Goal: Ask a question

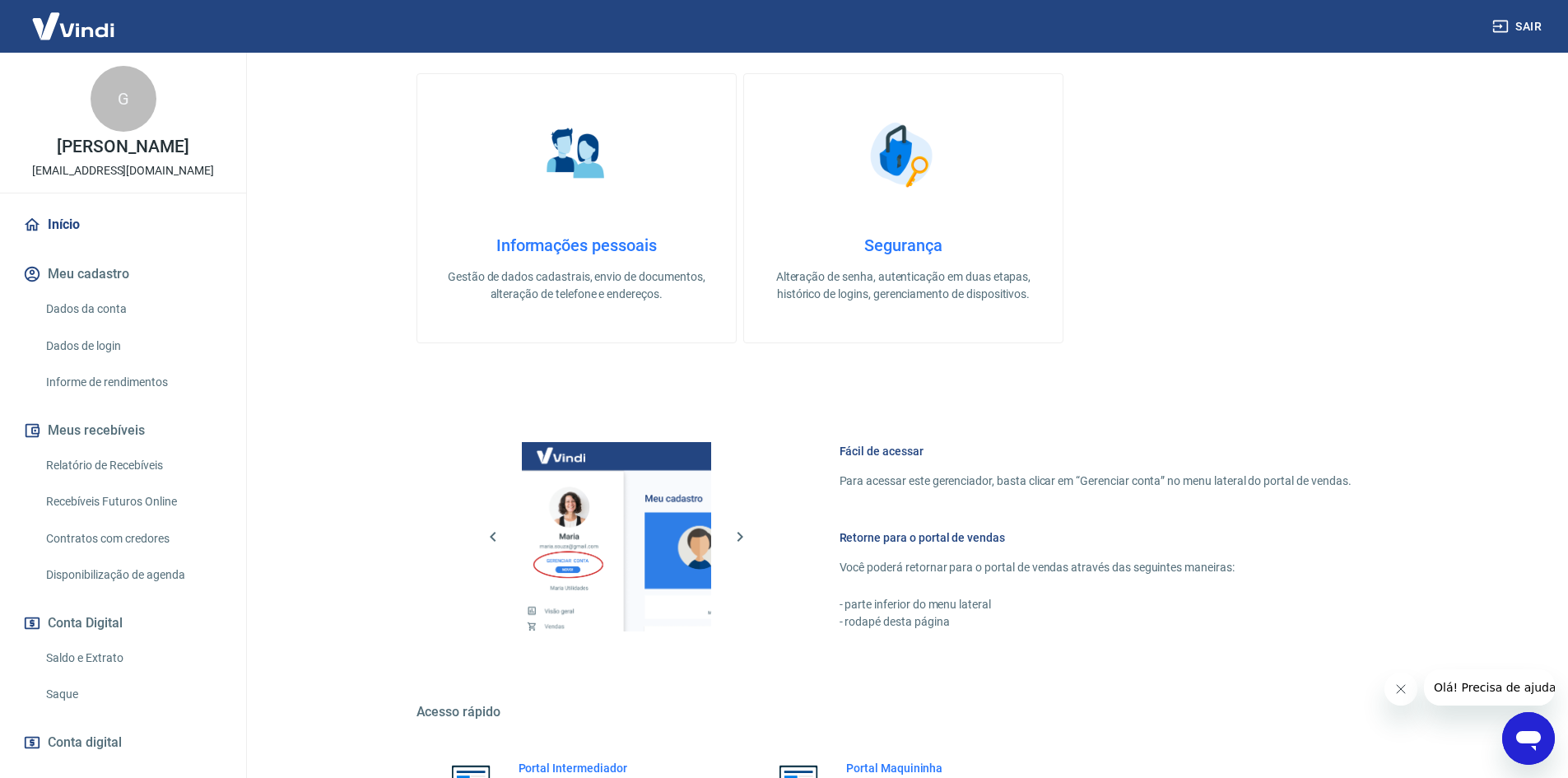
scroll to position [506, 0]
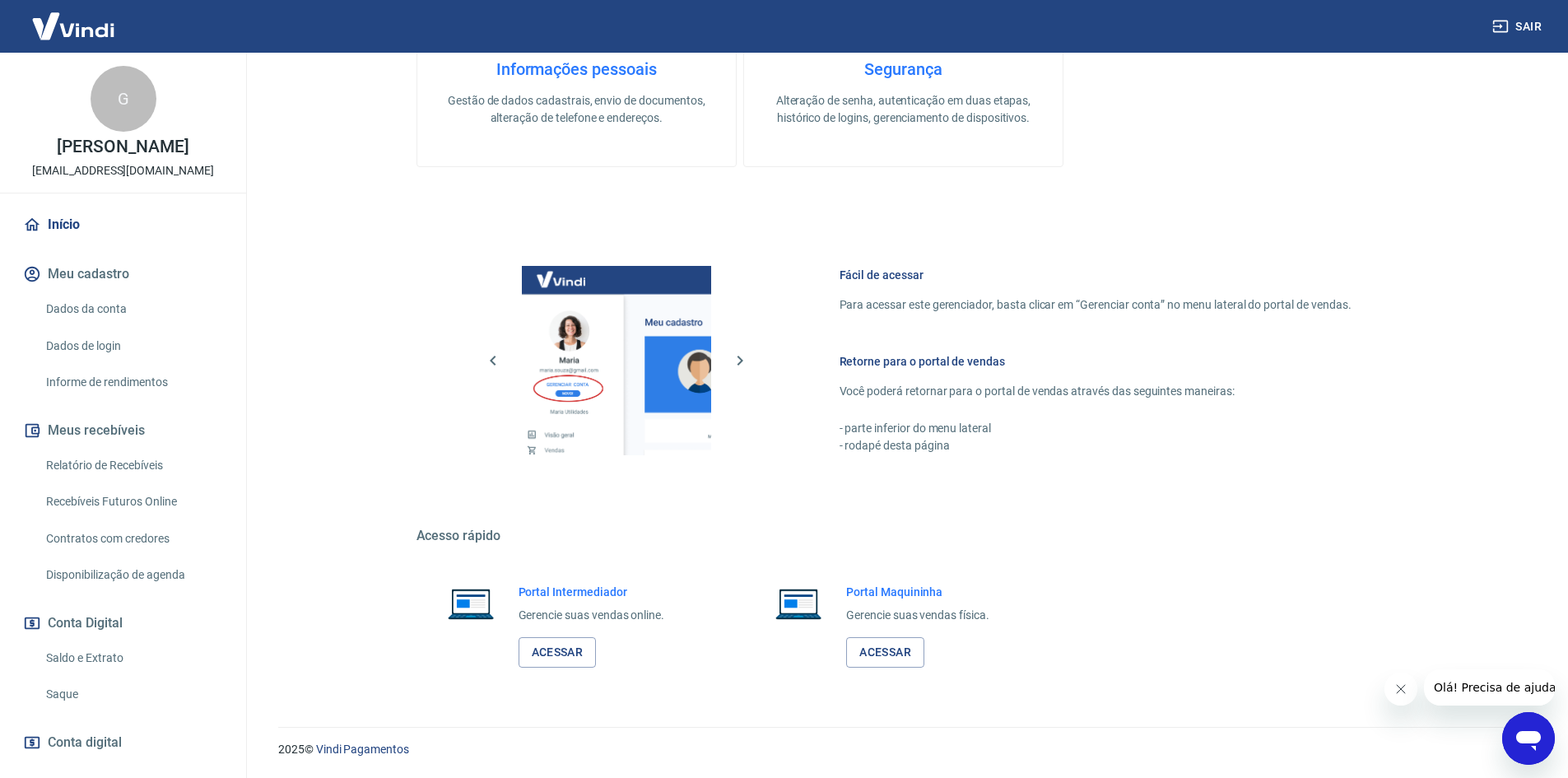
click at [1523, 726] on icon "Abrir janela de mensagens" at bounding box center [1529, 739] width 30 height 30
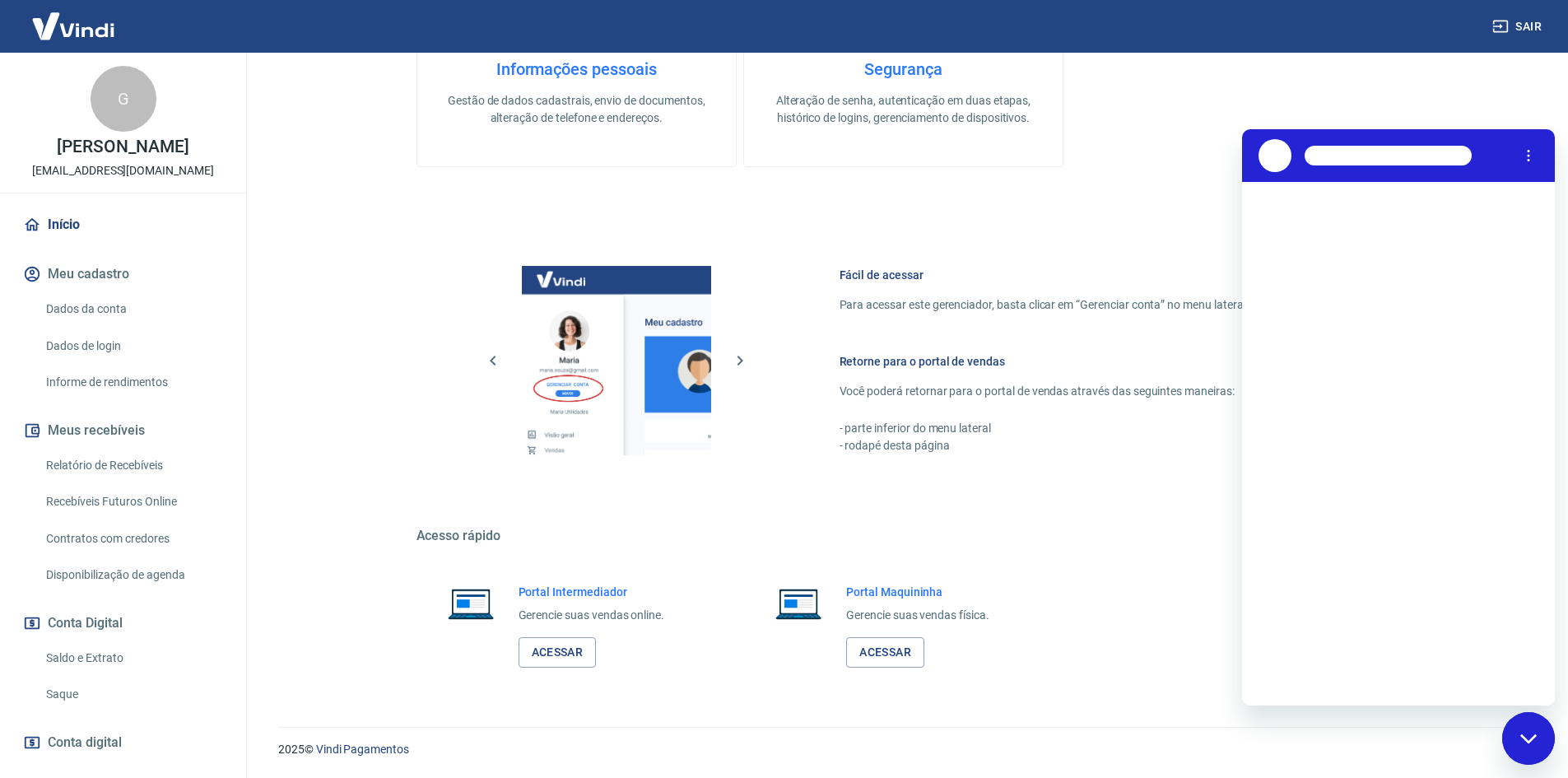
scroll to position [0, 0]
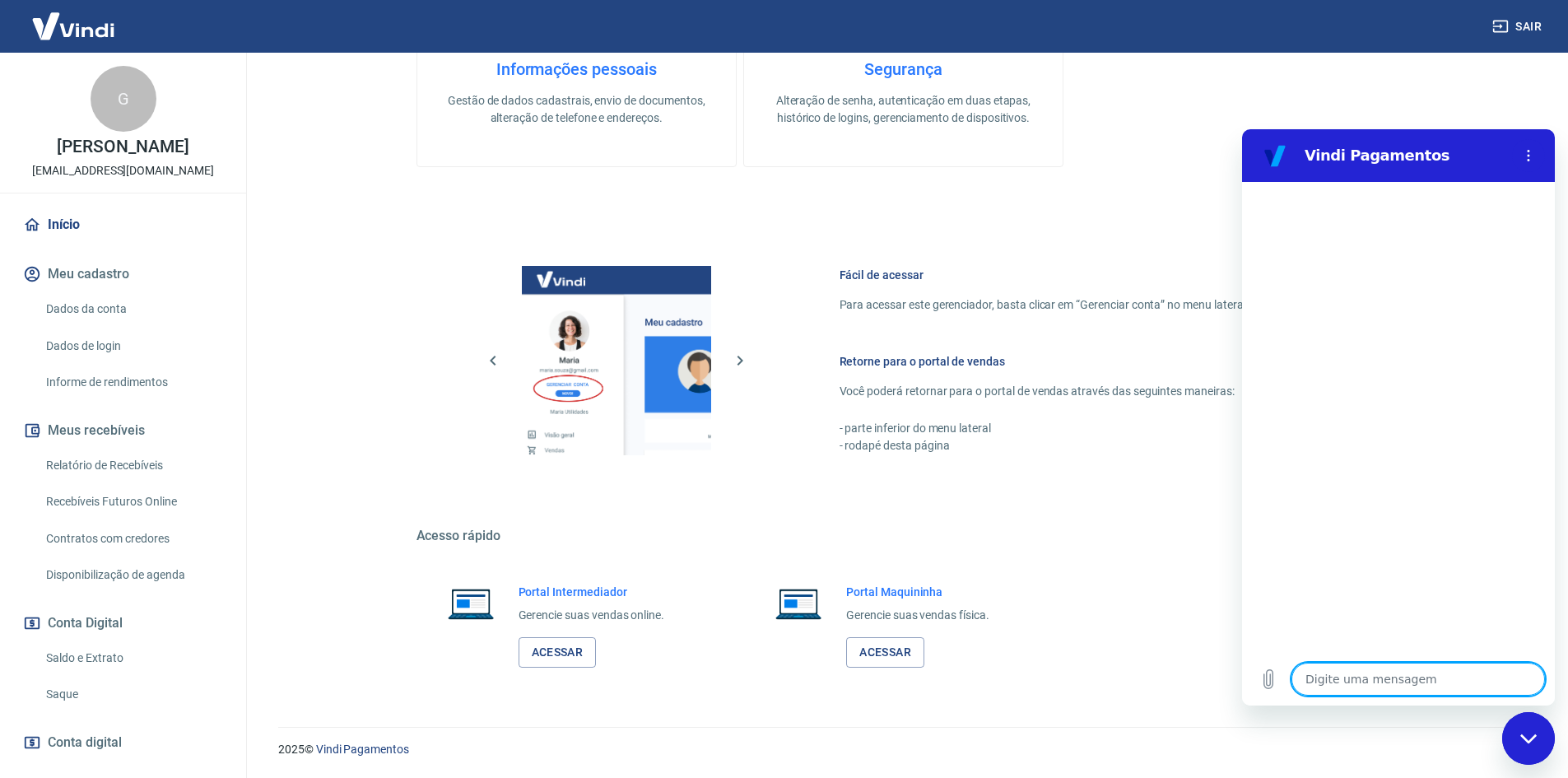
click at [1358, 676] on textarea at bounding box center [1418, 679] width 254 height 32
type textarea "o"
type textarea "x"
type textarea "oi"
type textarea "x"
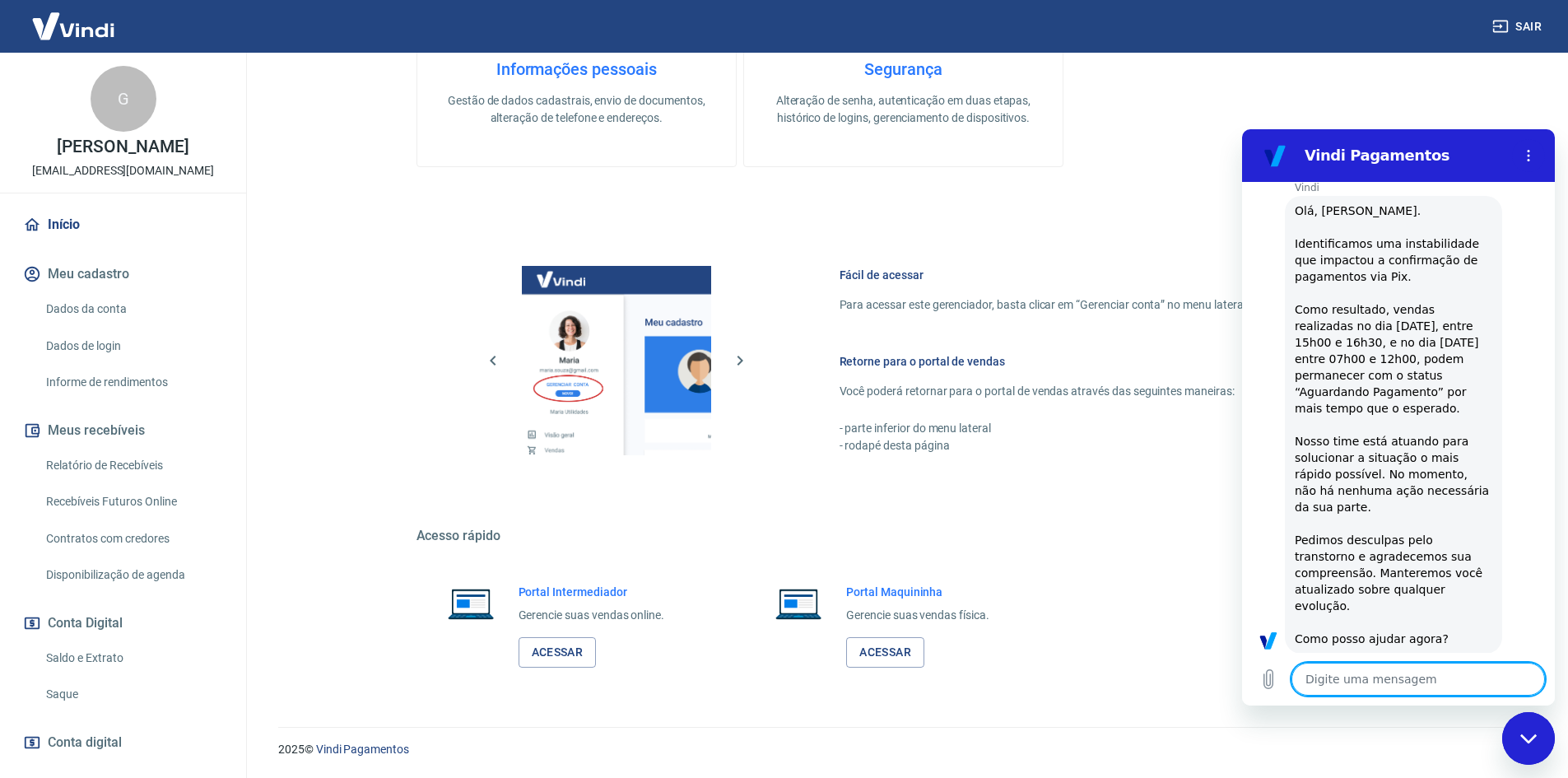
scroll to position [417, 0]
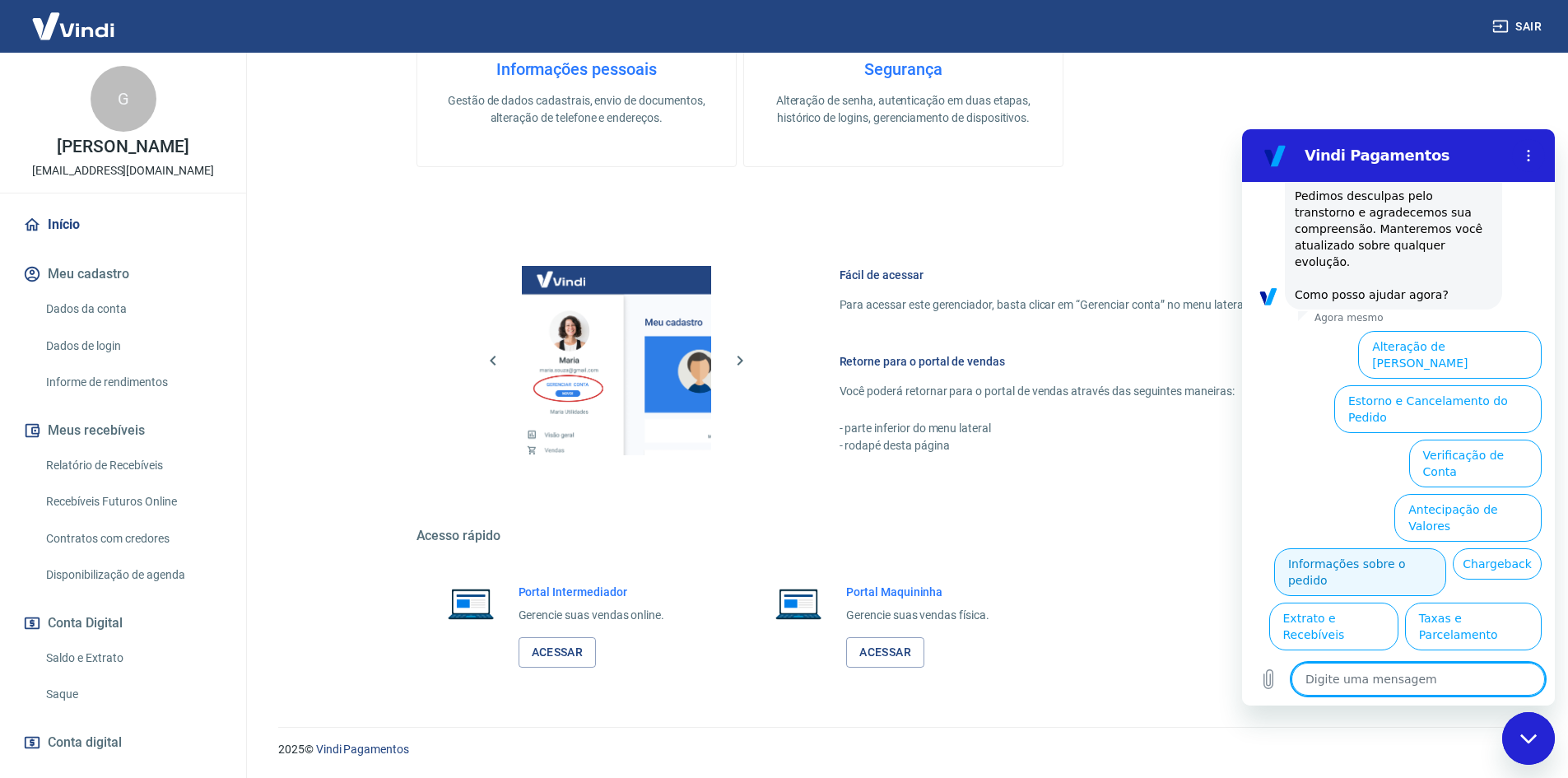
click at [1446, 548] on button "Informações sobre o pedido" at bounding box center [1359, 571] width 172 height 48
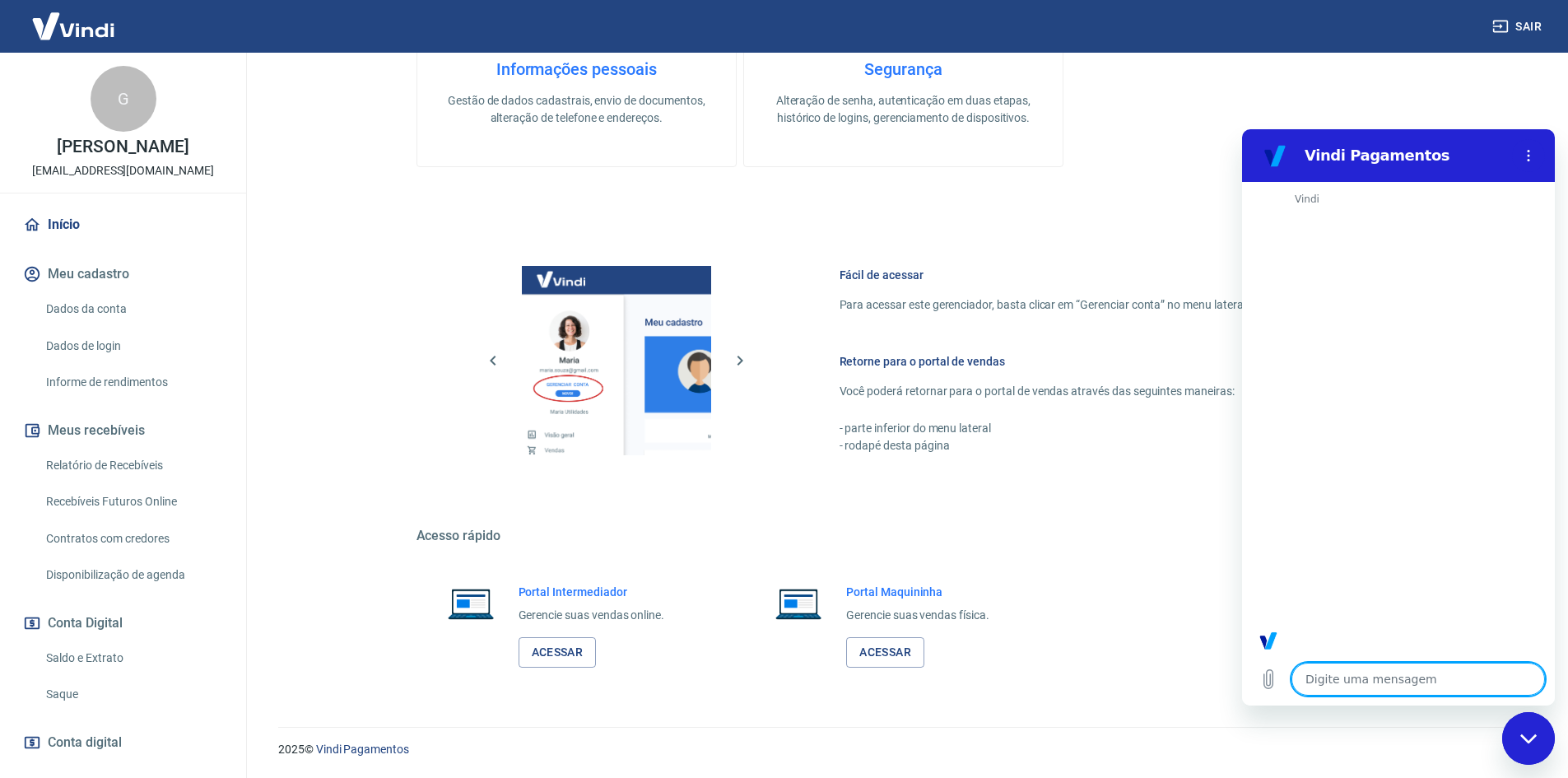
scroll to position [700, 0]
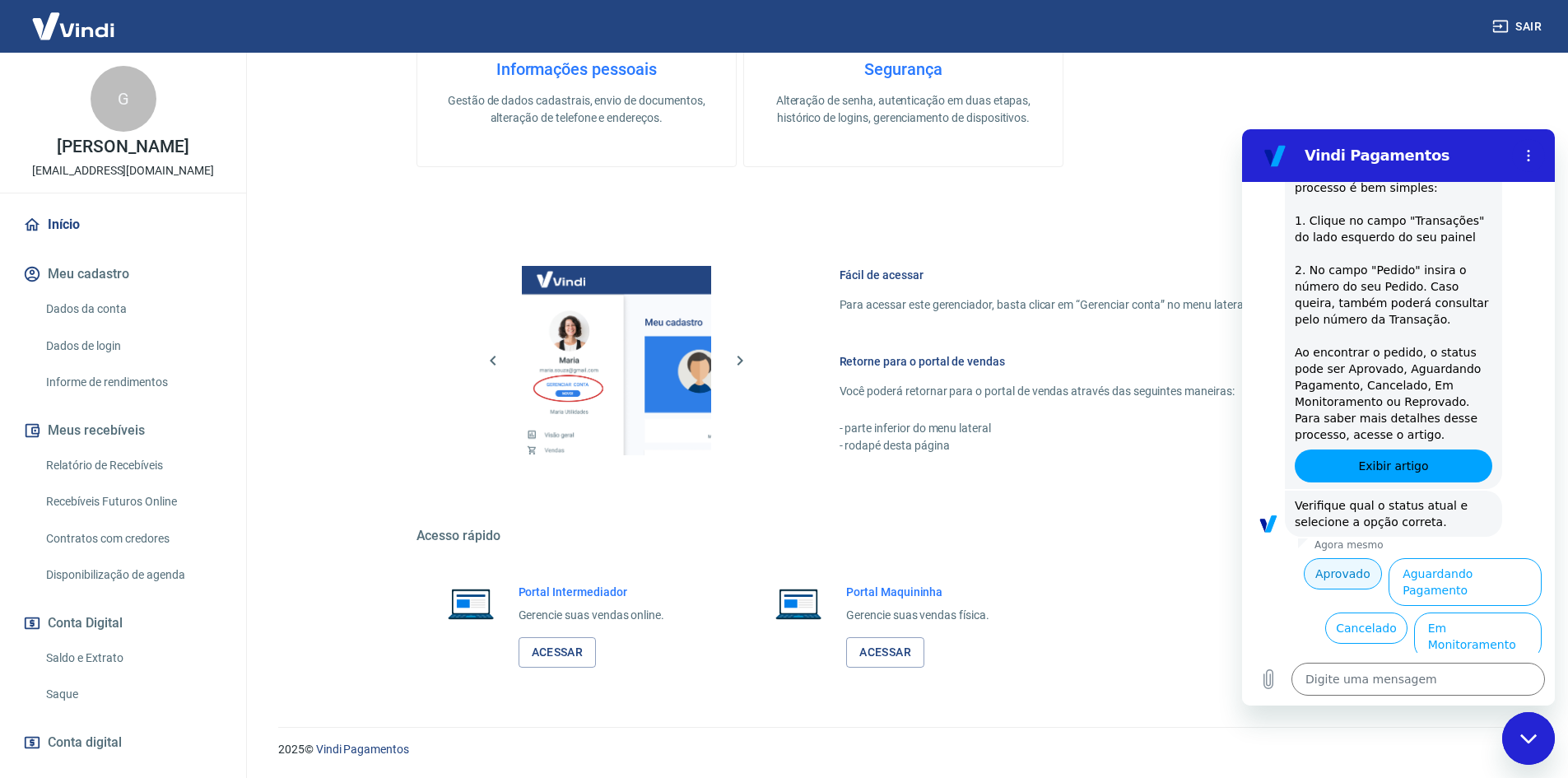
click at [1308, 558] on button "Aprovado" at bounding box center [1343, 573] width 79 height 31
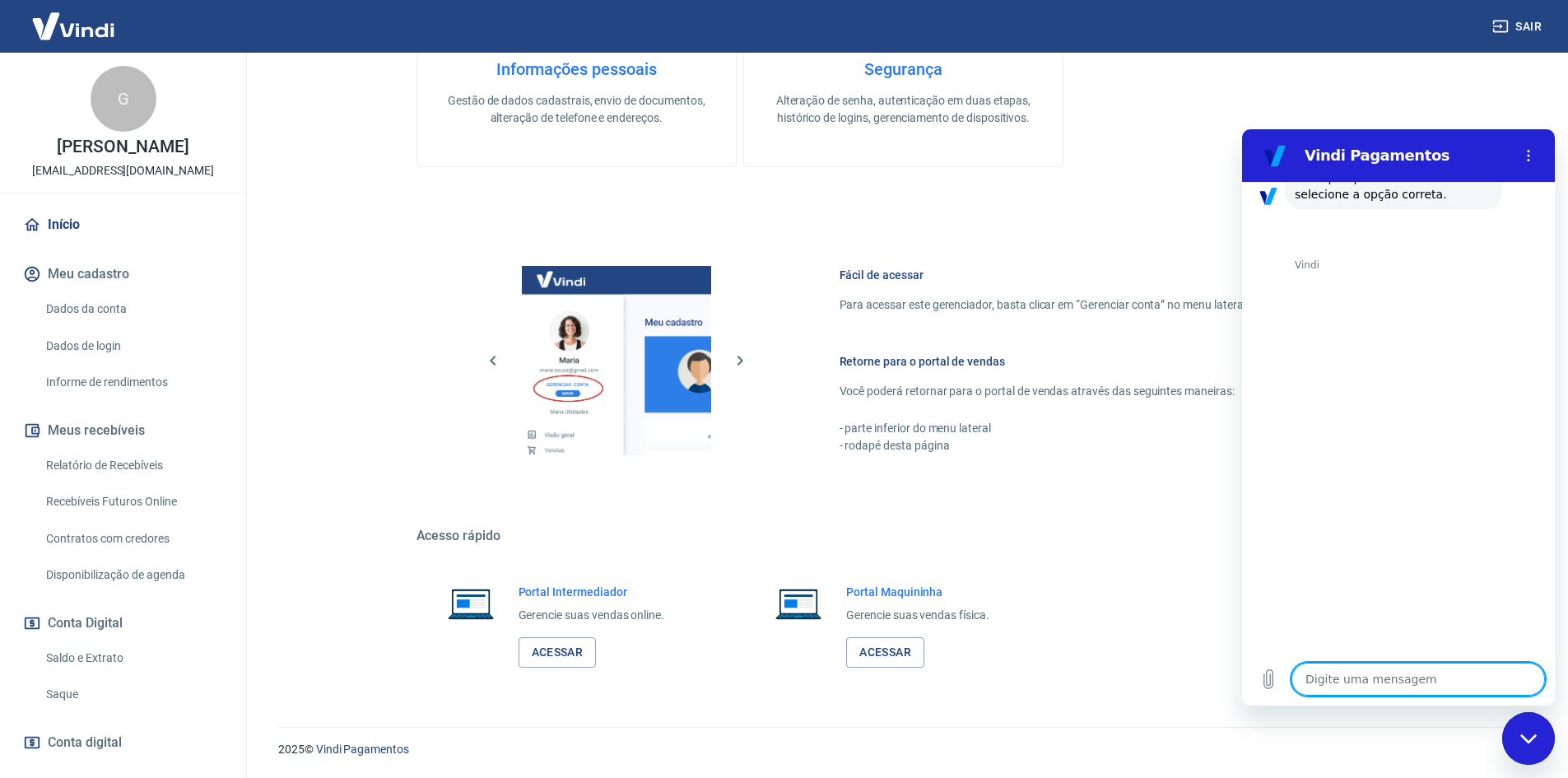
scroll to position [1199, 0]
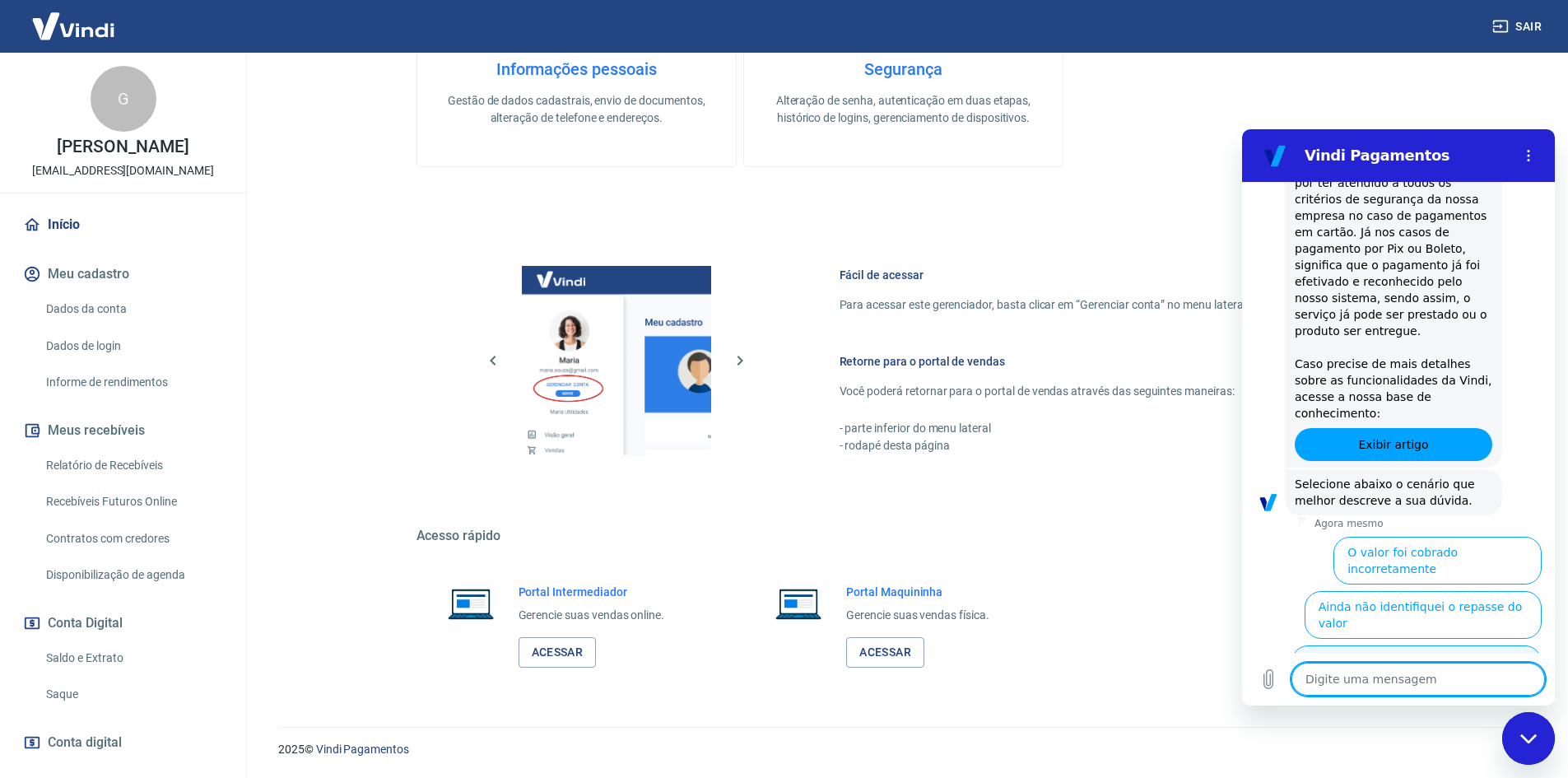
click at [1404, 645] on button "Na Vindi consta 'aprovado', mas no sistema ainda não" at bounding box center [1417, 669] width 250 height 48
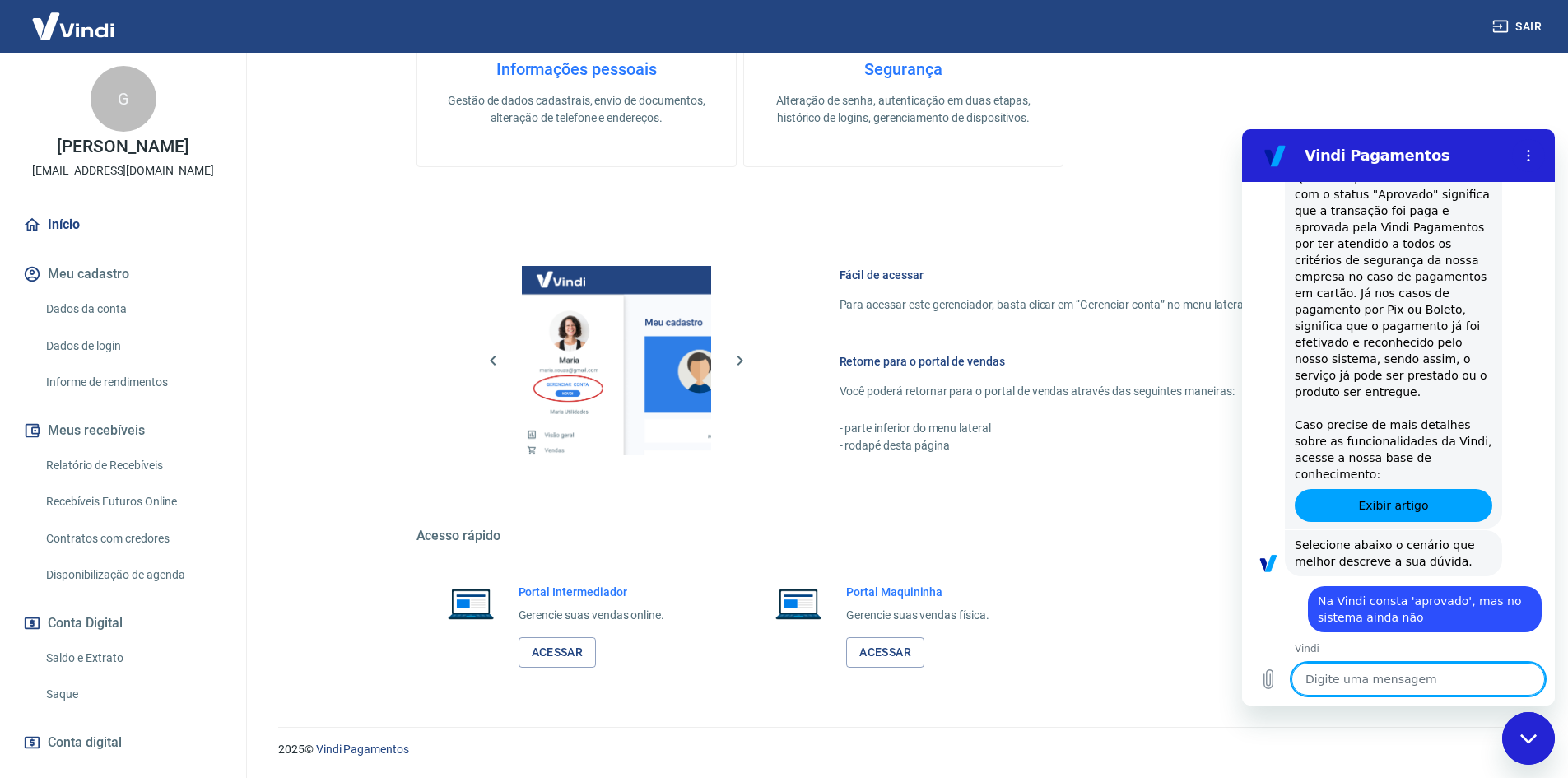
scroll to position [1218, 0]
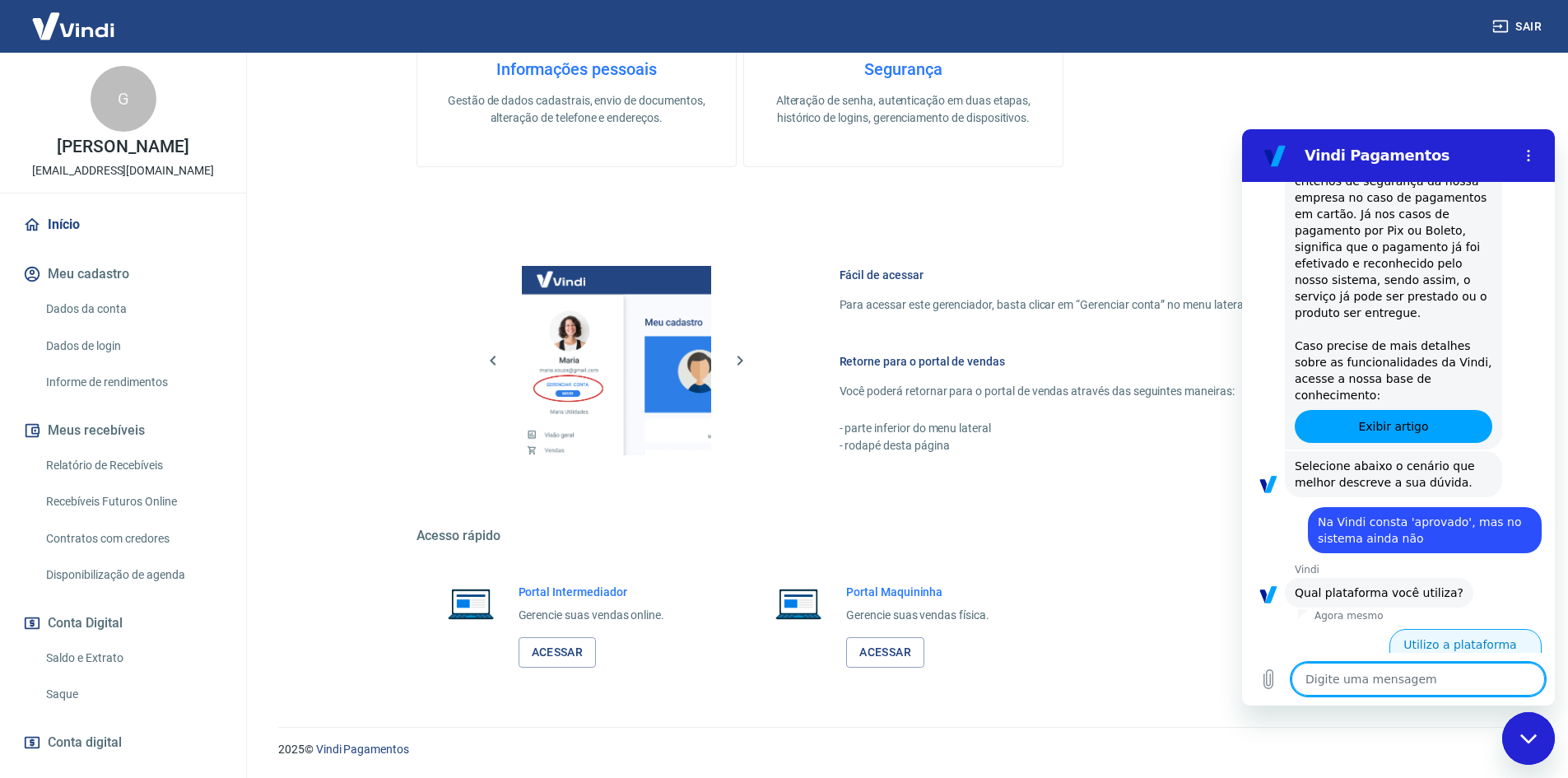
click at [1471, 628] on button "Utilizo a plataforma Tray" at bounding box center [1465, 652] width 152 height 48
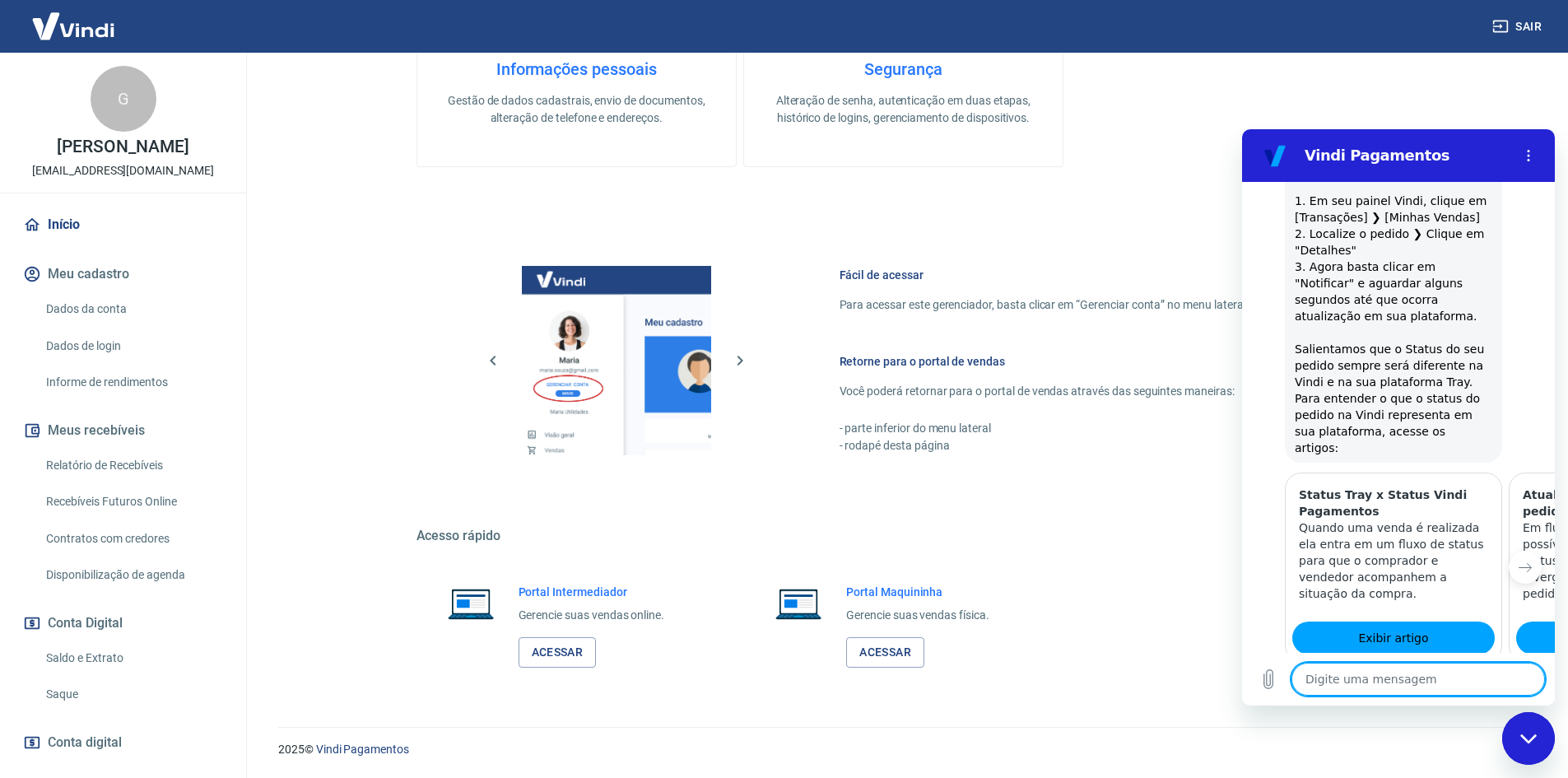
scroll to position [1842, 0]
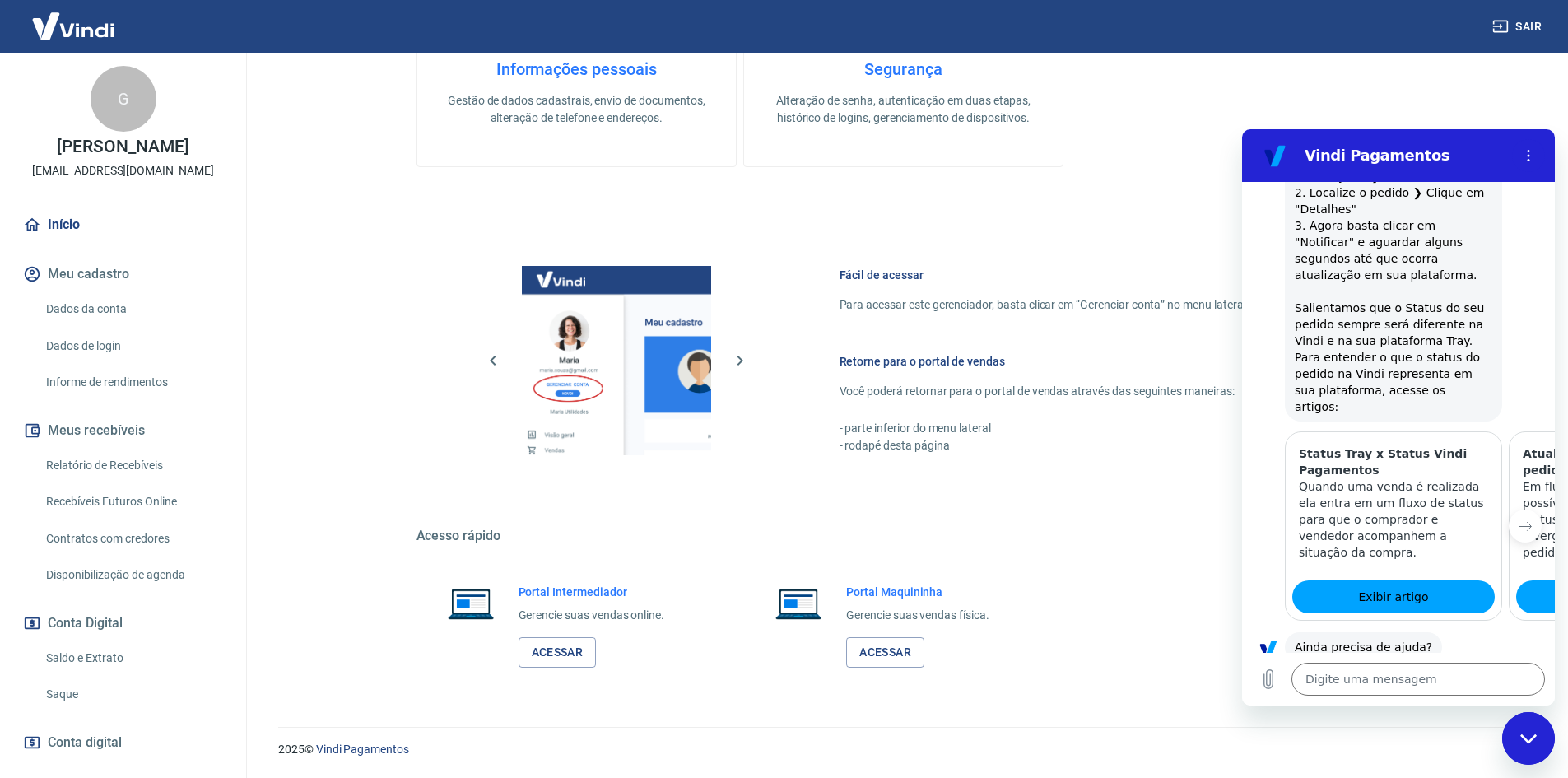
click at [1444, 684] on button "Sim" at bounding box center [1461, 699] width 48 height 31
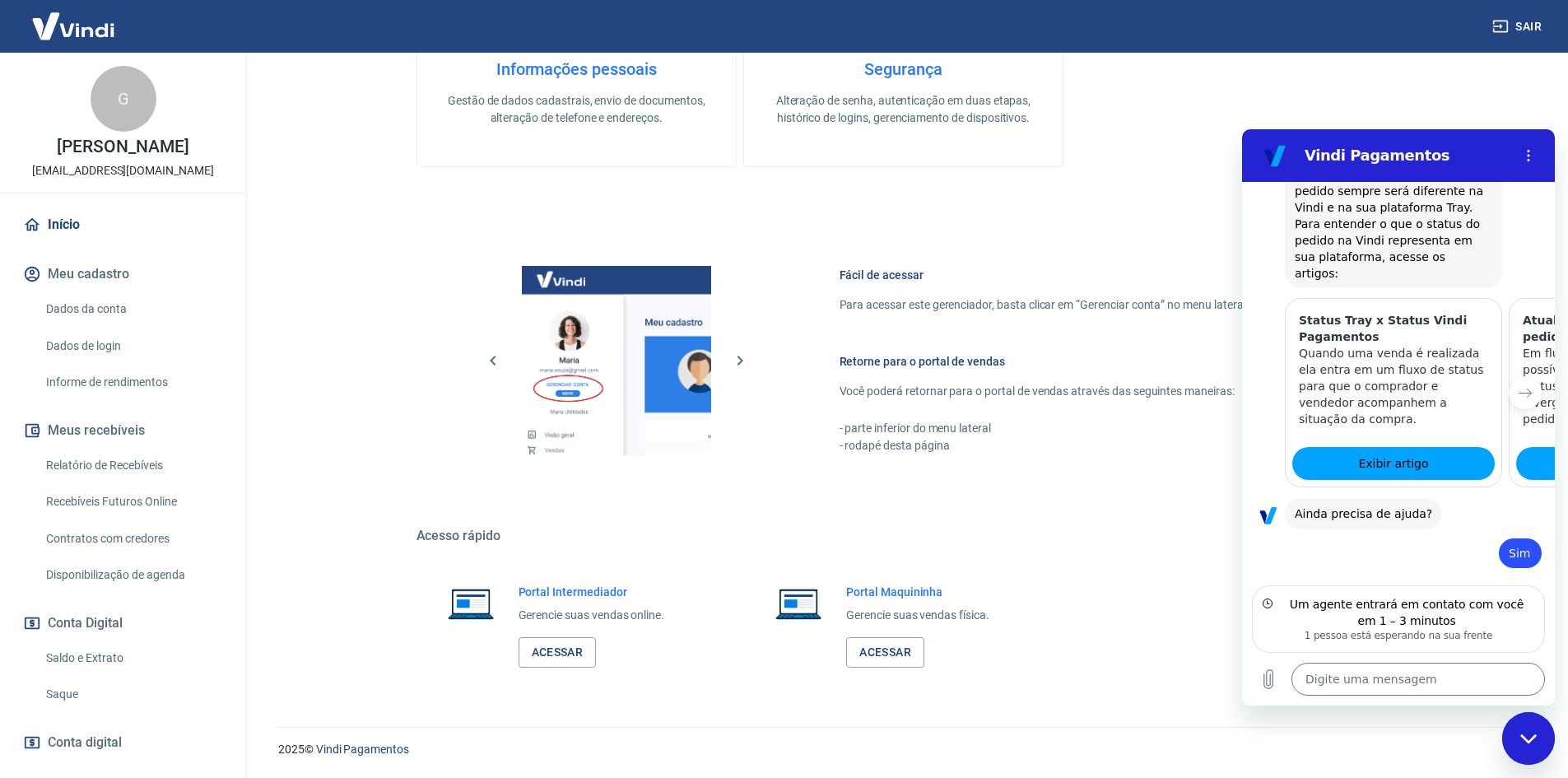
scroll to position [1959, 0]
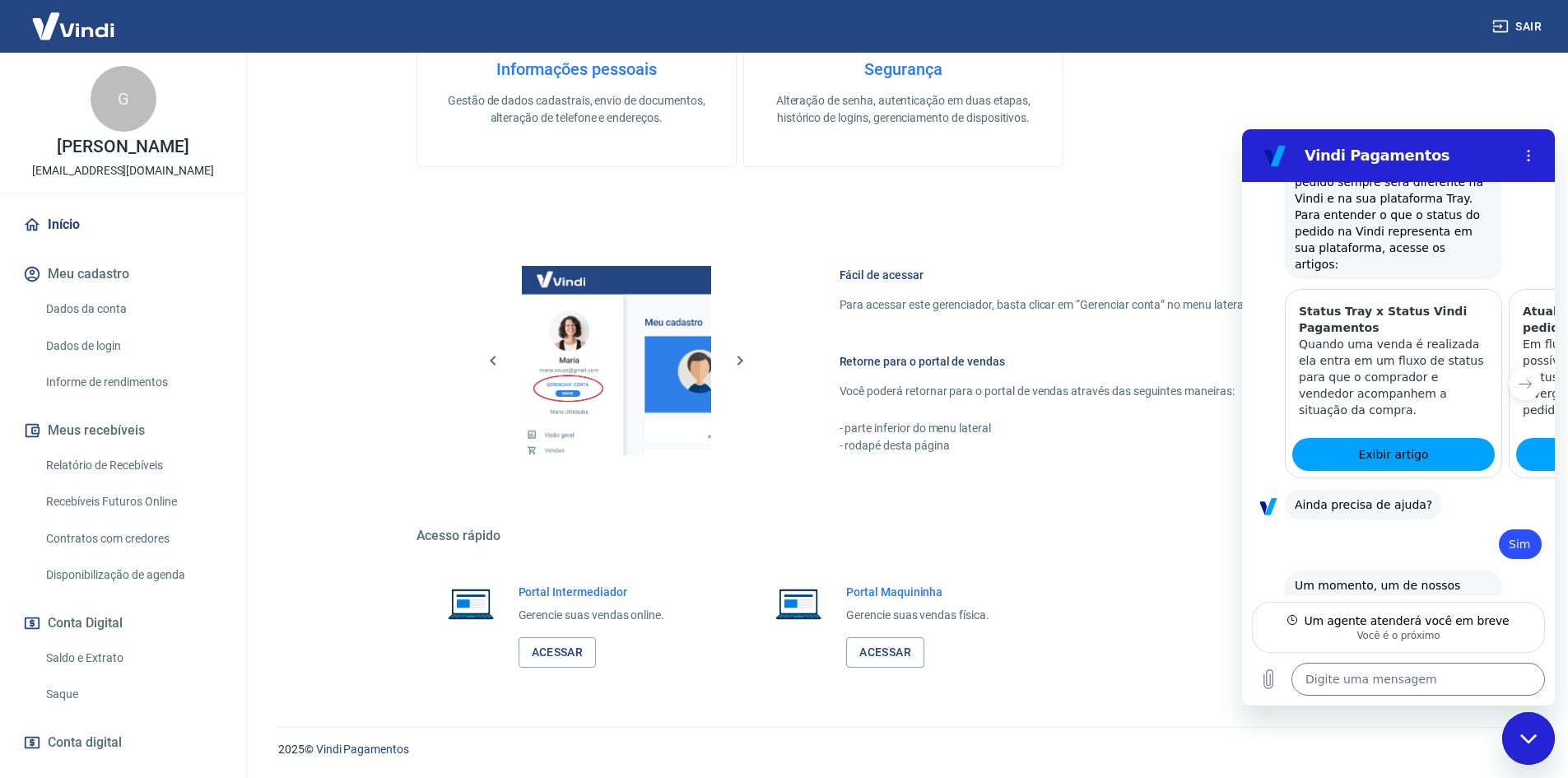
type textarea "x"
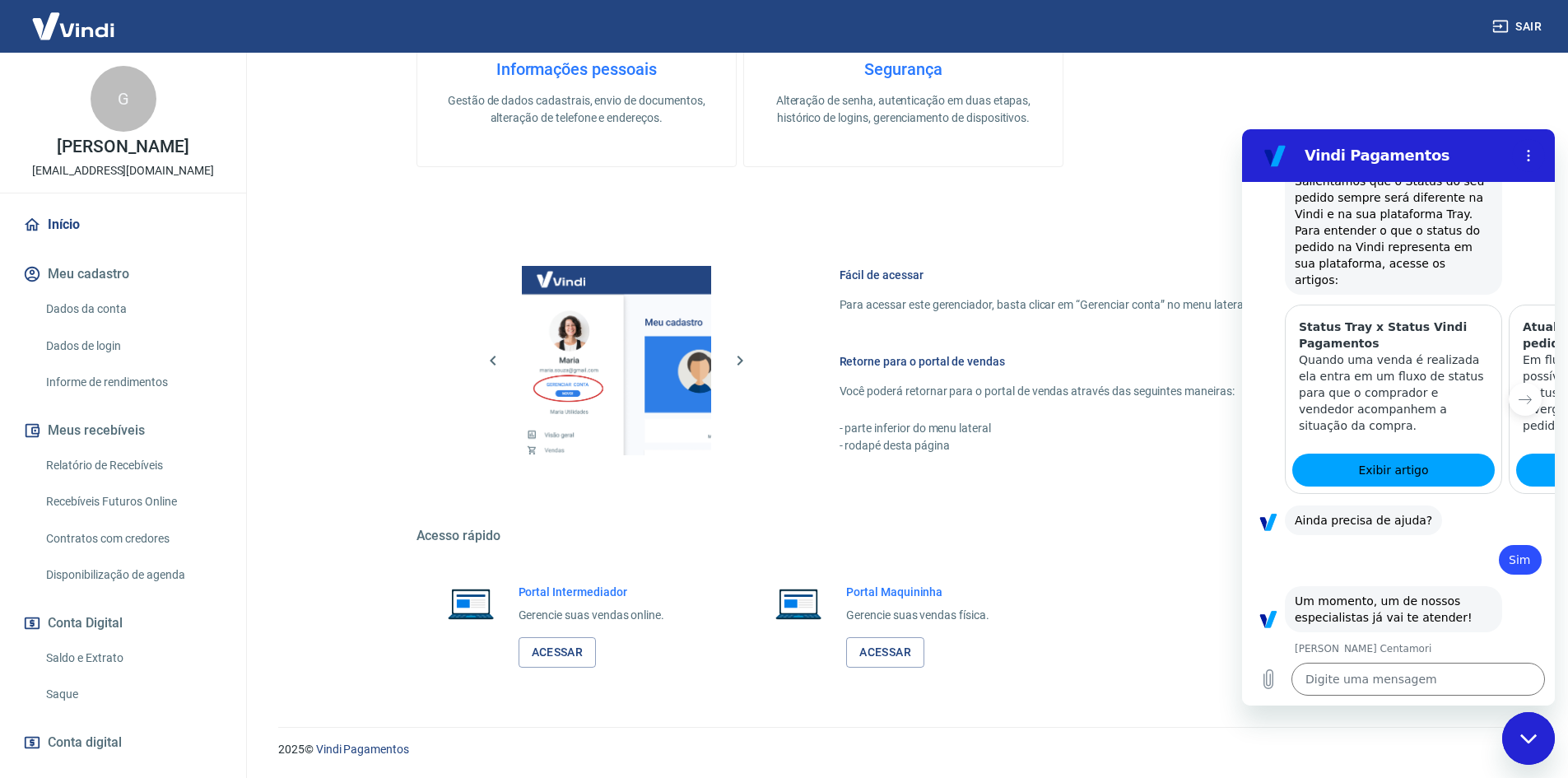
scroll to position [1973, 0]
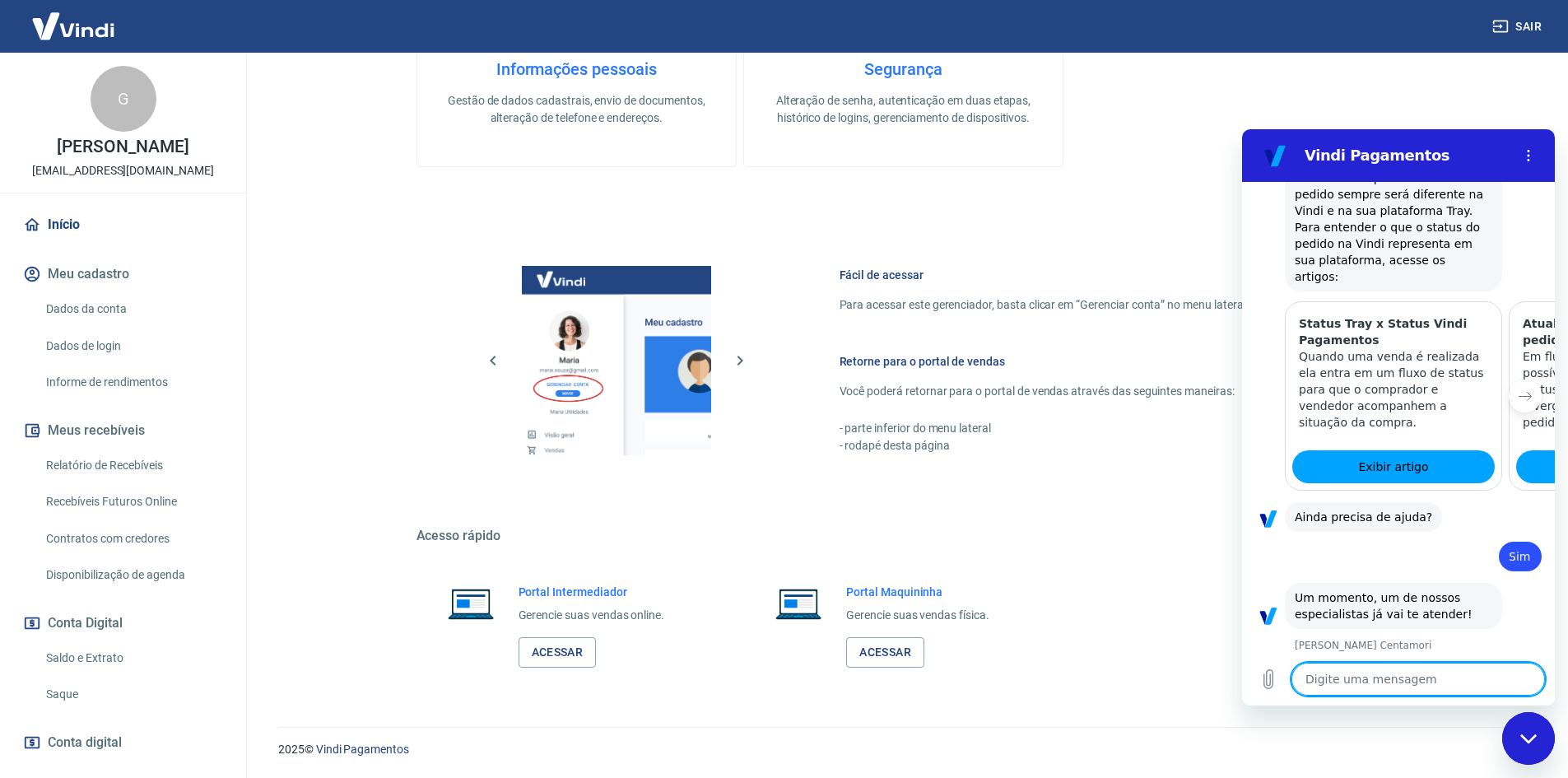
click at [1368, 678] on textarea at bounding box center [1418, 679] width 254 height 32
type textarea "o"
type textarea "x"
type textarea "ol"
type textarea "x"
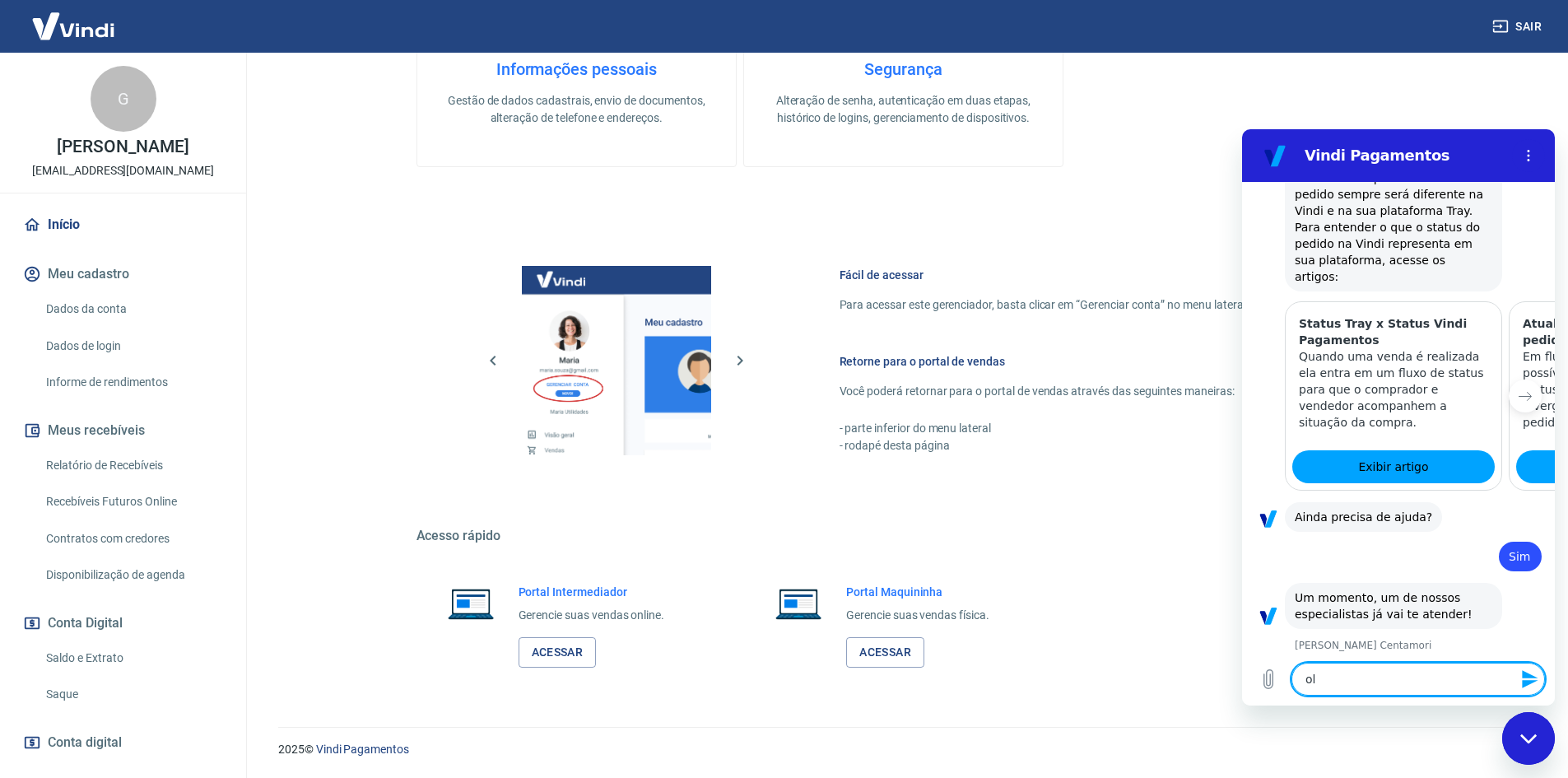
type textarea "ola"
type textarea "x"
type textarea "ola,"
type textarea "x"
type textarea "ola,"
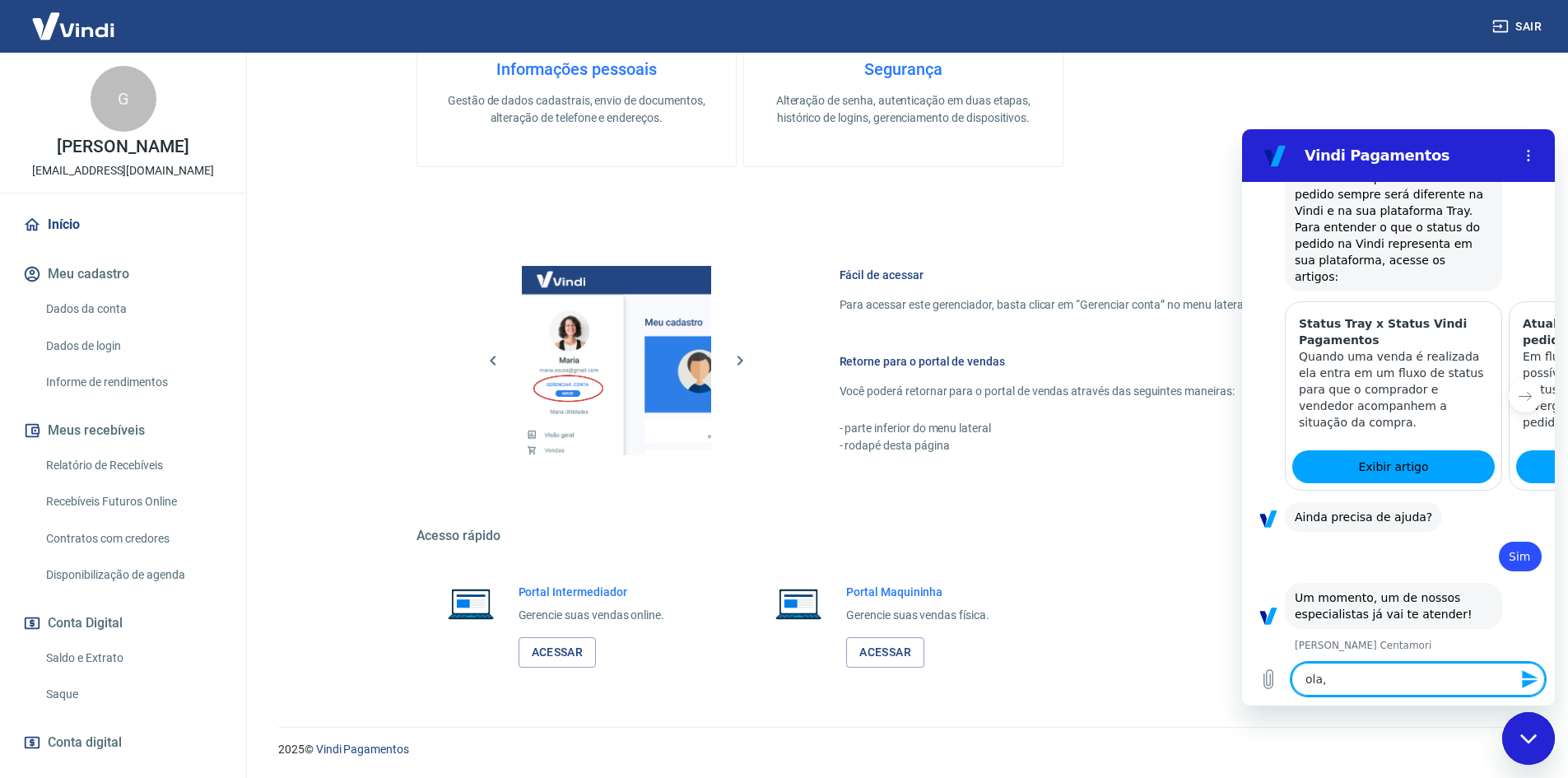
type textarea "x"
type textarea "ola, r"
type textarea "x"
type textarea "ola, re"
type textarea "x"
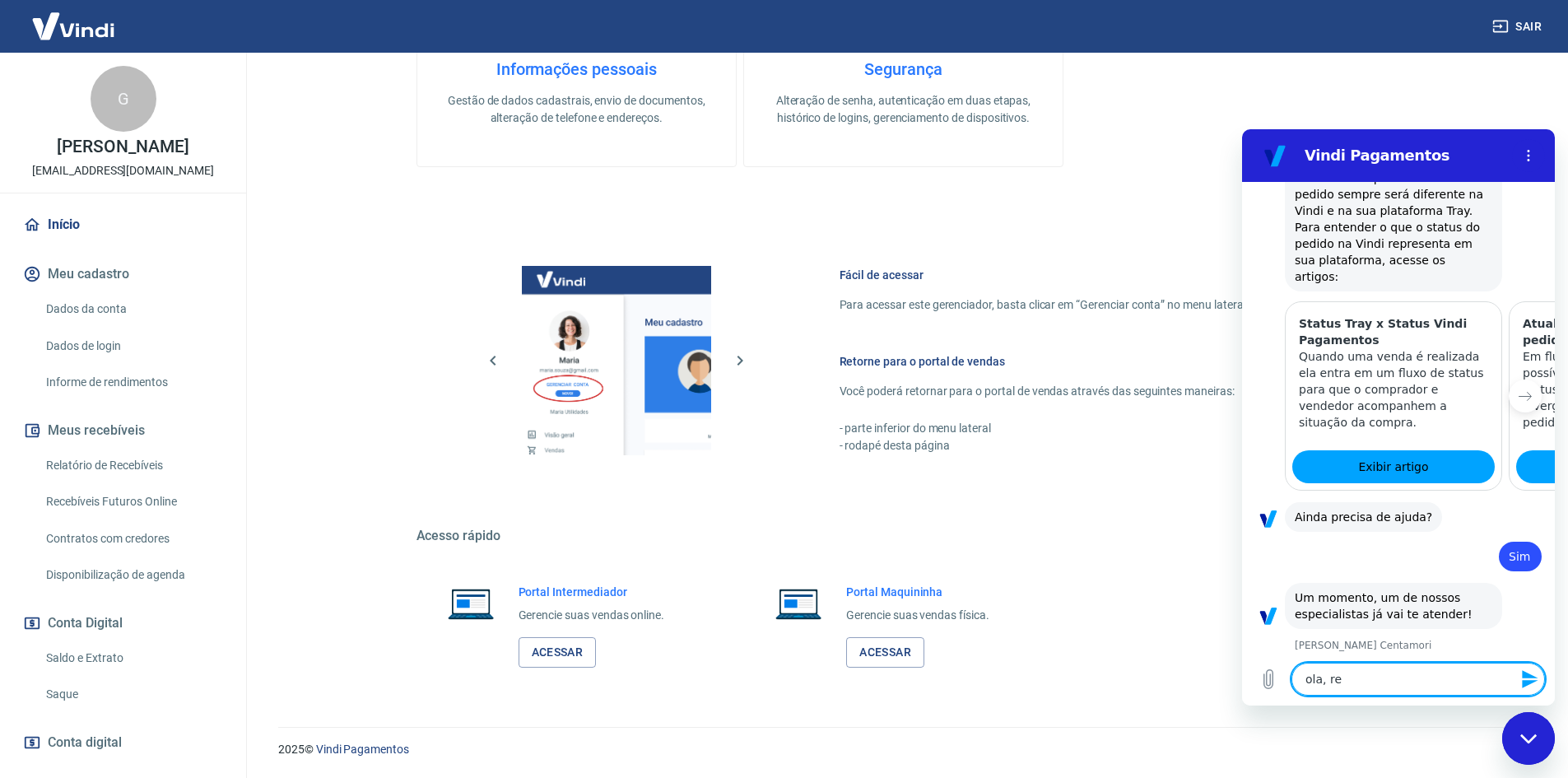
type textarea "ola, ref"
type textarea "x"
type textarea "ola, refe"
type textarea "x"
type textarea "ola, refer"
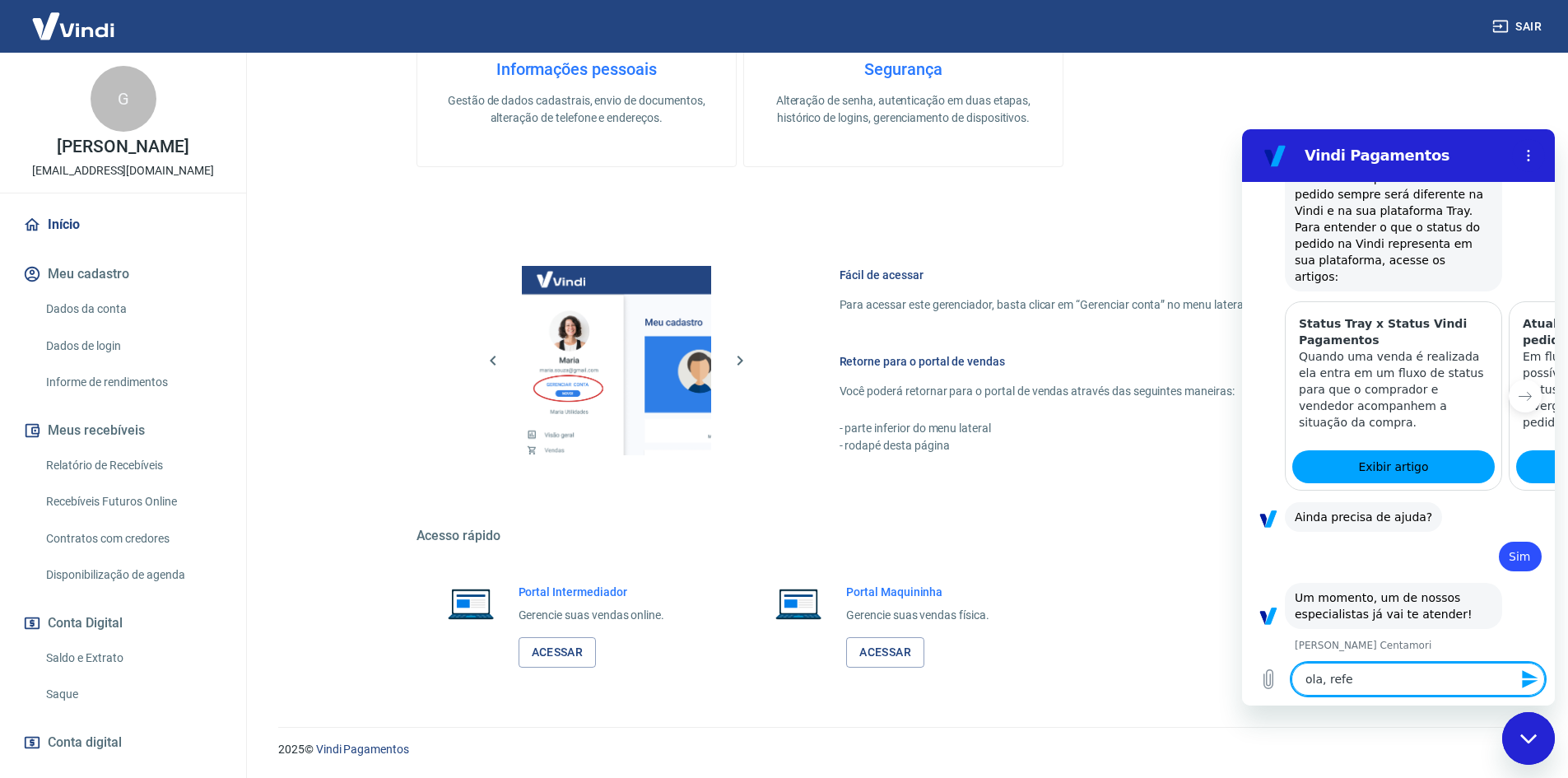
type textarea "x"
type textarea "ola, refere"
type textarea "x"
type textarea "ola, referen"
type textarea "x"
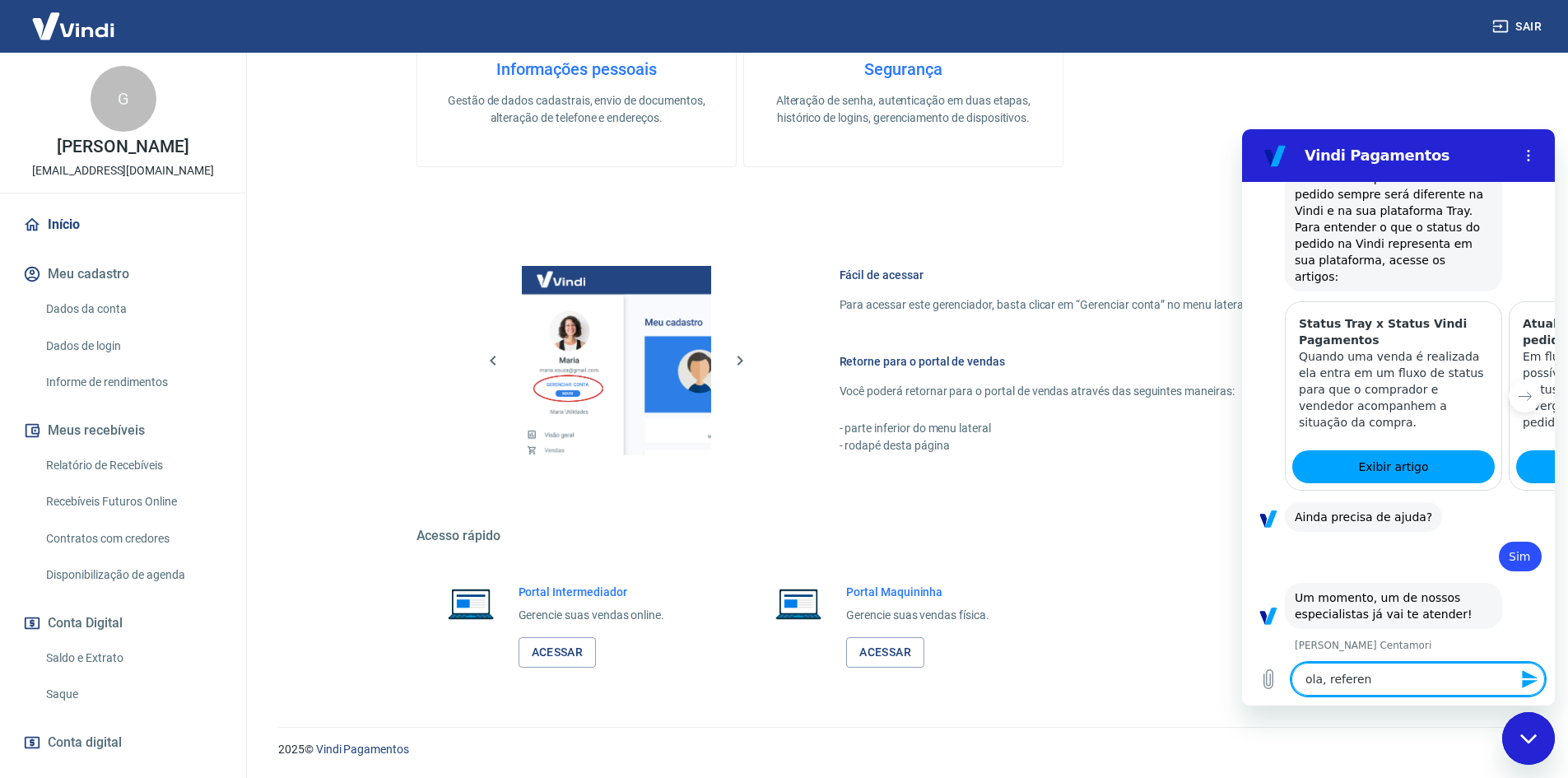
type textarea "ola, referent"
type textarea "x"
type textarea "ola, referente"
type textarea "x"
type textarea "ola, referente"
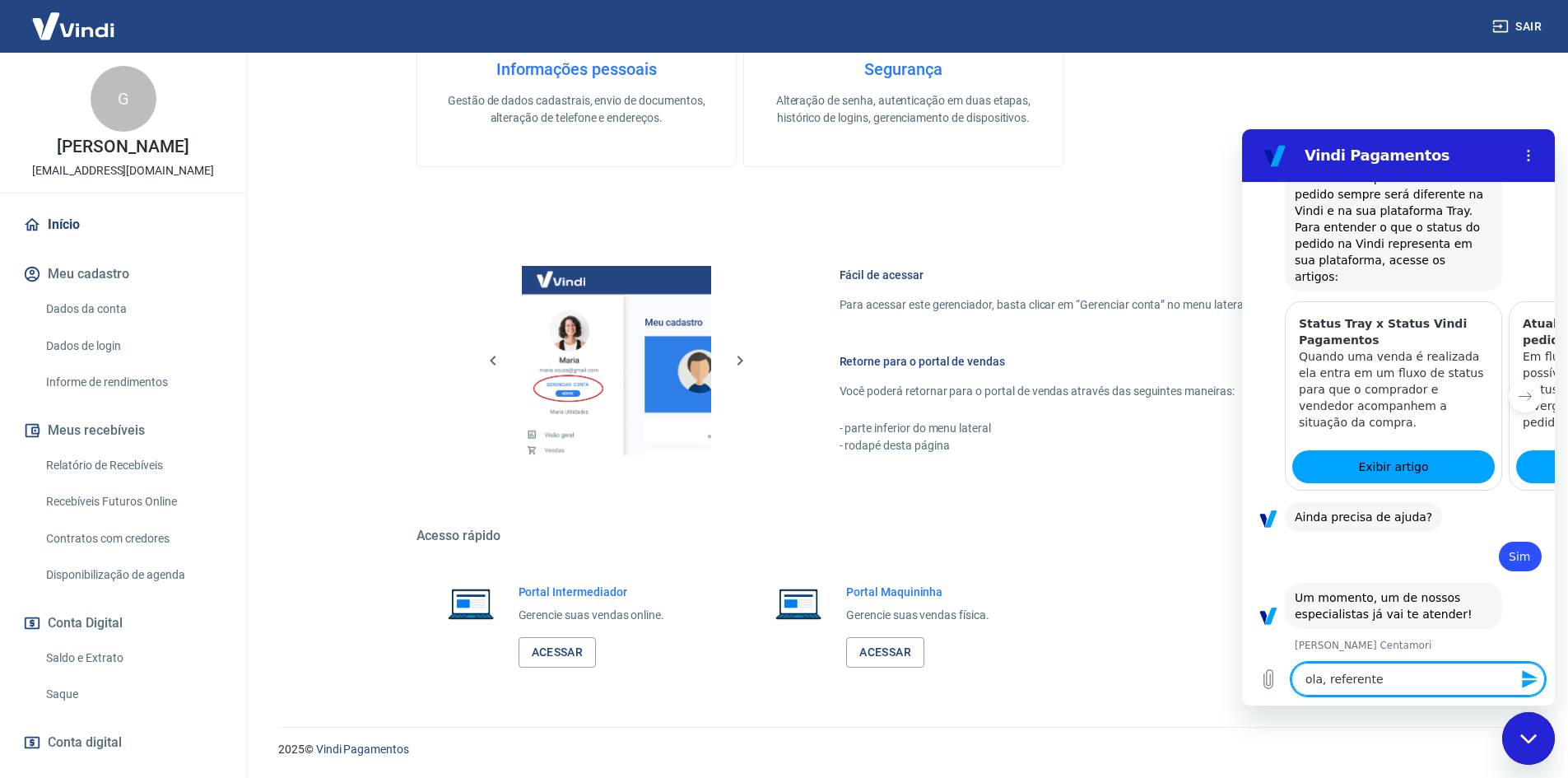
type textarea "x"
type textarea "ola, referente a"
type textarea "x"
type textarea "ola, referente ao"
type textarea "x"
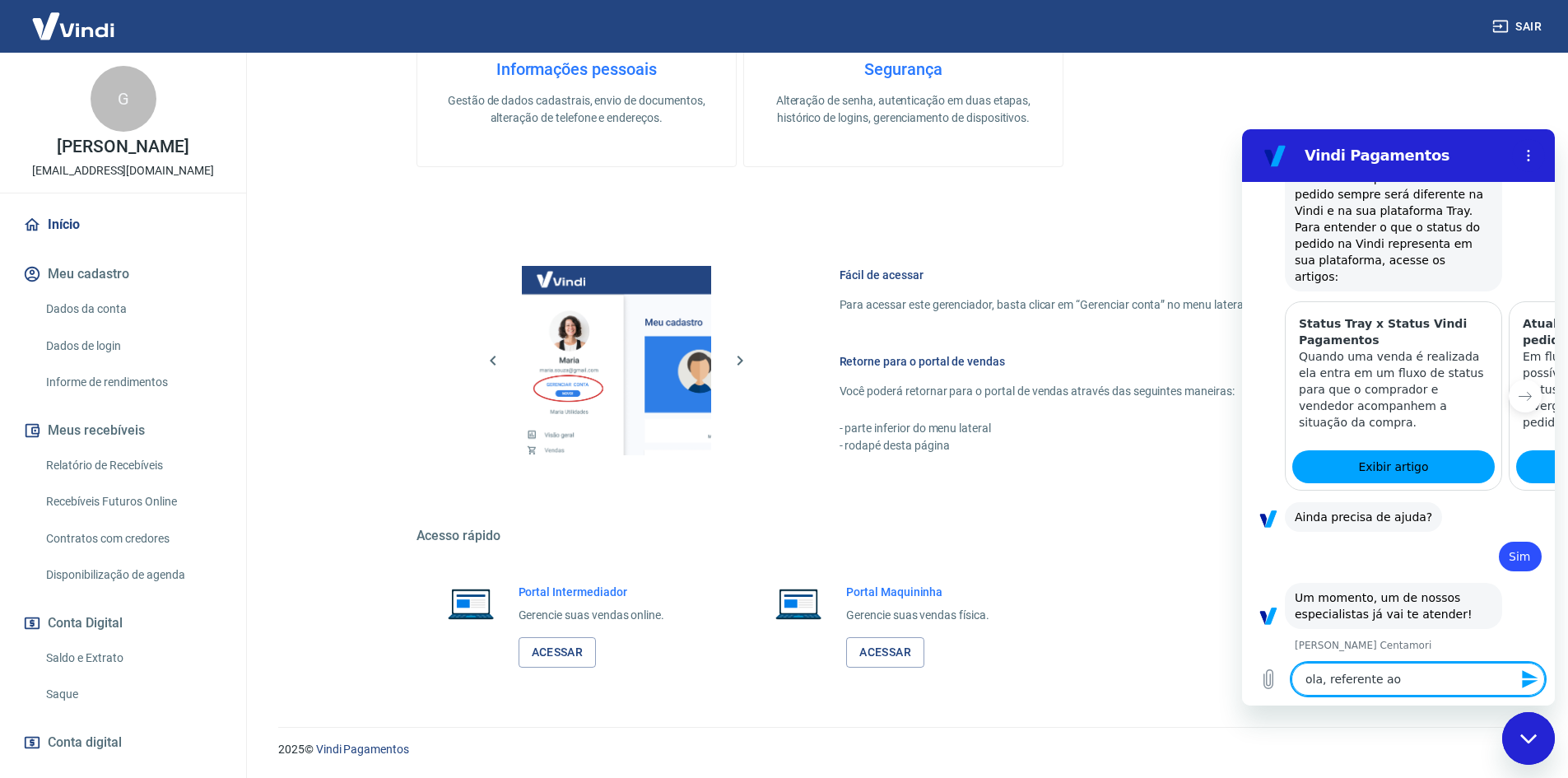
type textarea "ola, referente ao"
type textarea "x"
type textarea "ola, referente ao p"
type textarea "x"
type textarea "ola, referente ao pe"
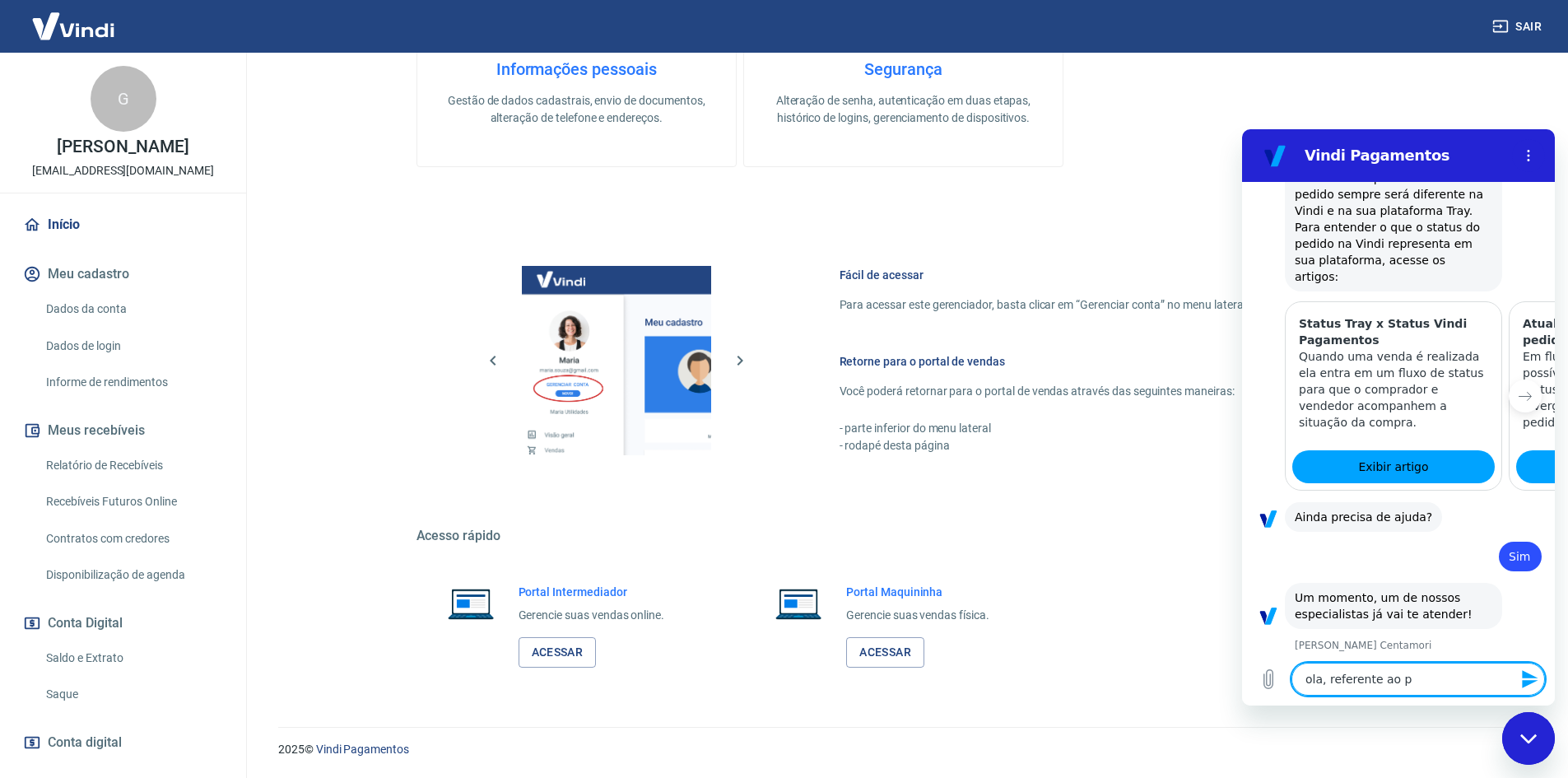
type textarea "x"
type textarea "ola, referente ao ped"
type textarea "x"
type textarea "ola, referente ao pedi"
type textarea "x"
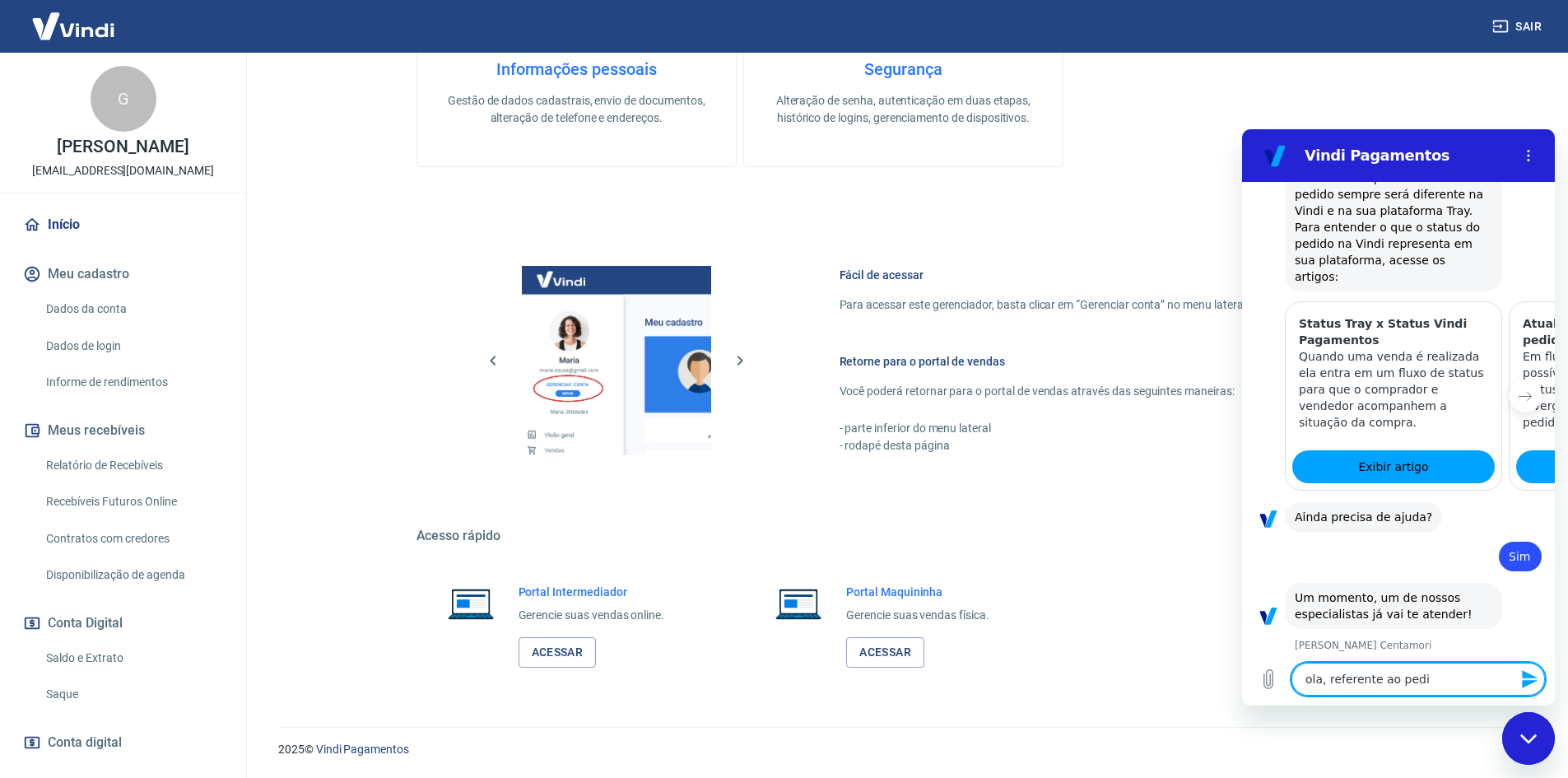
type textarea "ola, referente ao pedid"
type textarea "x"
type textarea "ola, referente ao pedido"
type textarea "x"
type textarea "ola, referente ao pedido"
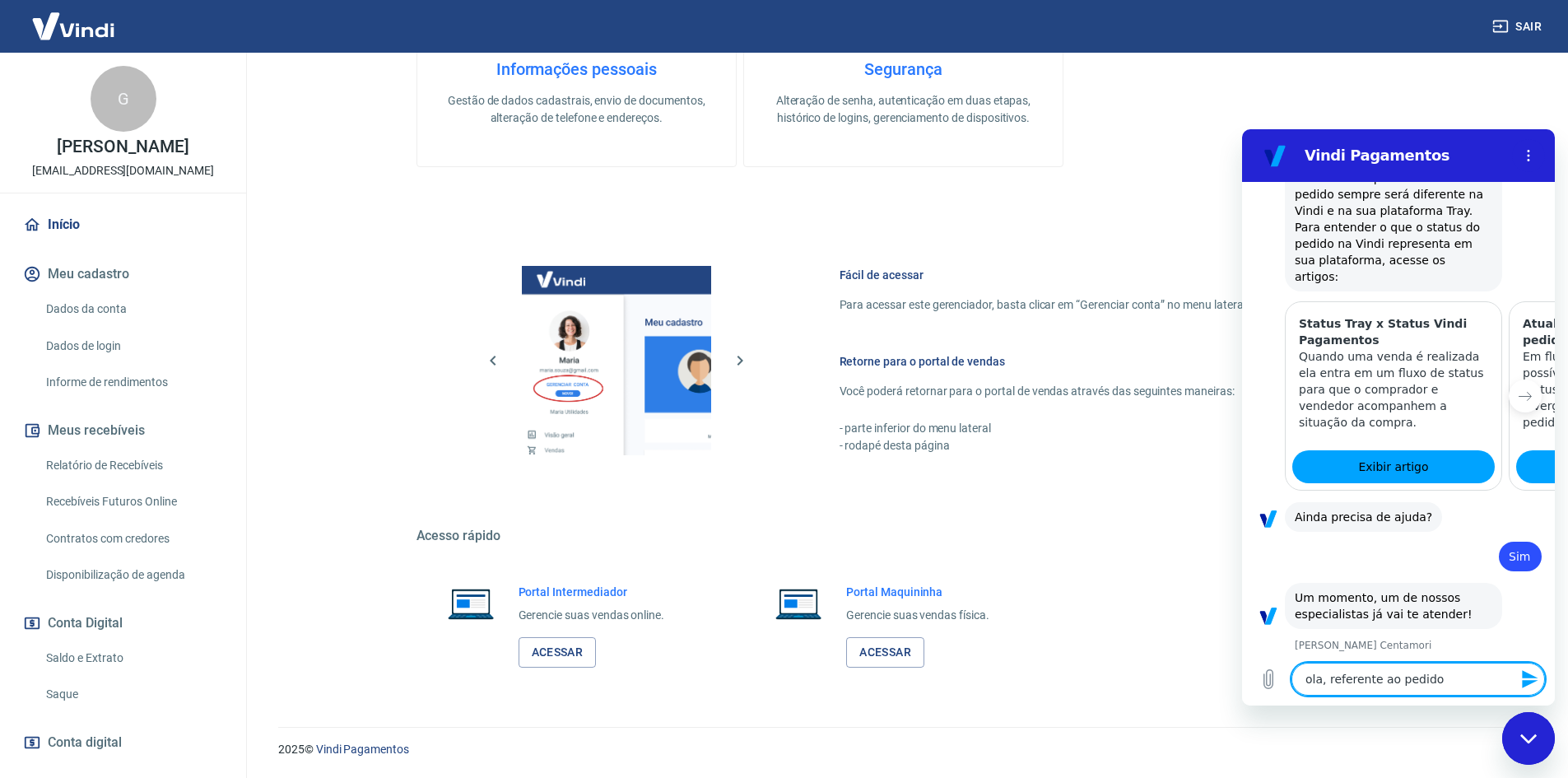
type textarea "x"
click at [1444, 680] on textarea "ola, referente ao pedido" at bounding box center [1418, 679] width 254 height 32
type textarea "ola, referente ao pedido 7"
type textarea "x"
type textarea "ola, referente ao pedido 71"
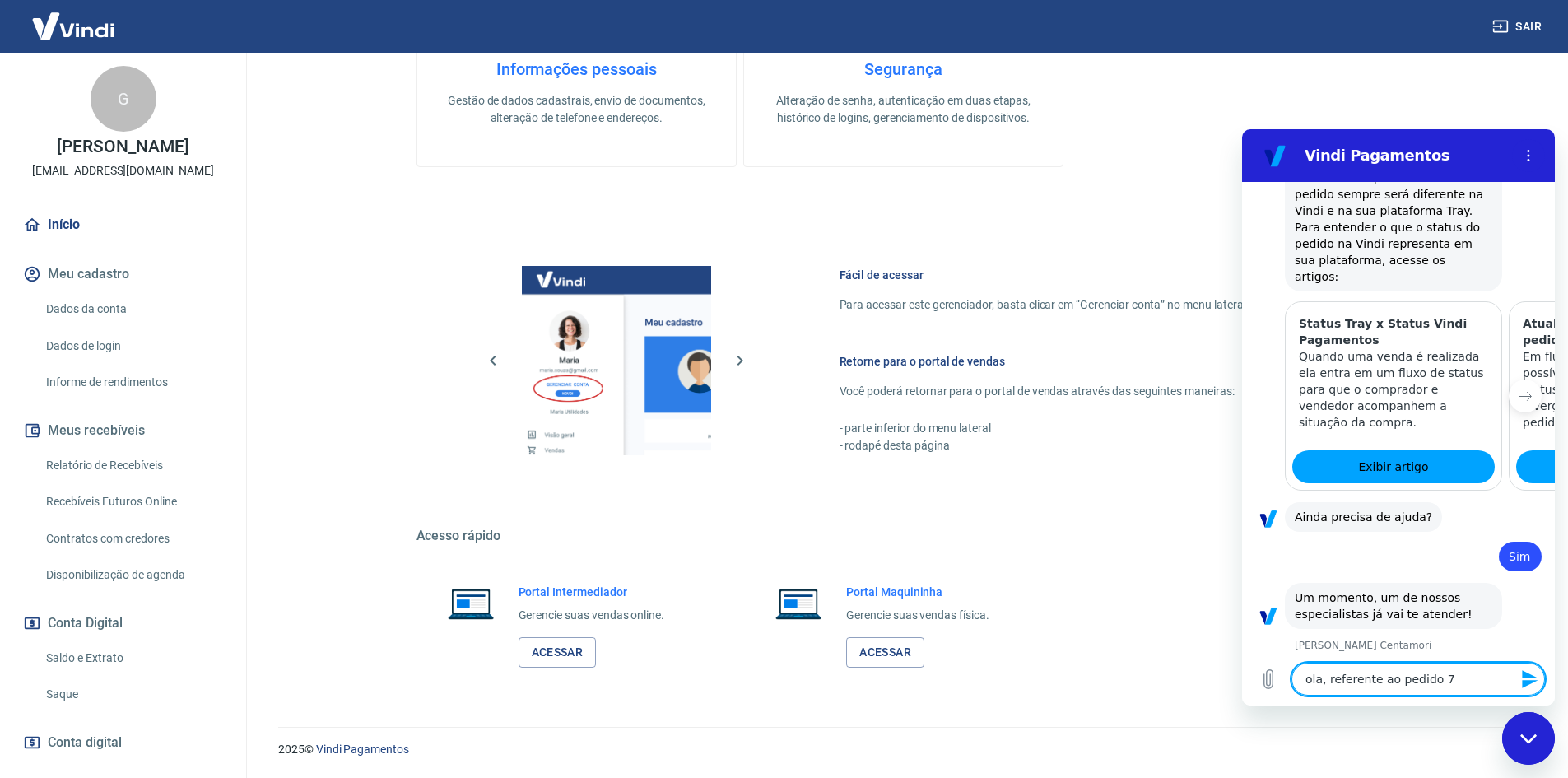
type textarea "x"
type textarea "ola, referente ao pedido 712"
type textarea "x"
type textarea "ola, referente ao pedido 7128"
type textarea "x"
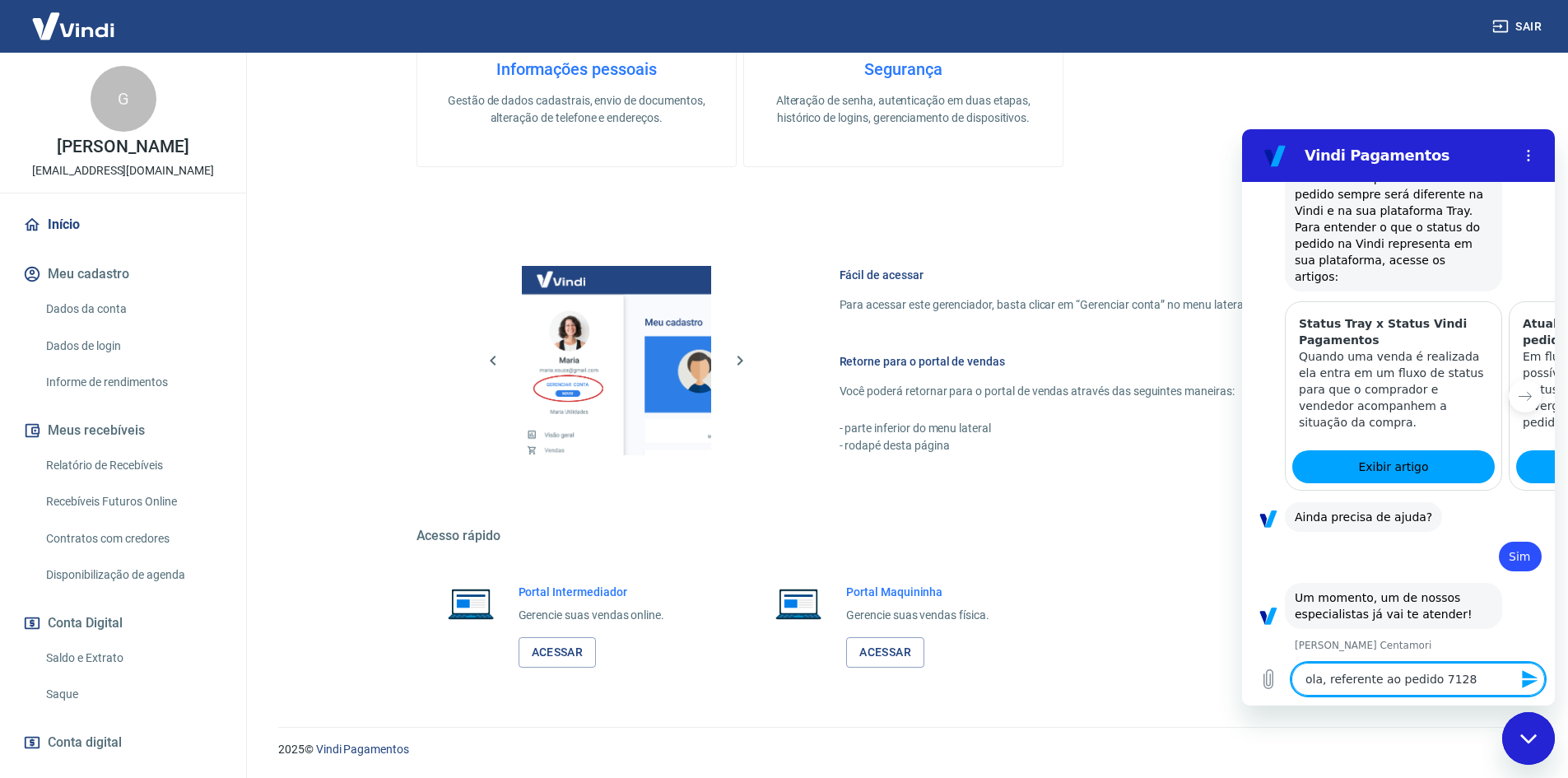
type textarea "ola, referente ao pedido 71280"
type textarea "x"
type textarea "ola, referente ao pedido 71280,"
type textarea "x"
type textarea "ola, referente ao pedido 71280,"
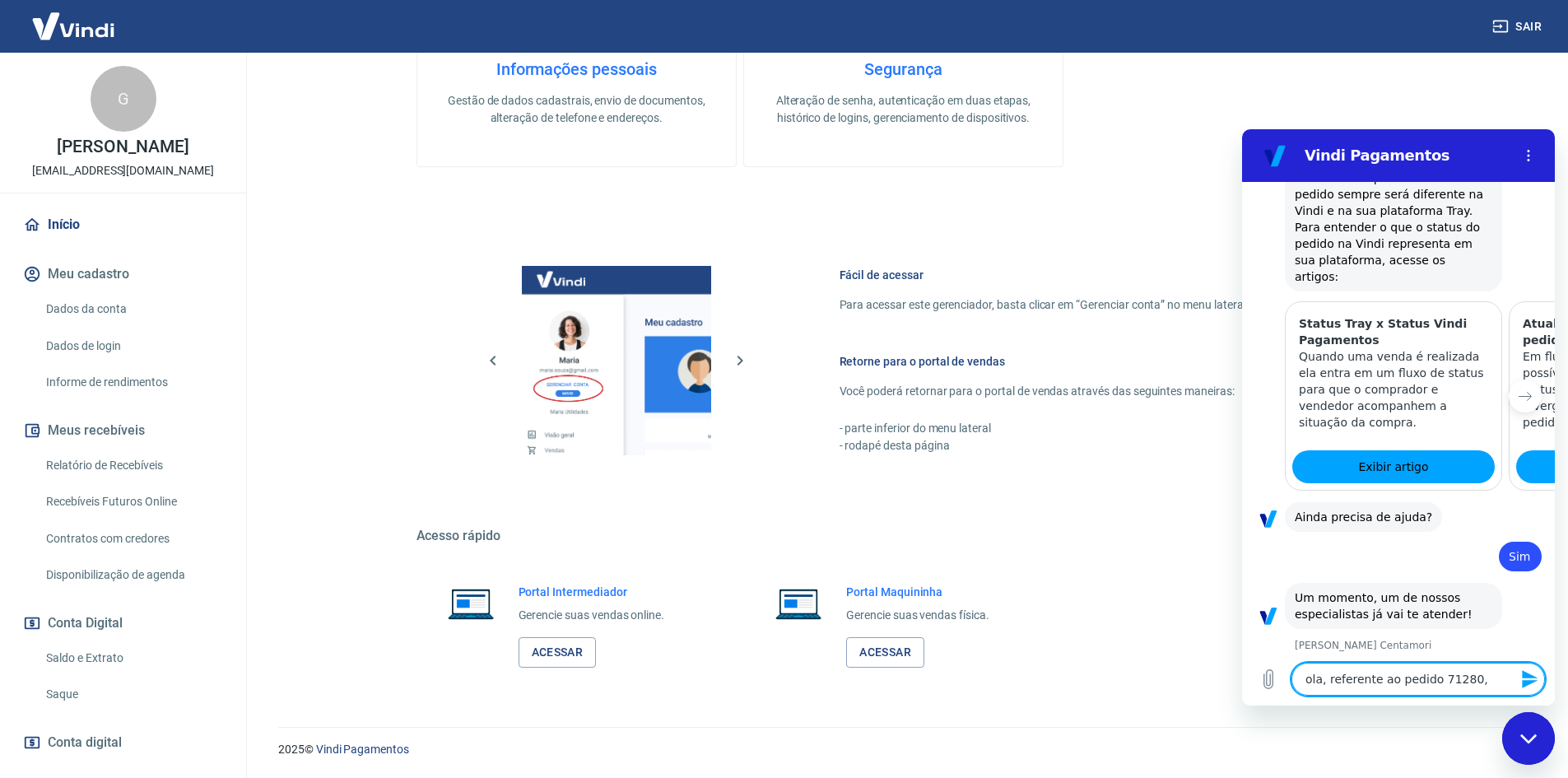
type textarea "x"
type textarea "ola, referente ao pedido 71280, k"
type textarea "x"
type textarea "ola, referente ao pedido 71280,"
type textarea "x"
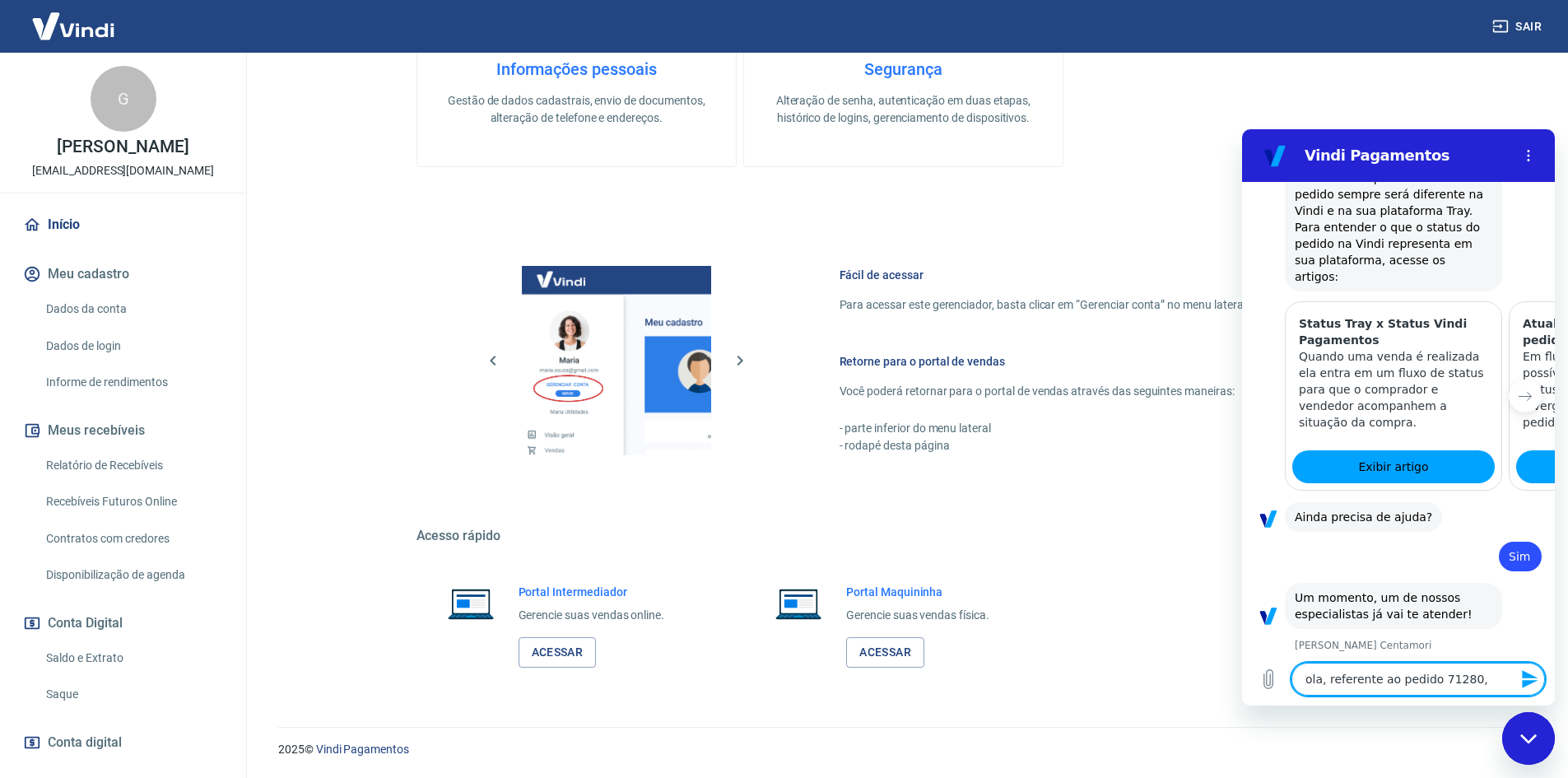
type textarea "ola, referente ao pedido 71280, j"
type textarea "x"
type textarea "ola, referente ao pedido 71280, ja"
type textarea "x"
type textarea "ola, referente ao pedido 71280, ja"
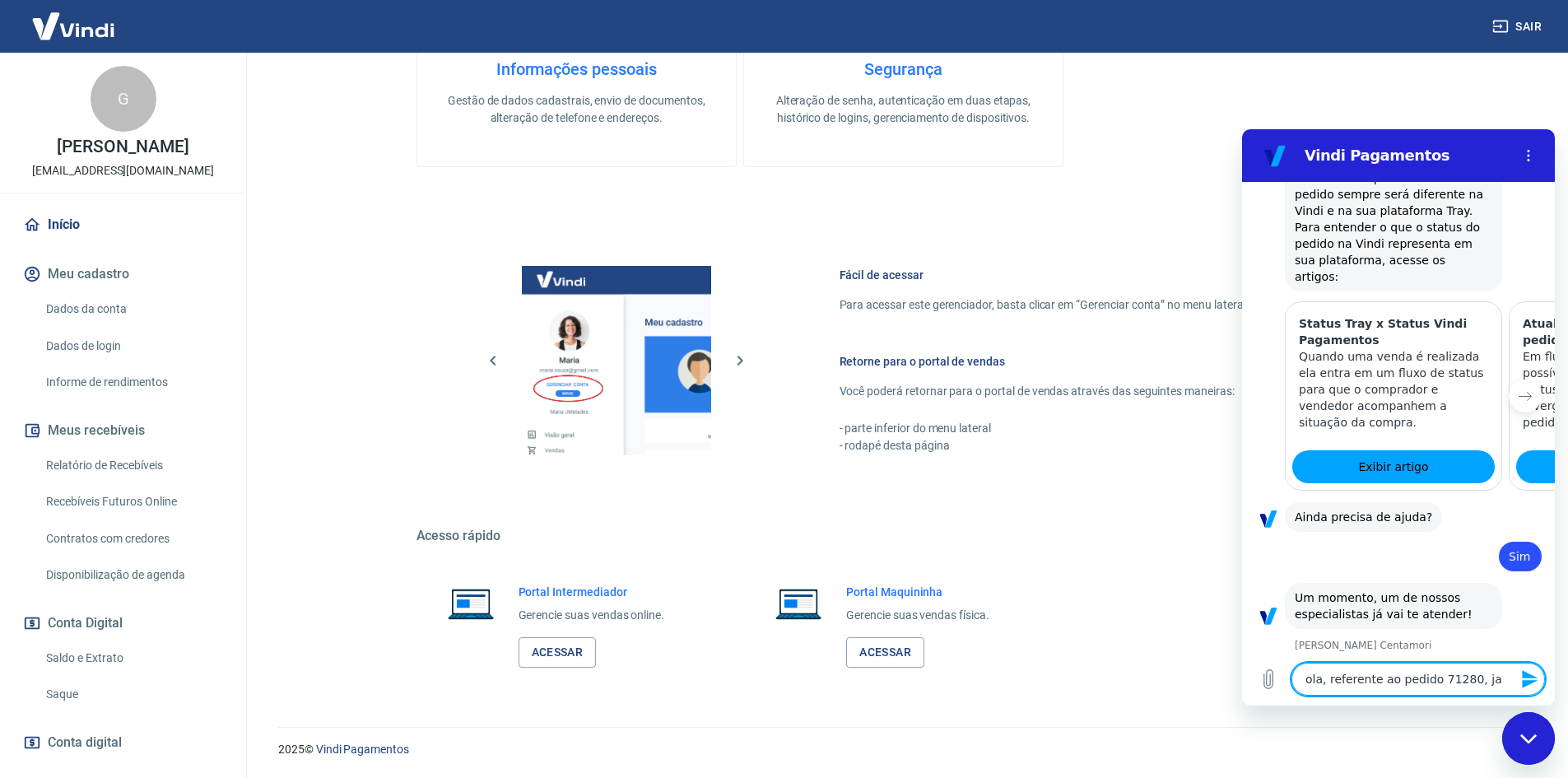
type textarea "x"
type textarea "ola, referente ao pedido 71280, ja m"
type textarea "x"
type textarea "ola, referente ao pedido 71280, ja ma"
type textarea "x"
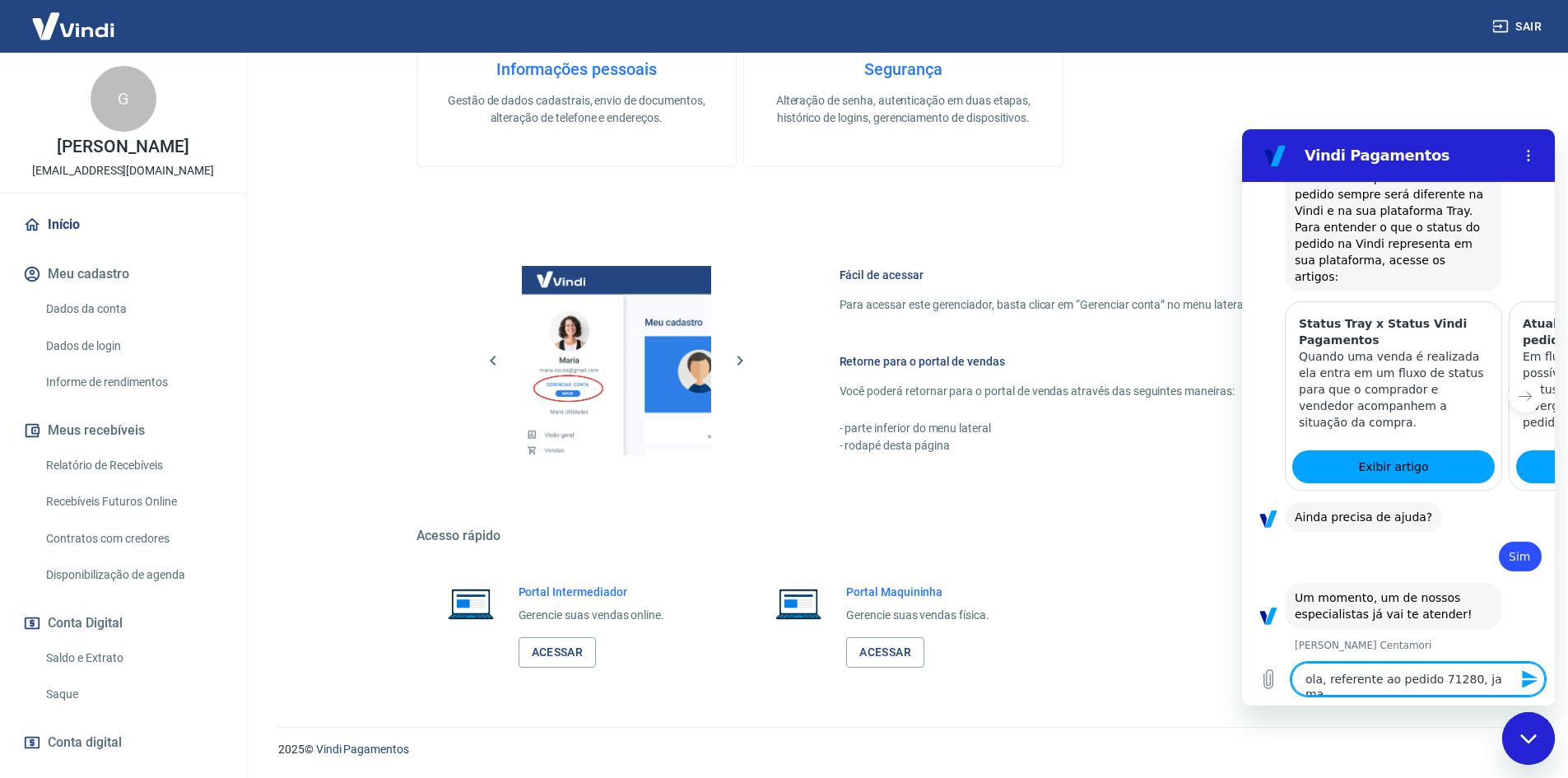
type textarea "ola, referente ao pedido 71280, ja man"
type textarea "x"
type textarea "ola, referente ao pedido 71280, ja mand"
type textarea "x"
type textarea "ola, referente ao pedido 71280, ja mande"
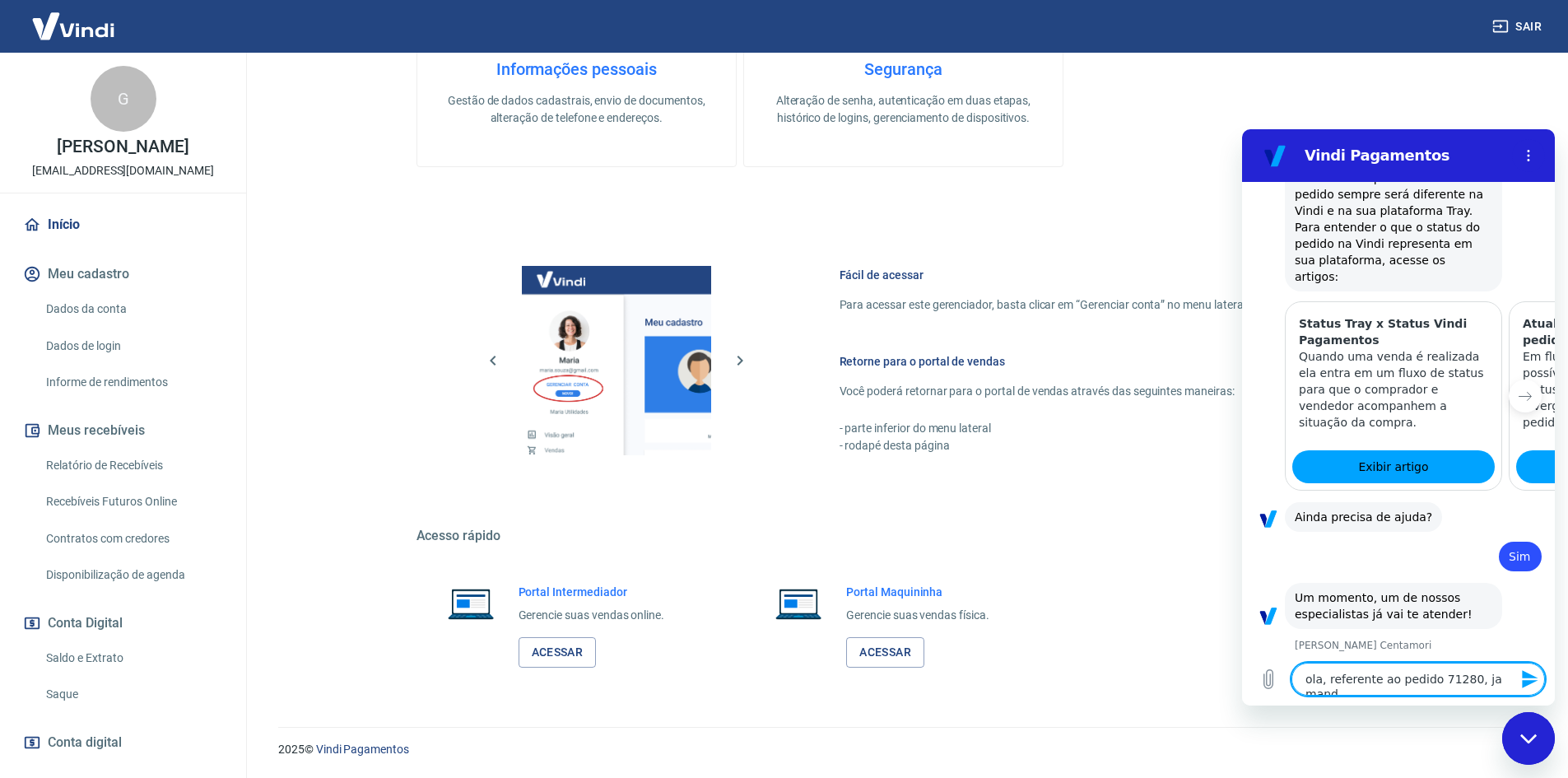
type textarea "x"
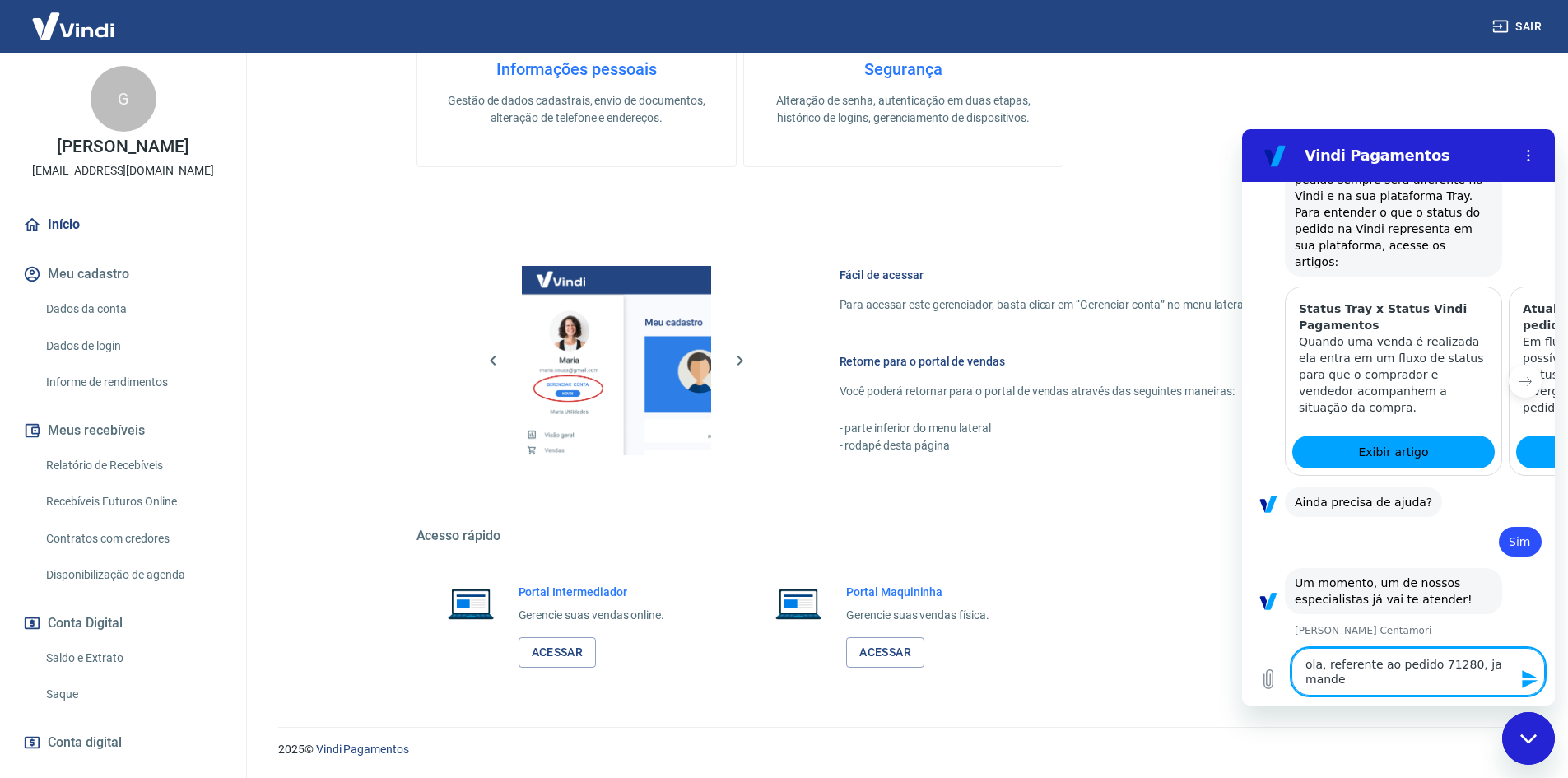
type textarea "ola, referente ao pedido 71280, ja mandei"
type textarea "x"
type textarea "ola, referente ao pedido 71280, ja mandei"
type textarea "x"
type textarea "ola, referente ao pedido 71280, ja mandei m"
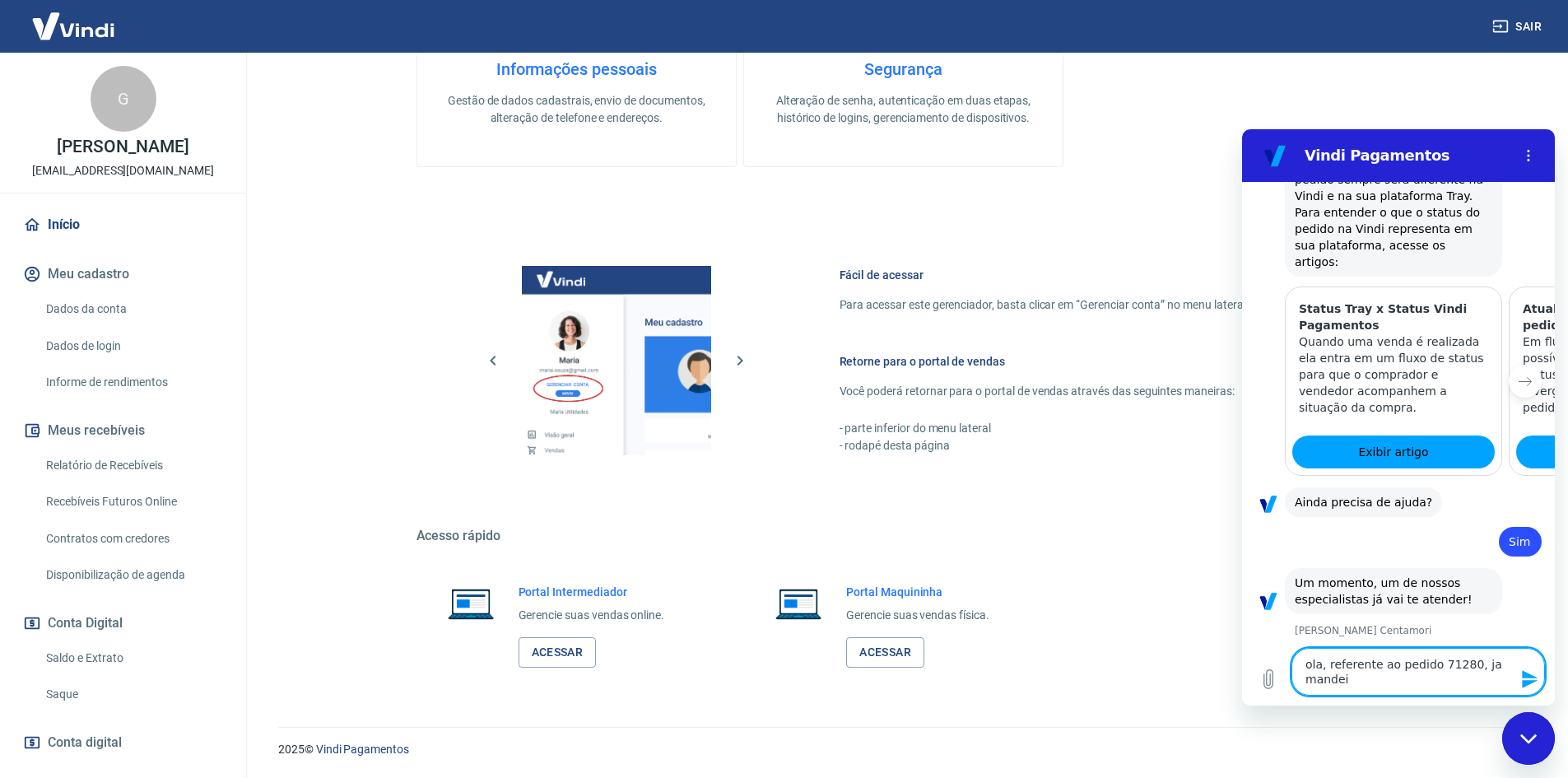
type textarea "x"
type textarea "ola, referente ao pedido 71280, ja mandei ms"
type textarea "x"
type textarea "ola, referente ao pedido 71280, ja mandei msg"
type textarea "x"
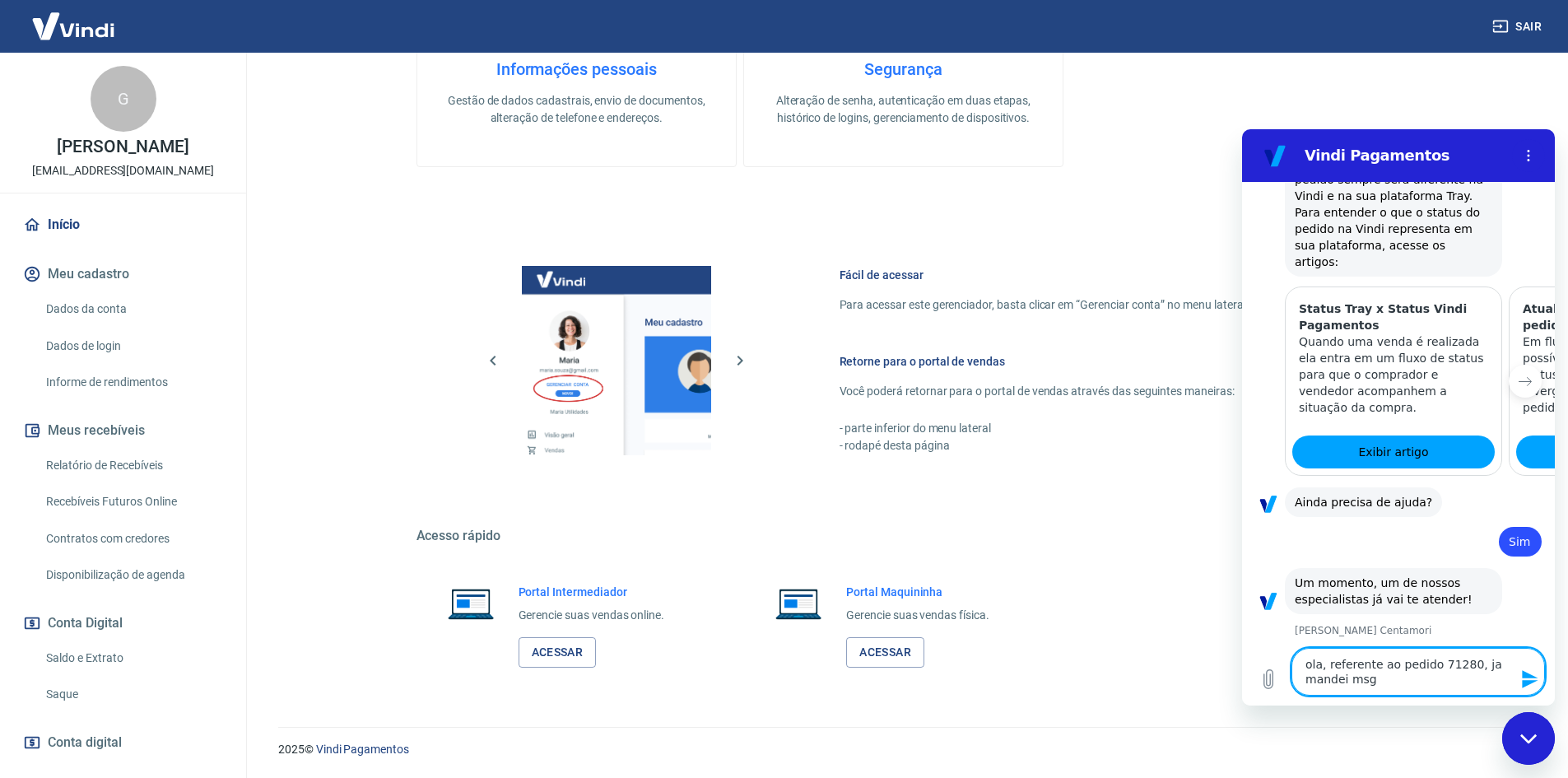
type textarea "ola, referente ao pedido 71280, ja mandei msg"
type textarea "x"
type textarea "ola, referente ao pedido 71280, ja mandei msg o"
type textarea "x"
type textarea "ola, referente ao pedido 71280, ja mandei msg on"
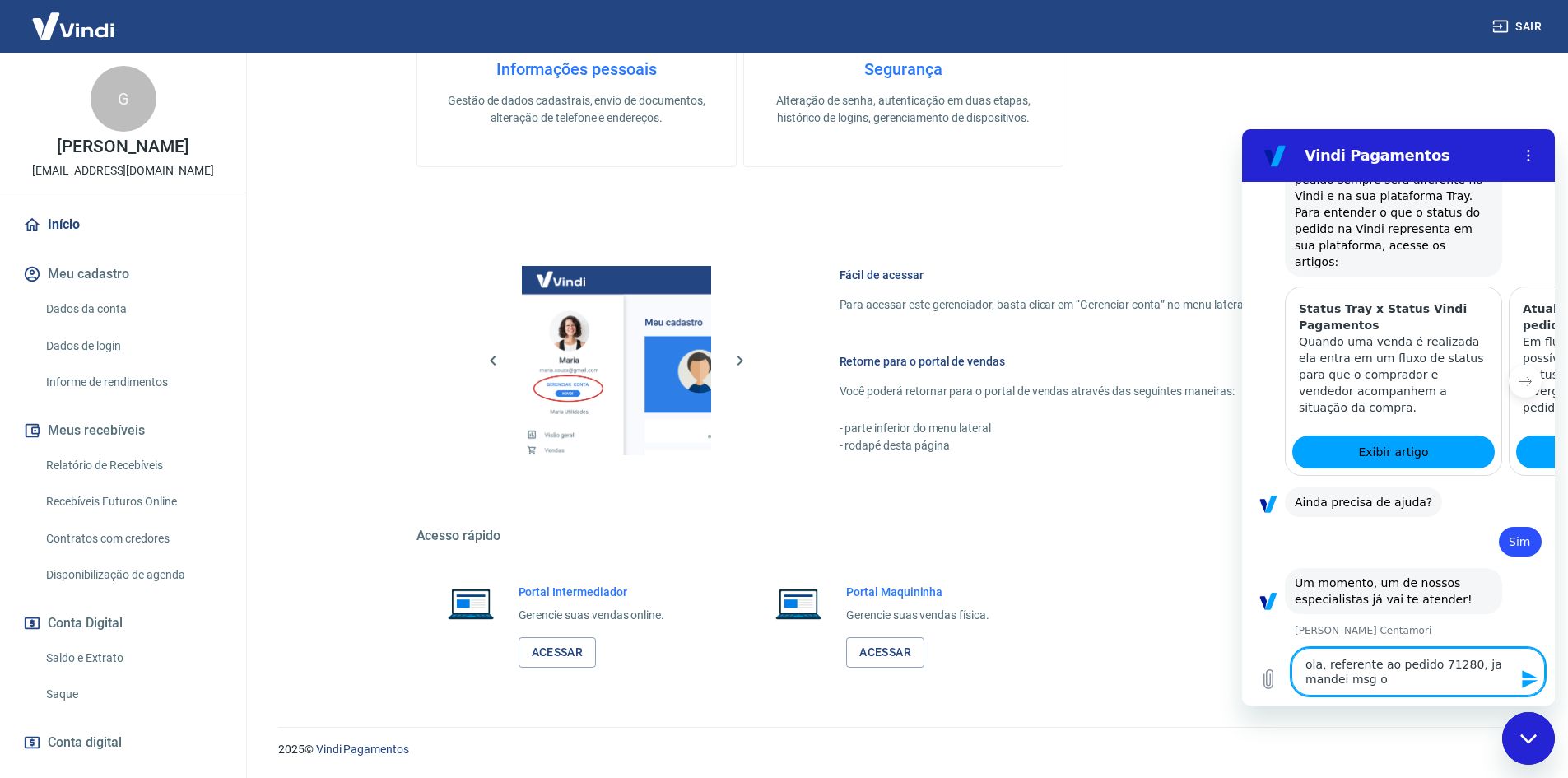
type textarea "x"
type textarea "ola, referente ao pedido 71280, ja mandei msg ont"
type textarea "x"
type textarea "ola, referente ao pedido 71280, ja mandei msg onte"
type textarea "x"
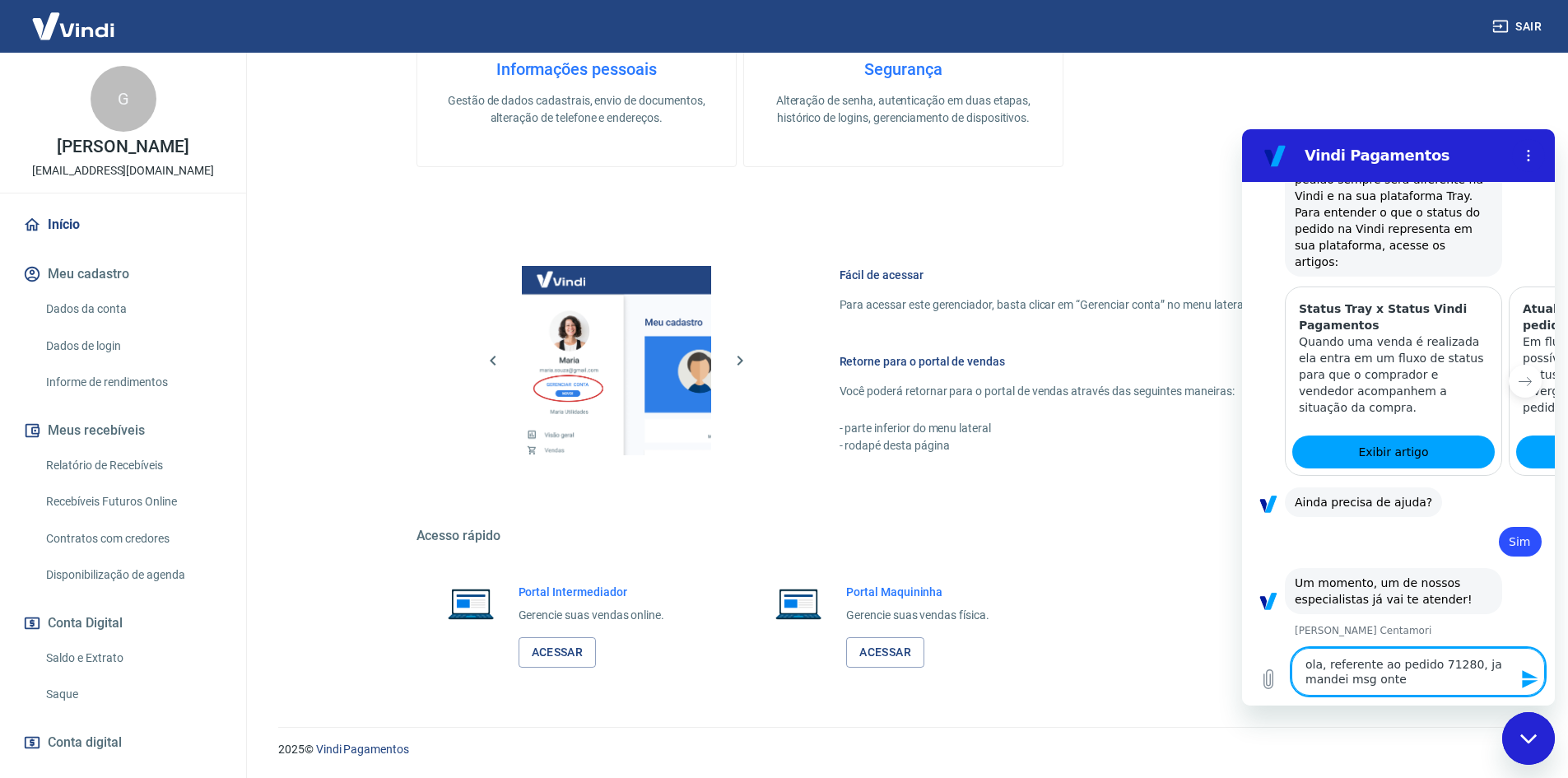
type textarea "ola, referente ao pedido 71280, ja mandei msg ontem"
type textarea "x"
type textarea "ola, referente ao pedido 71280, ja mandei msg ontem"
type textarea "x"
type textarea "ola, referente ao pedido 71280, ja mandei msg ontem 3"
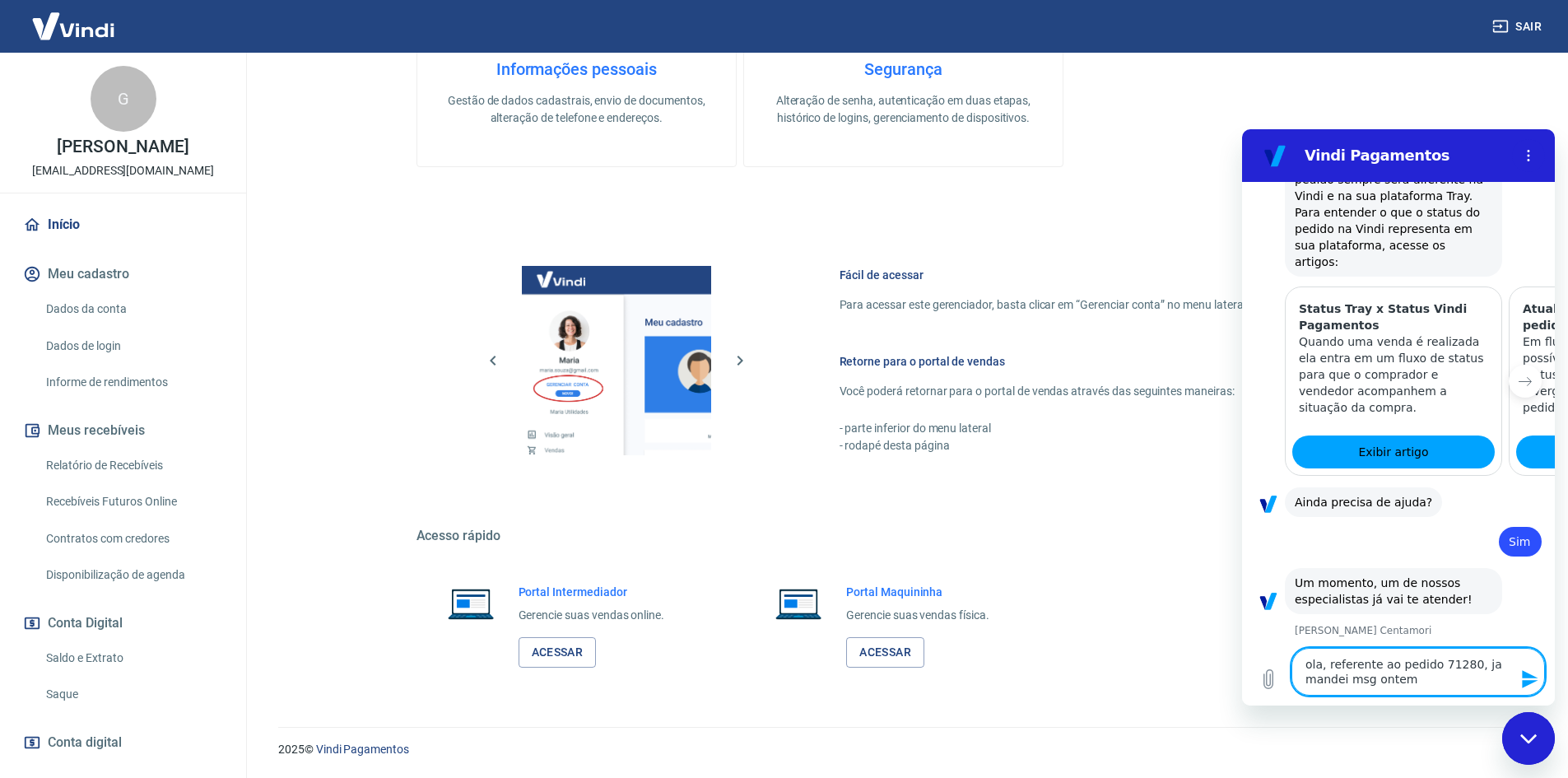
type textarea "x"
type textarea "ola, referente ao pedido 71280, ja mandei msg ontem 3x"
type textarea "x"
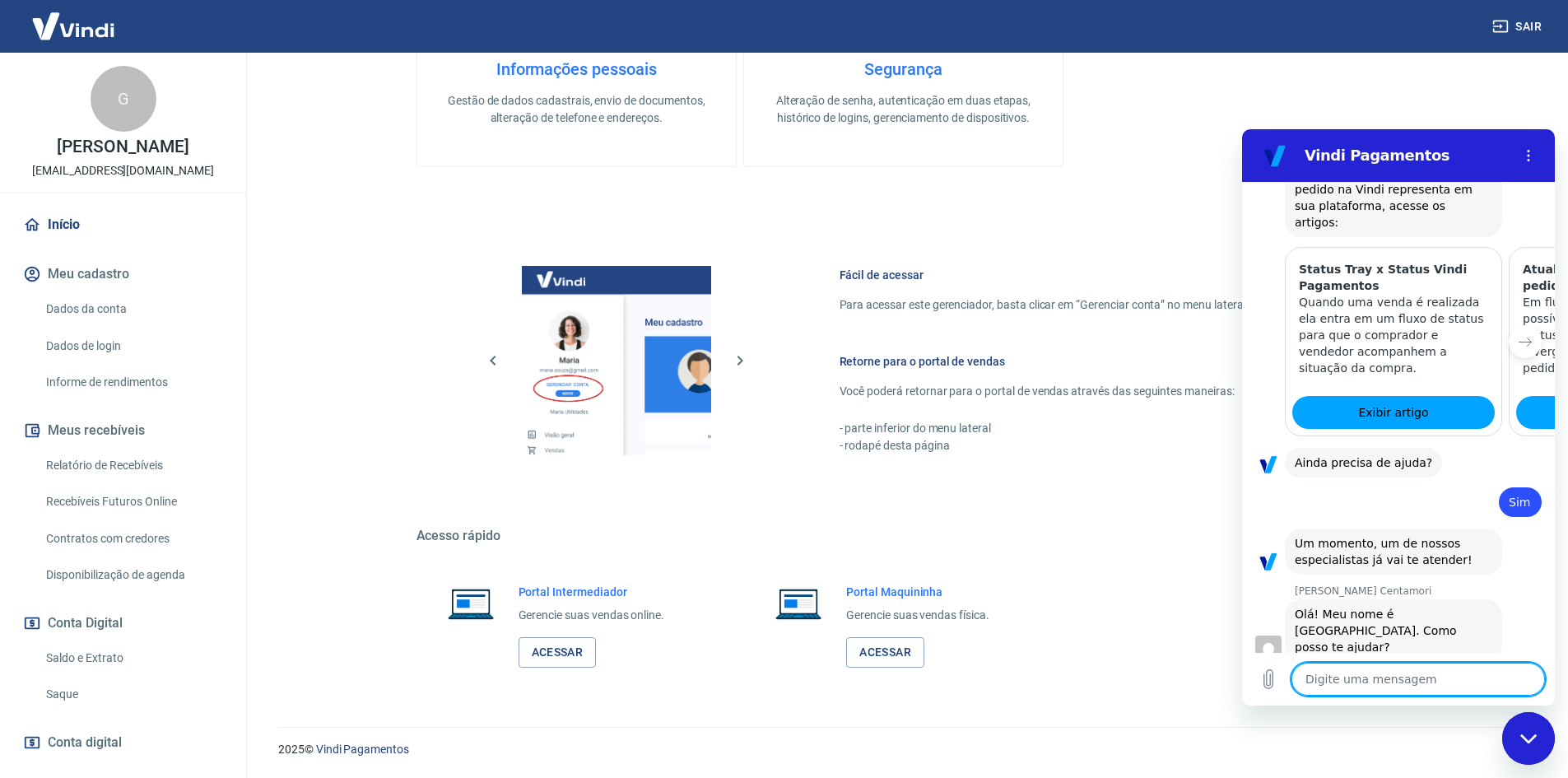
type textarea "x"
type textarea "j"
type textarea "x"
type textarea "ja"
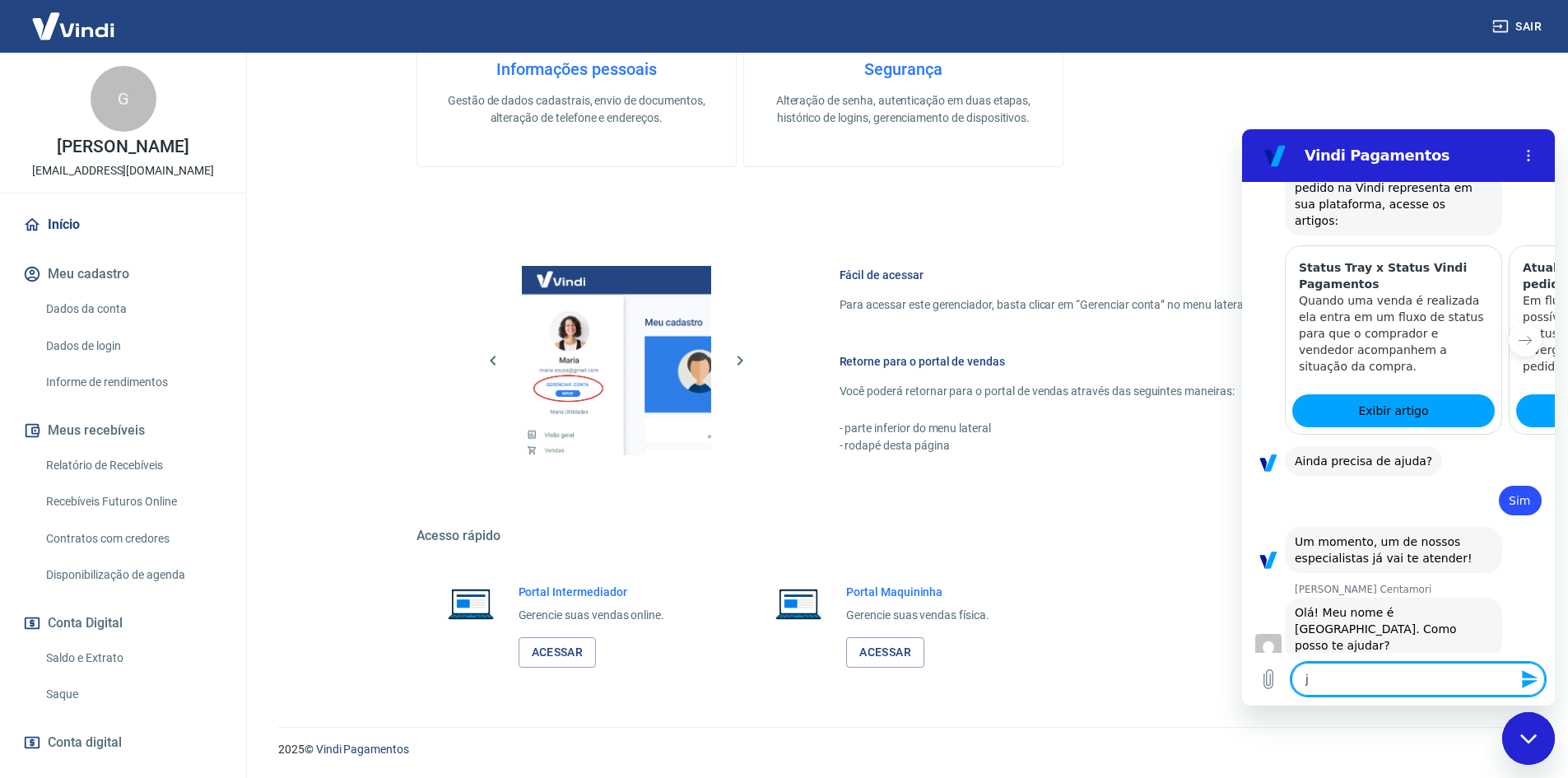
type textarea "x"
type textarea "ja"
type textarea "x"
type textarea "ja m"
type textarea "x"
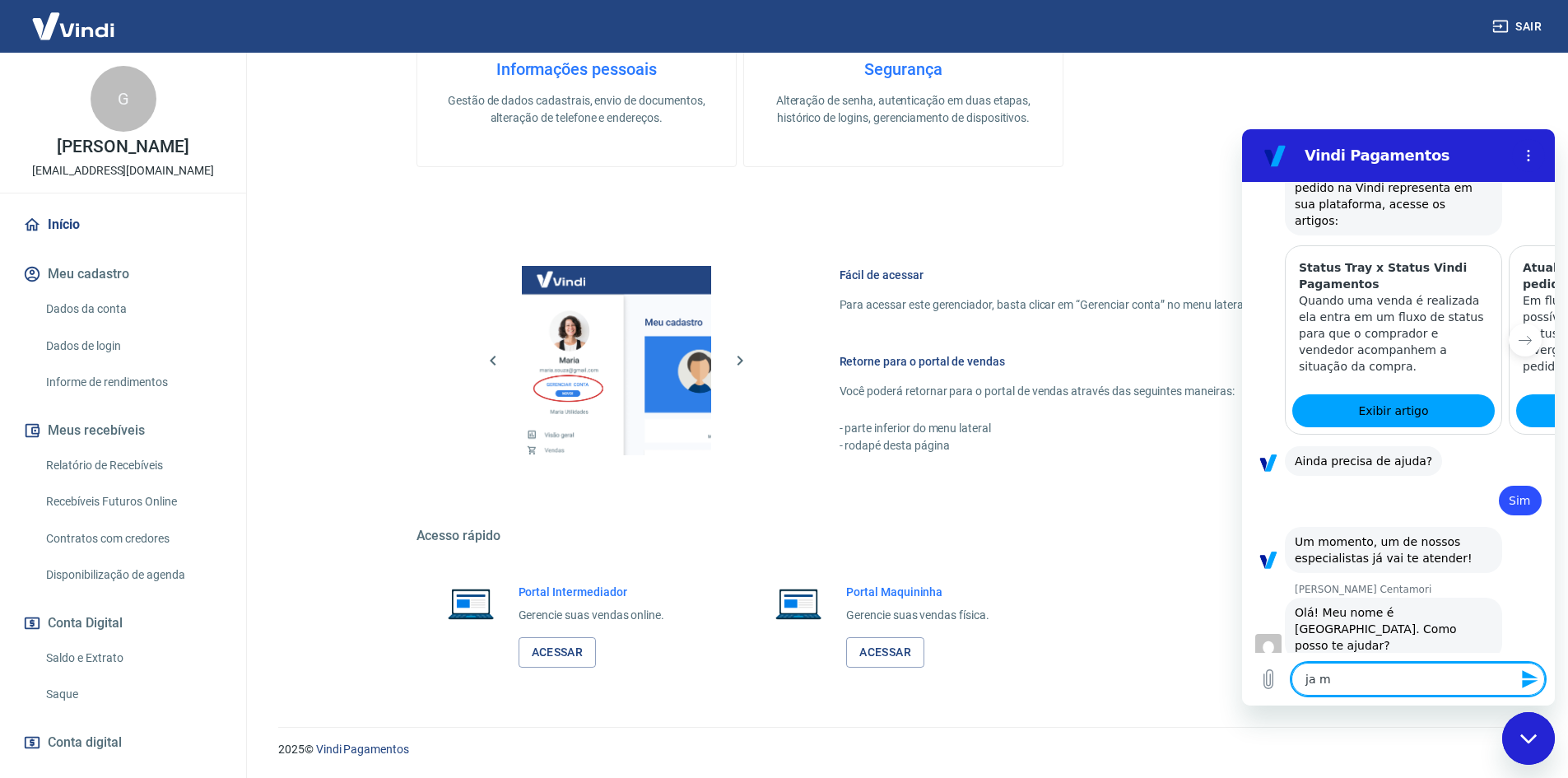
type textarea "ja mn"
type textarea "x"
type textarea "ja mna"
type textarea "x"
type textarea "ja mnad"
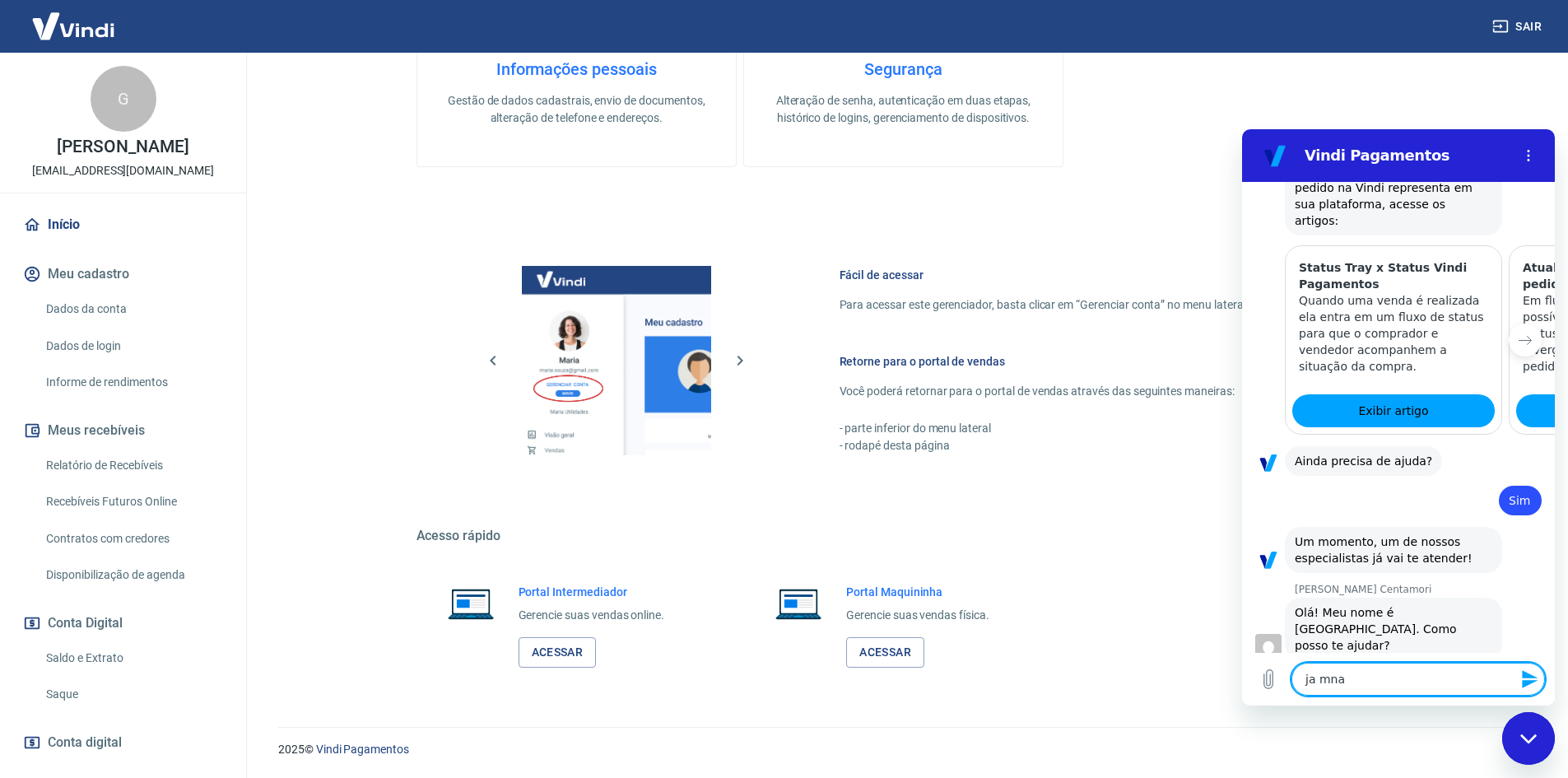
type textarea "x"
type textarea "ja mnade"
type textarea "x"
type textarea "ja mnadei"
type textarea "x"
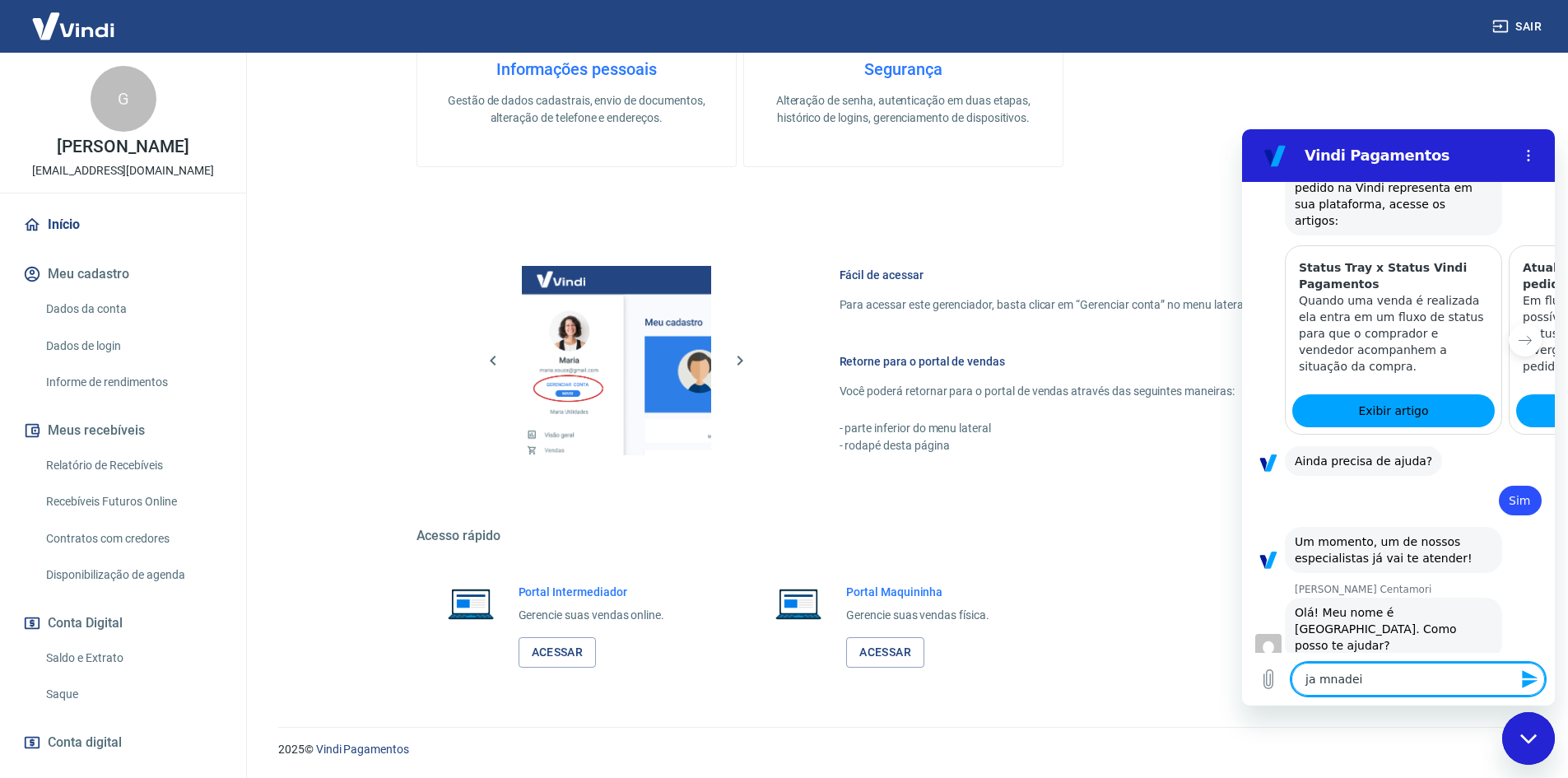
type textarea "ja mnadei"
type textarea "x"
type textarea "ja mnadei c"
type textarea "x"
type textarea "ja mnadei co"
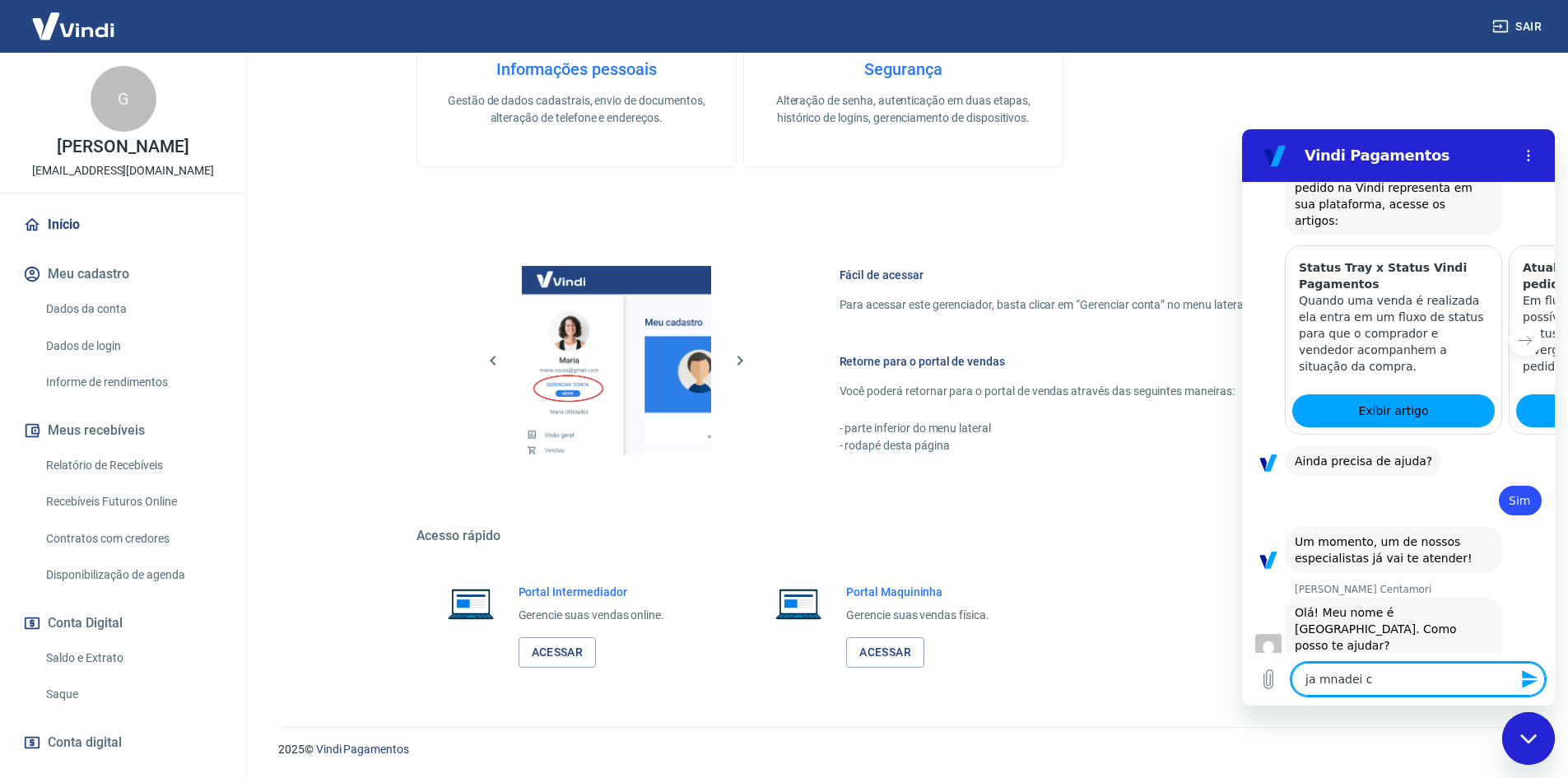
type textarea "x"
type textarea "ja mnadei com"
type textarea "x"
type textarea "ja mnadei comp"
type textarea "x"
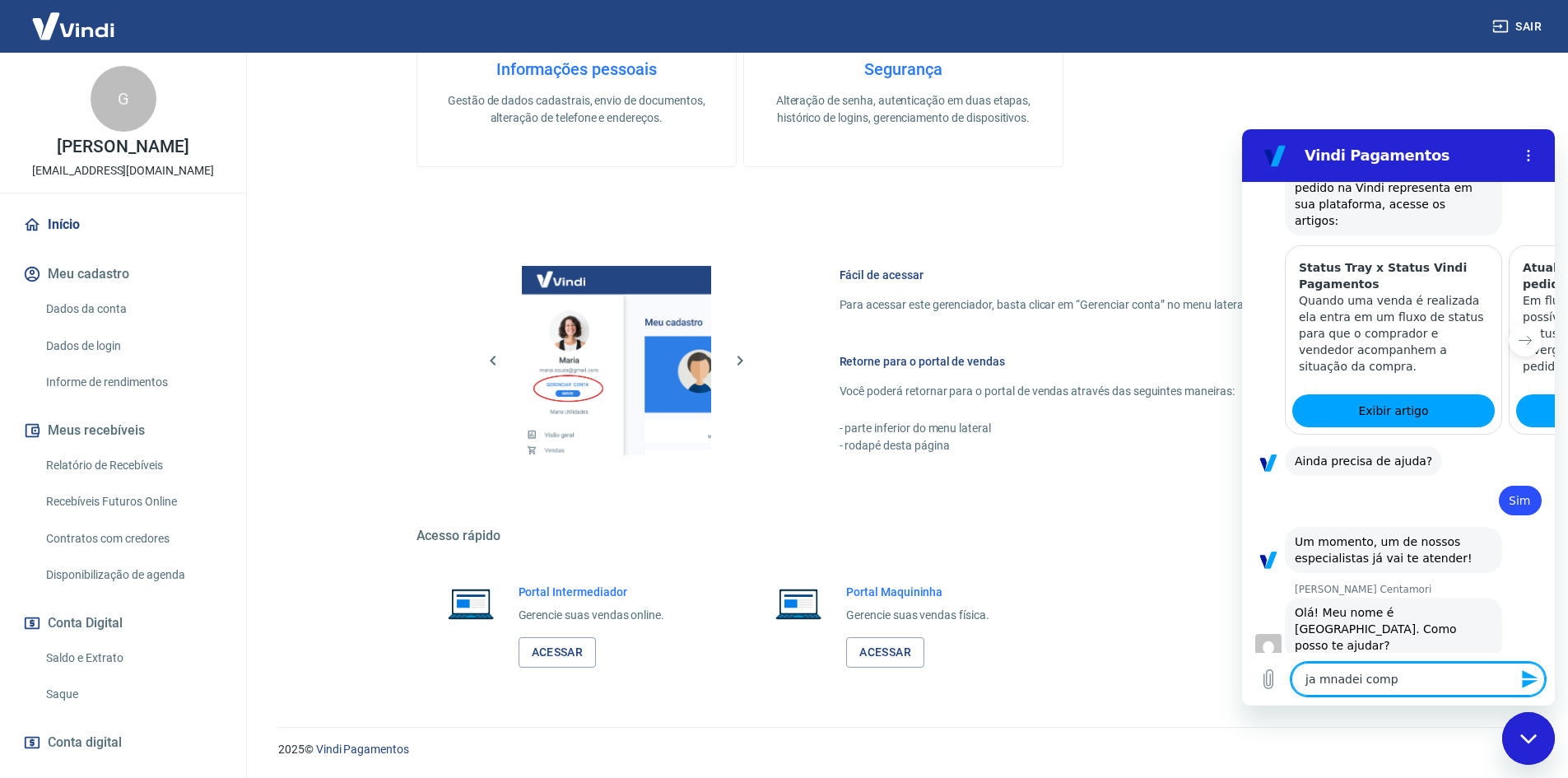
type textarea "ja mnadei compr"
type textarea "x"
type textarea "ja mnadei [MEDICAL_DATA]"
type textarea "x"
type textarea "ja mnadei comprov"
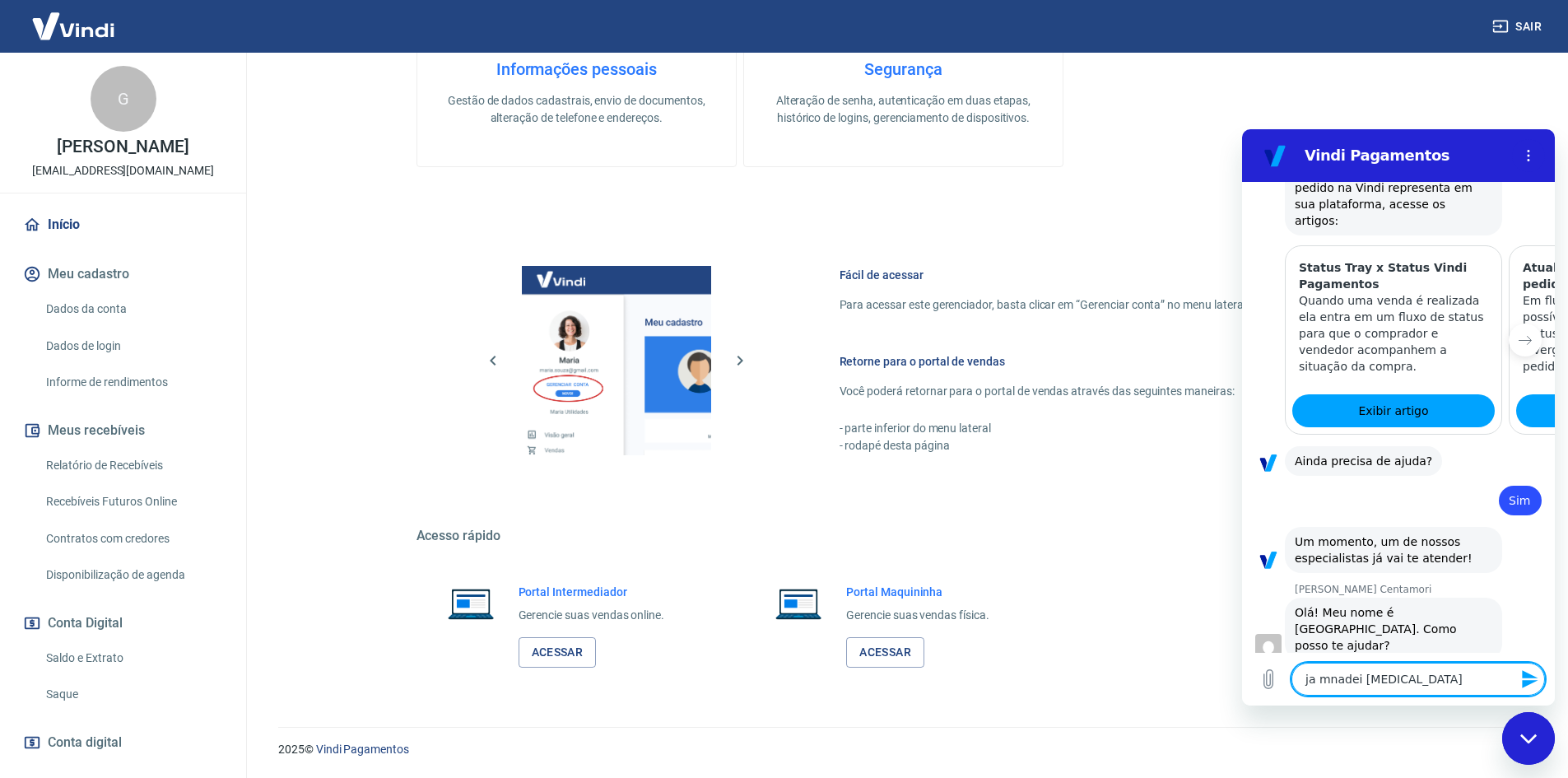
type textarea "x"
type textarea "ja [PERSON_NAME] comprova"
type textarea "x"
type textarea "ja [PERSON_NAME] comprovan"
type textarea "x"
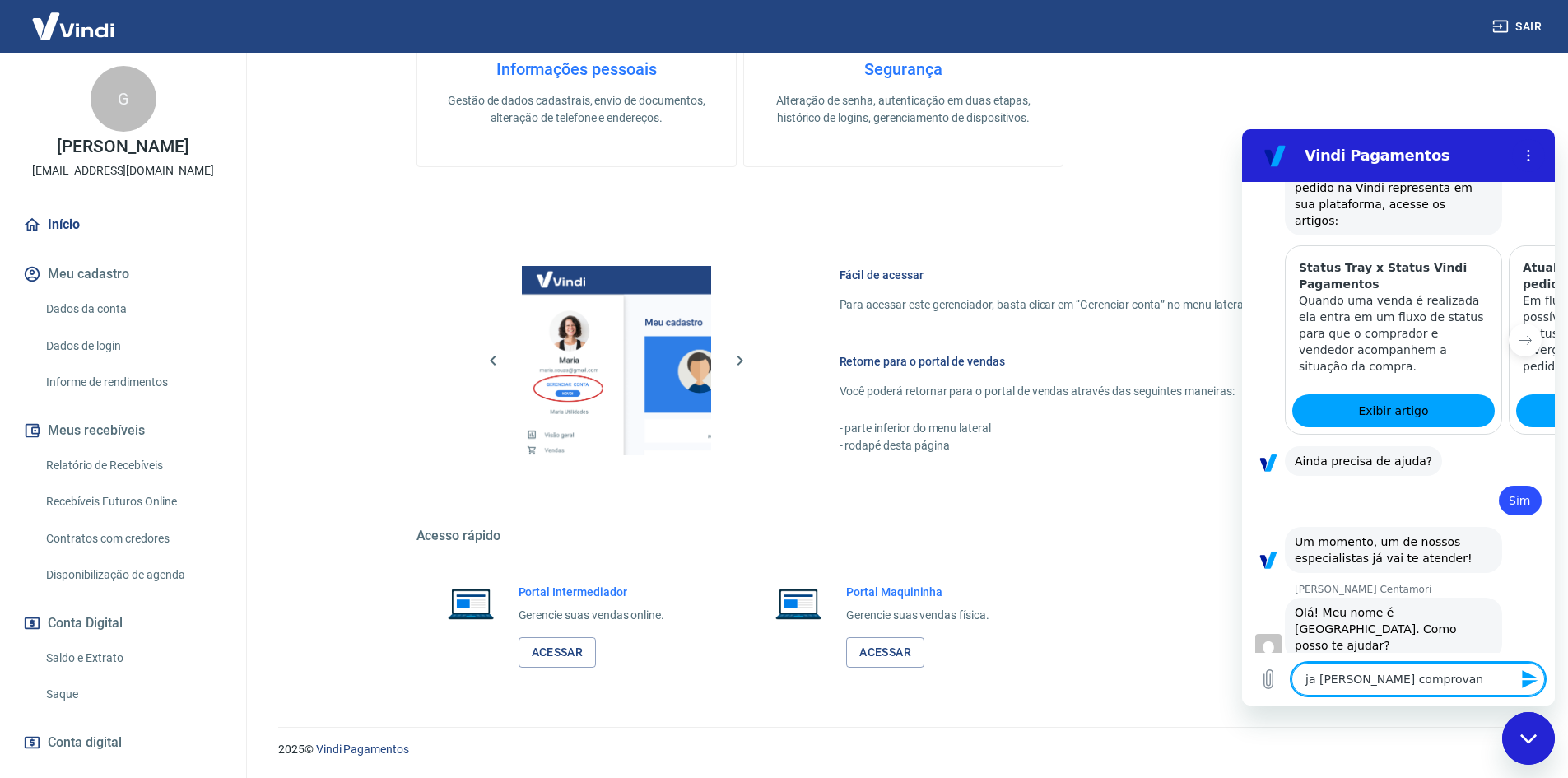
type textarea "ja [PERSON_NAME] comprovant"
type textarea "x"
type textarea "ja [PERSON_NAME] comprovante"
type textarea "x"
type textarea "ja [PERSON_NAME] comprovante"
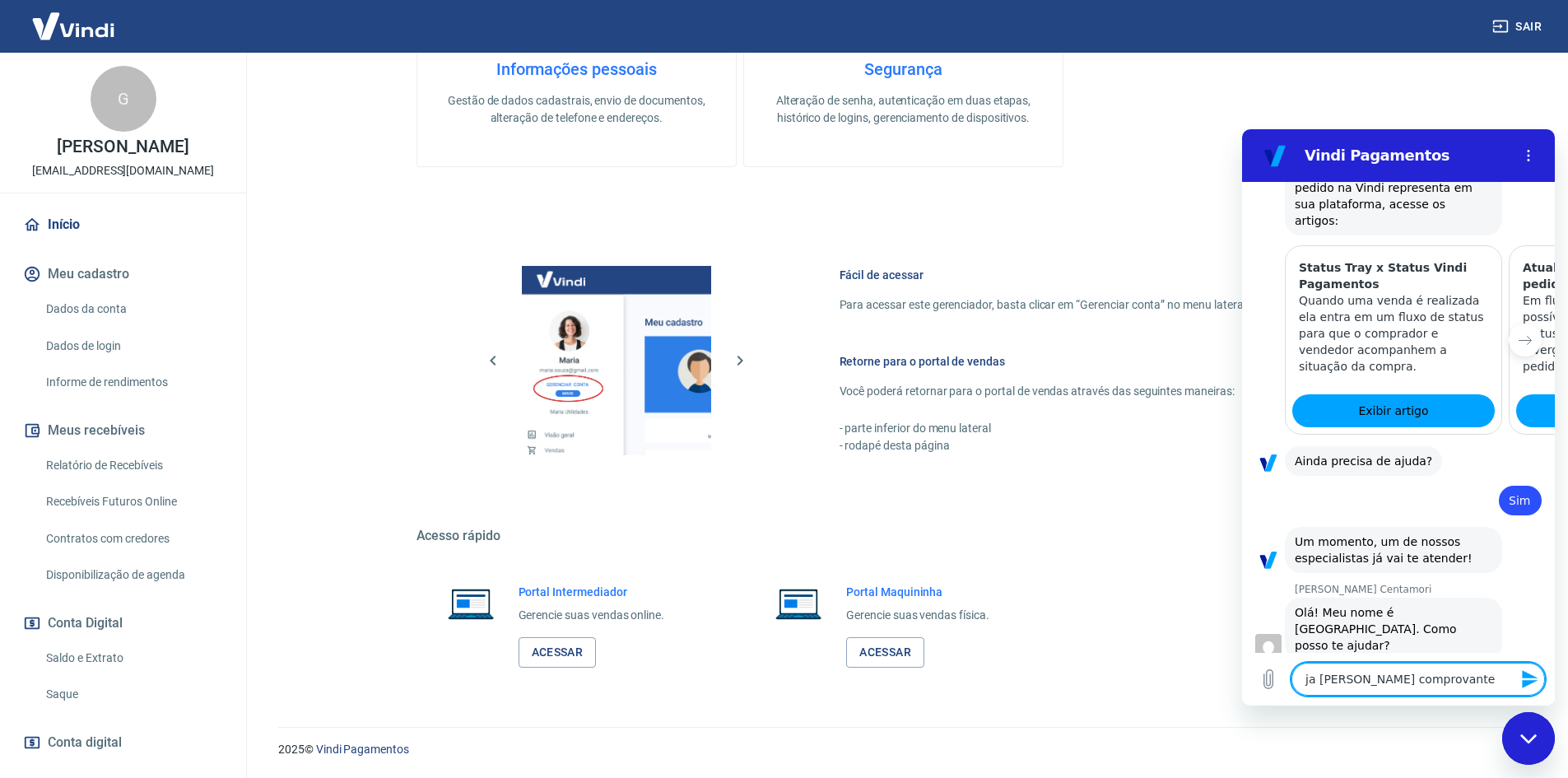
type textarea "x"
type textarea "ja [PERSON_NAME] comprovante q"
type textarea "x"
type textarea "ja [PERSON_NAME] comprovante qu"
type textarea "x"
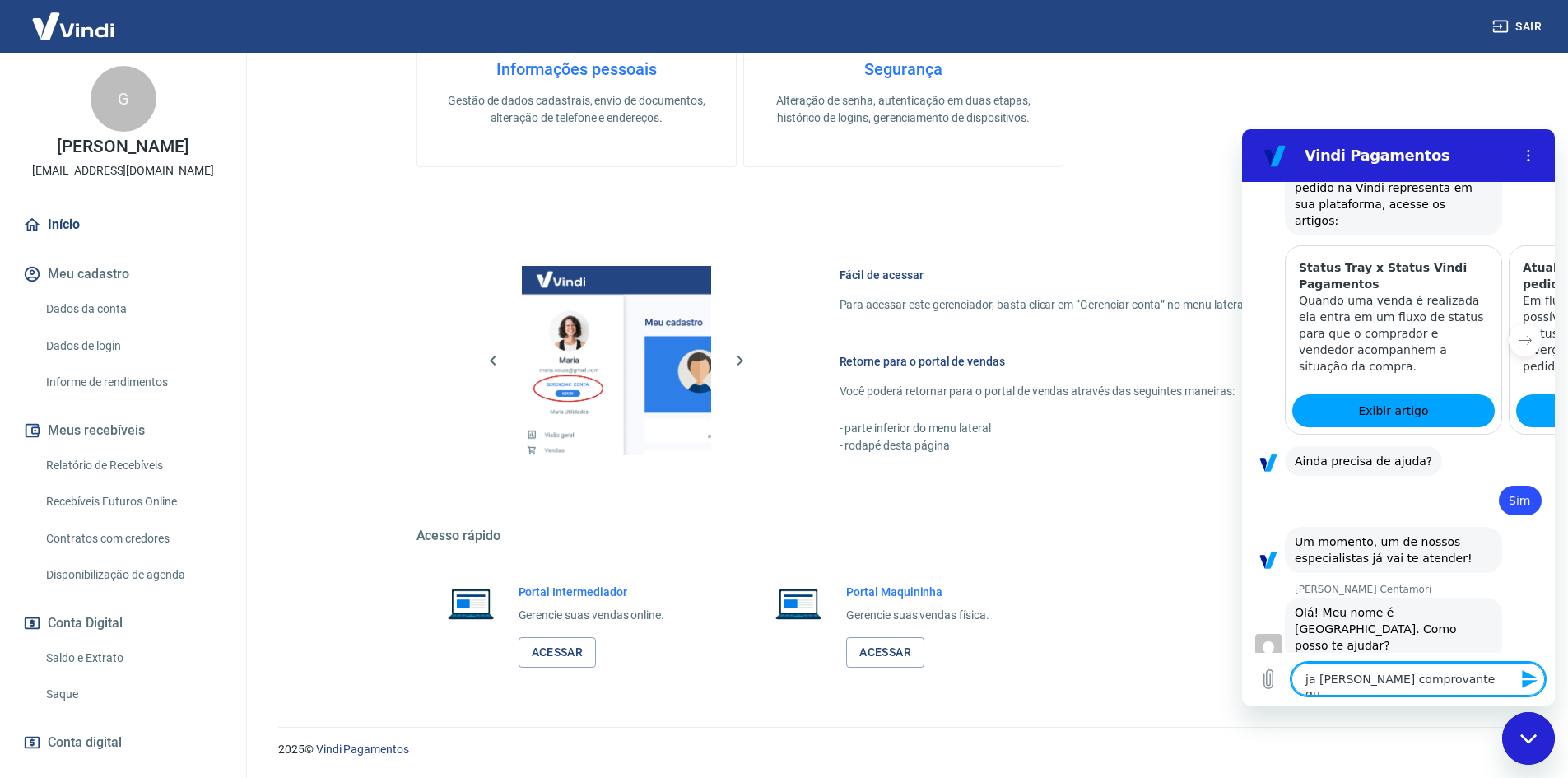
type textarea "ja [PERSON_NAME] comprovante que"
type textarea "x"
type textarea "ja [PERSON_NAME] comprovante que"
type textarea "x"
type textarea "ja [PERSON_NAME] comprovante que o"
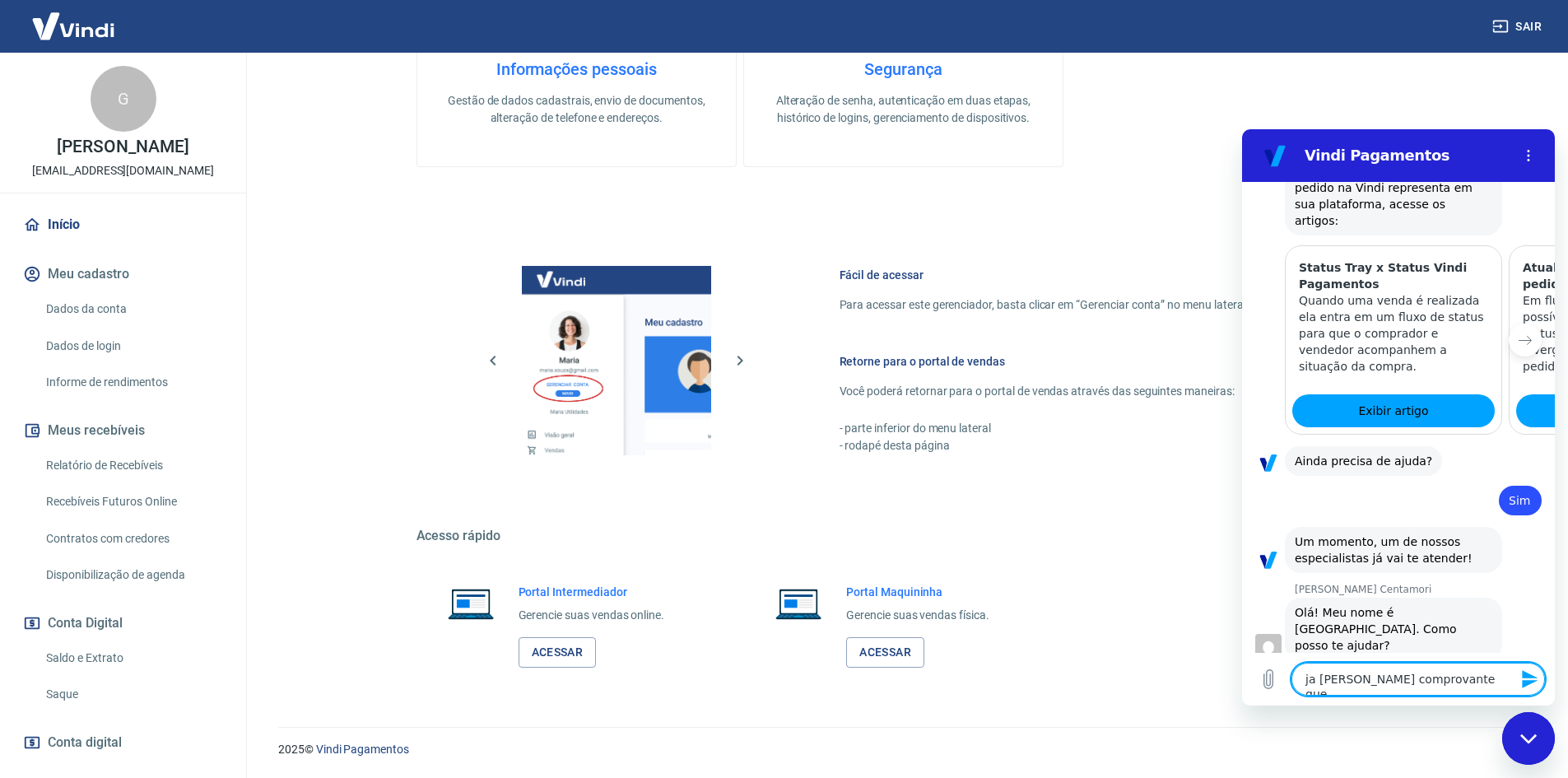
type textarea "x"
type textarea "ja [PERSON_NAME] comprovante que o"
type textarea "x"
type textarea "ja [PERSON_NAME] comprovante que o c"
type textarea "x"
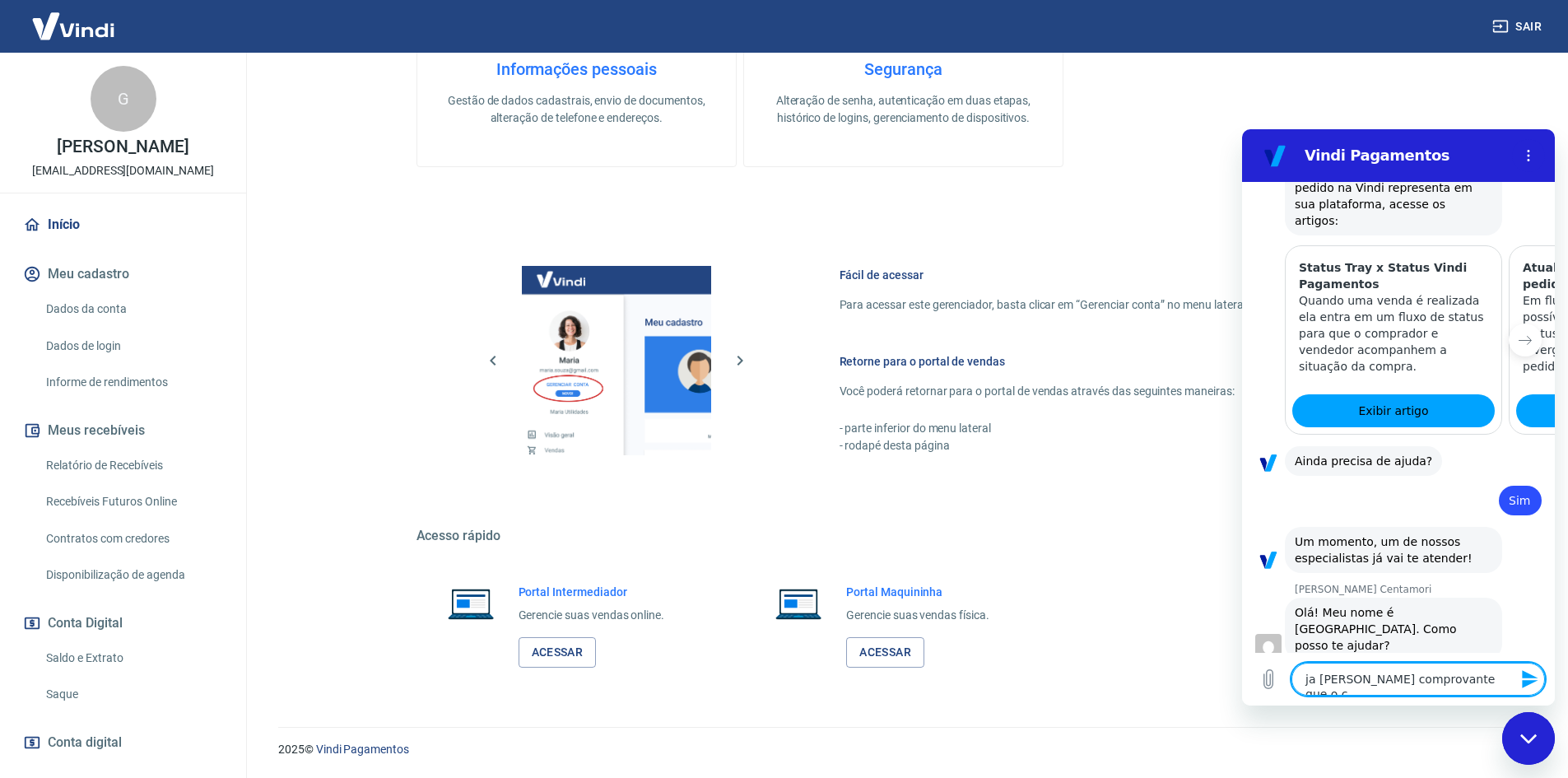
type textarea "ja [PERSON_NAME] comprovante que o cl"
type textarea "x"
type textarea "ja [PERSON_NAME] comprovante que o cli"
type textarea "x"
type textarea "ja [PERSON_NAME] comprovante que o clie"
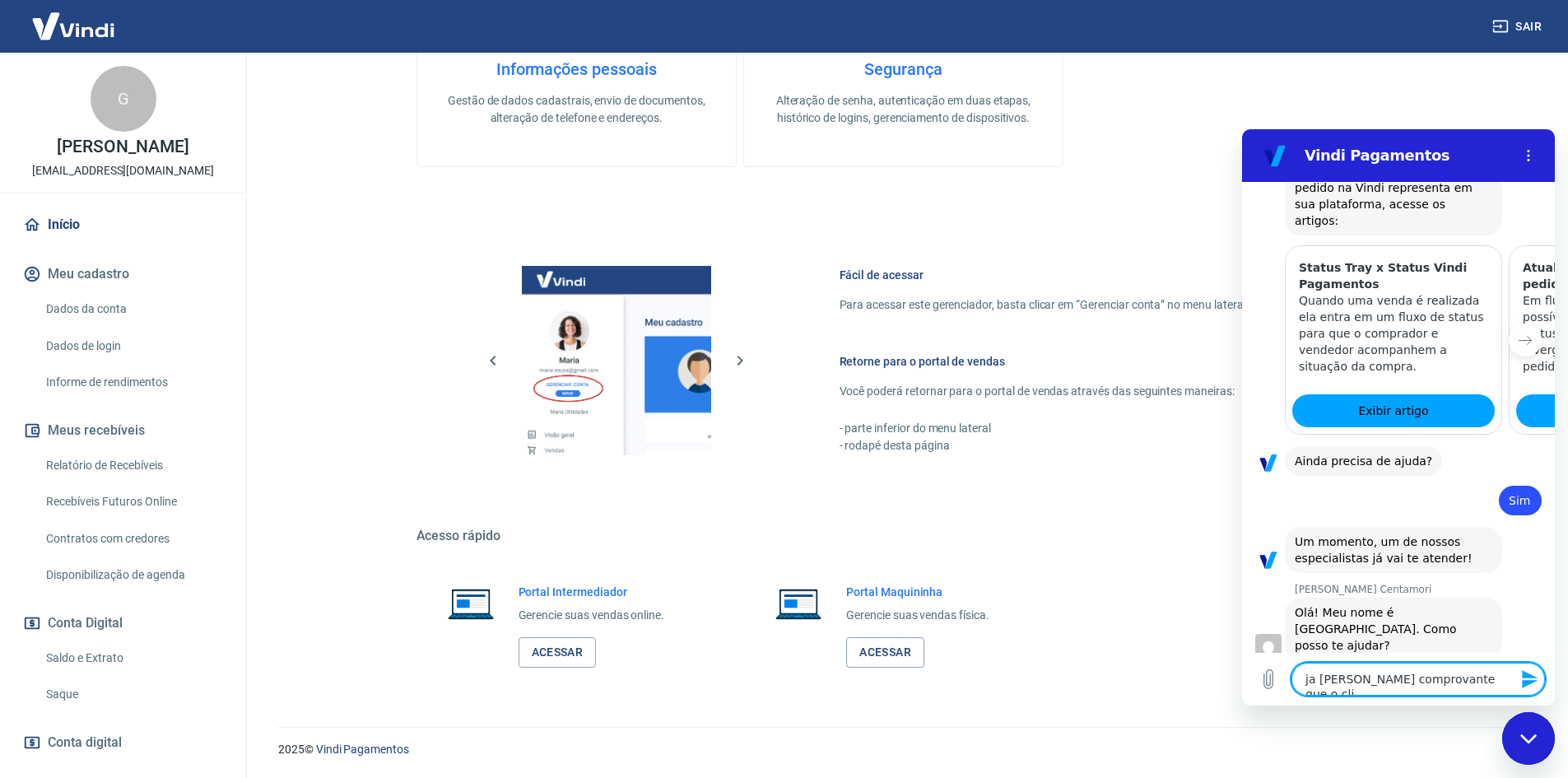
type textarea "x"
type textarea "ja [PERSON_NAME] comprovante que o clien"
type textarea "x"
type textarea "ja [PERSON_NAME] comprovante que o client"
type textarea "x"
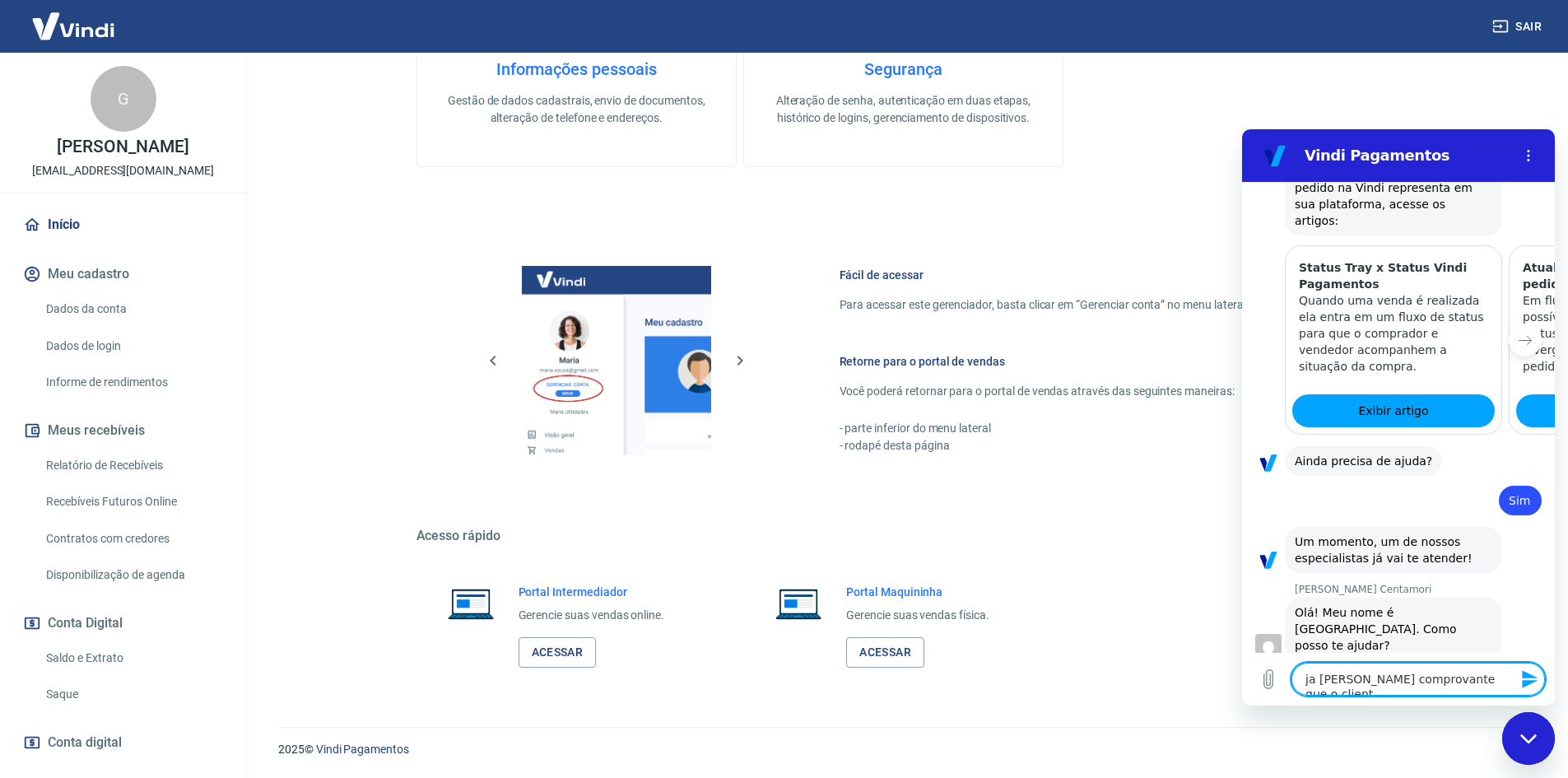
type textarea "ja [PERSON_NAME] comprovante que o cliente"
type textarea "x"
type textarea "ja [PERSON_NAME] comprovante que o cliente"
type textarea "x"
type textarea "ja [PERSON_NAME] comprovante que o cliente p"
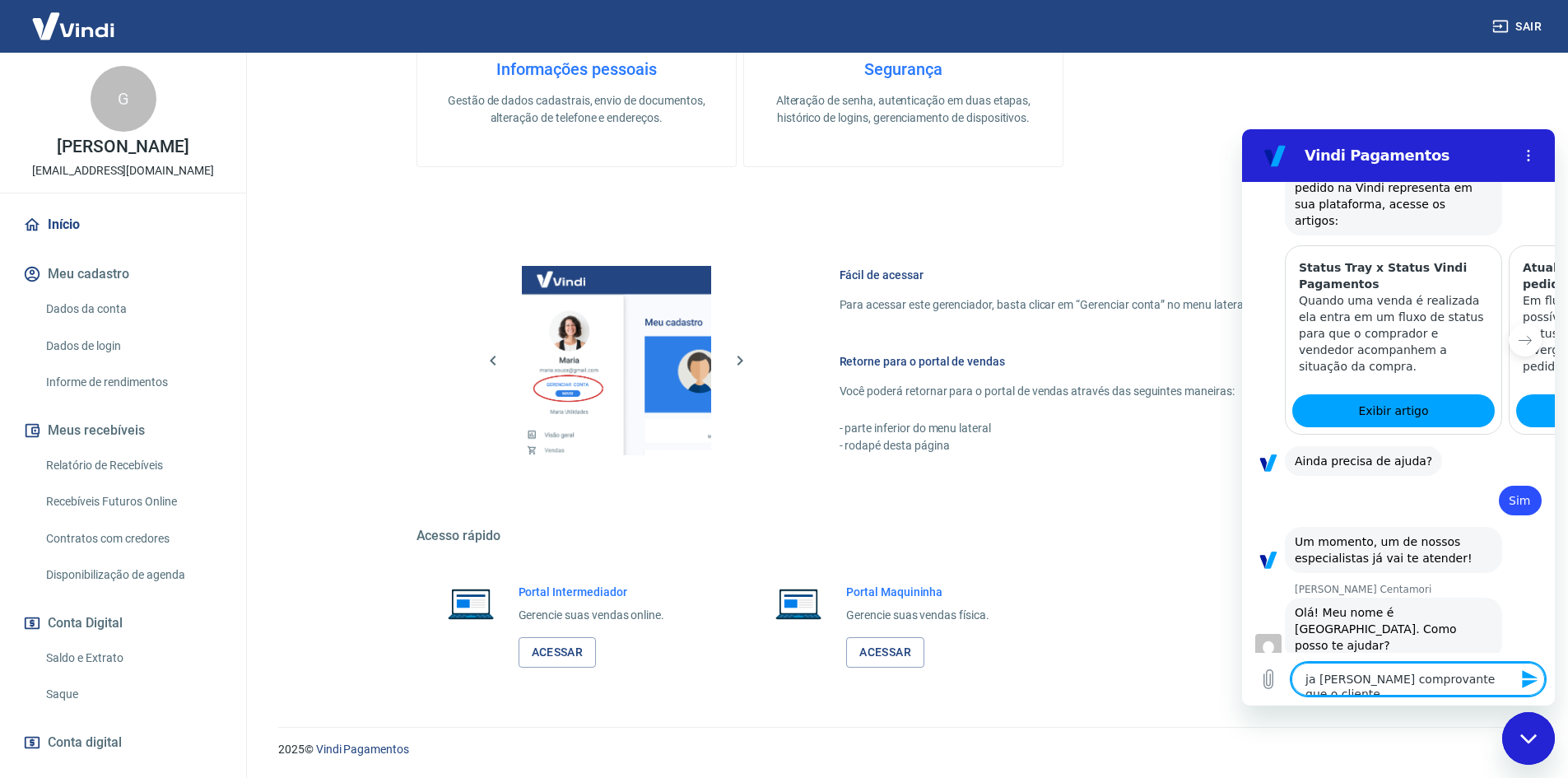
type textarea "x"
type textarea "ja [PERSON_NAME] comprovante que o cliente pa"
type textarea "x"
type textarea "ja [PERSON_NAME] comprovante que o cliente pag"
type textarea "x"
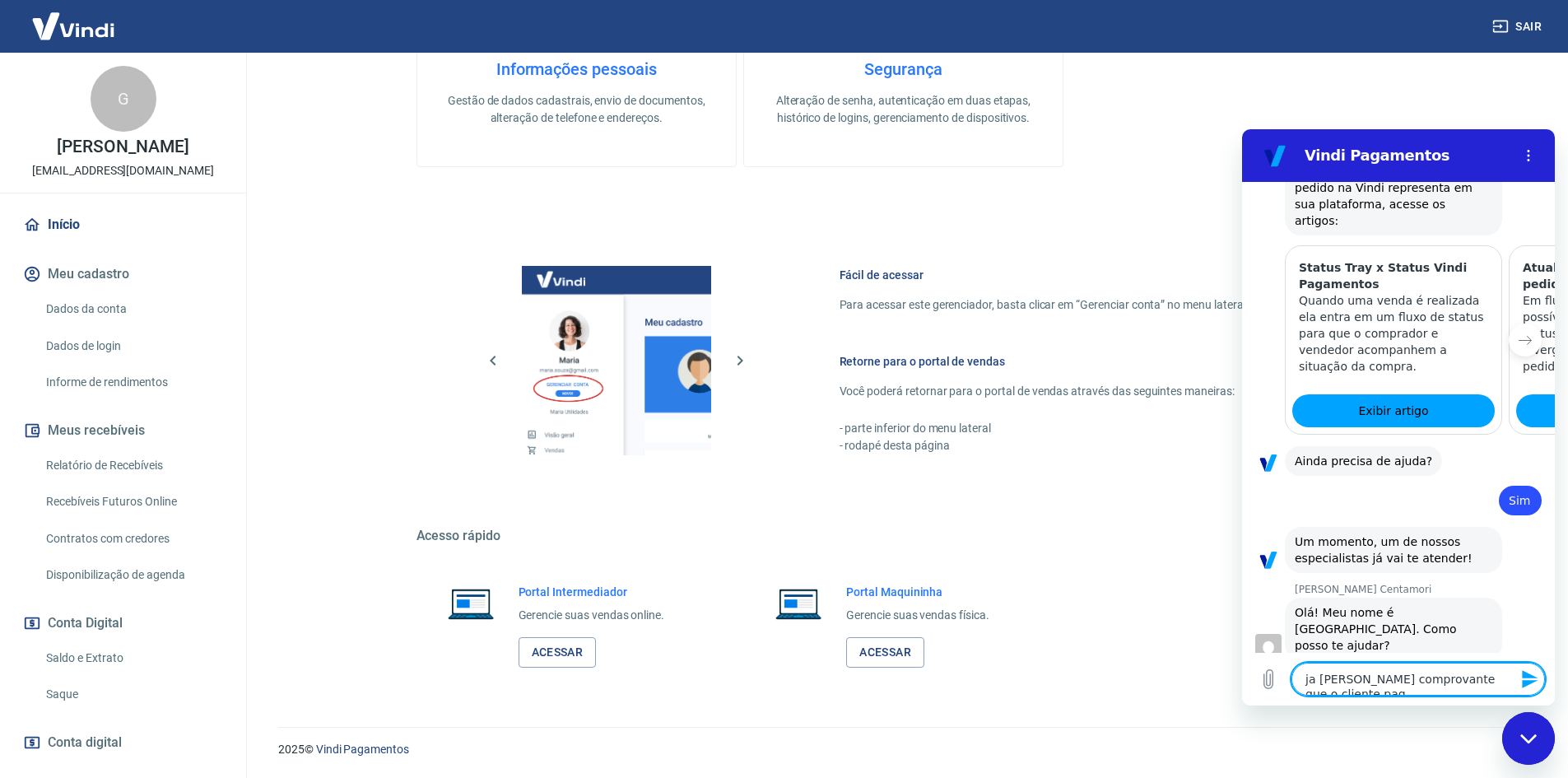
type textarea "ja [PERSON_NAME] comprovante que o cliente pago"
type textarea "x"
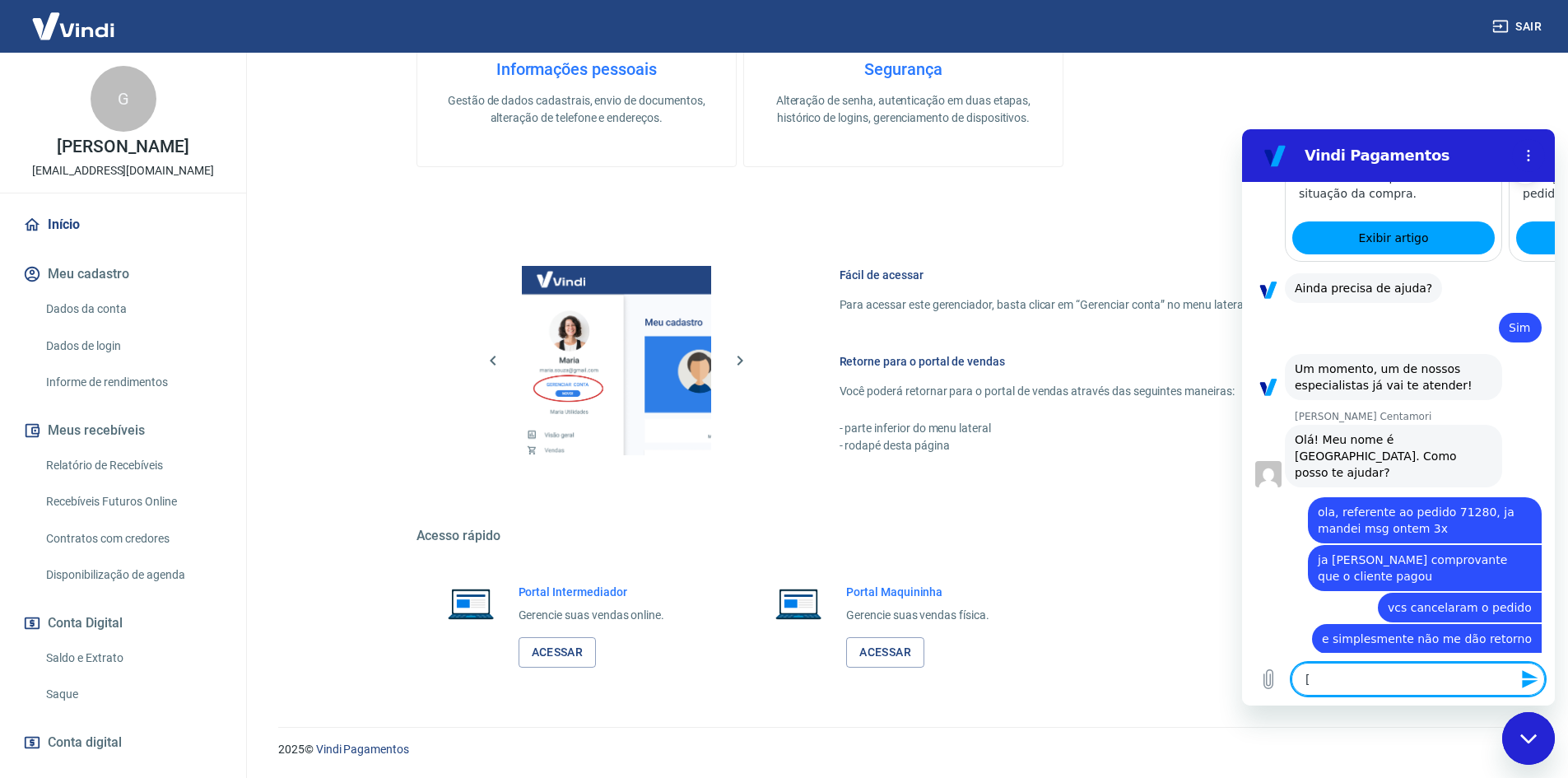
scroll to position [2274, 0]
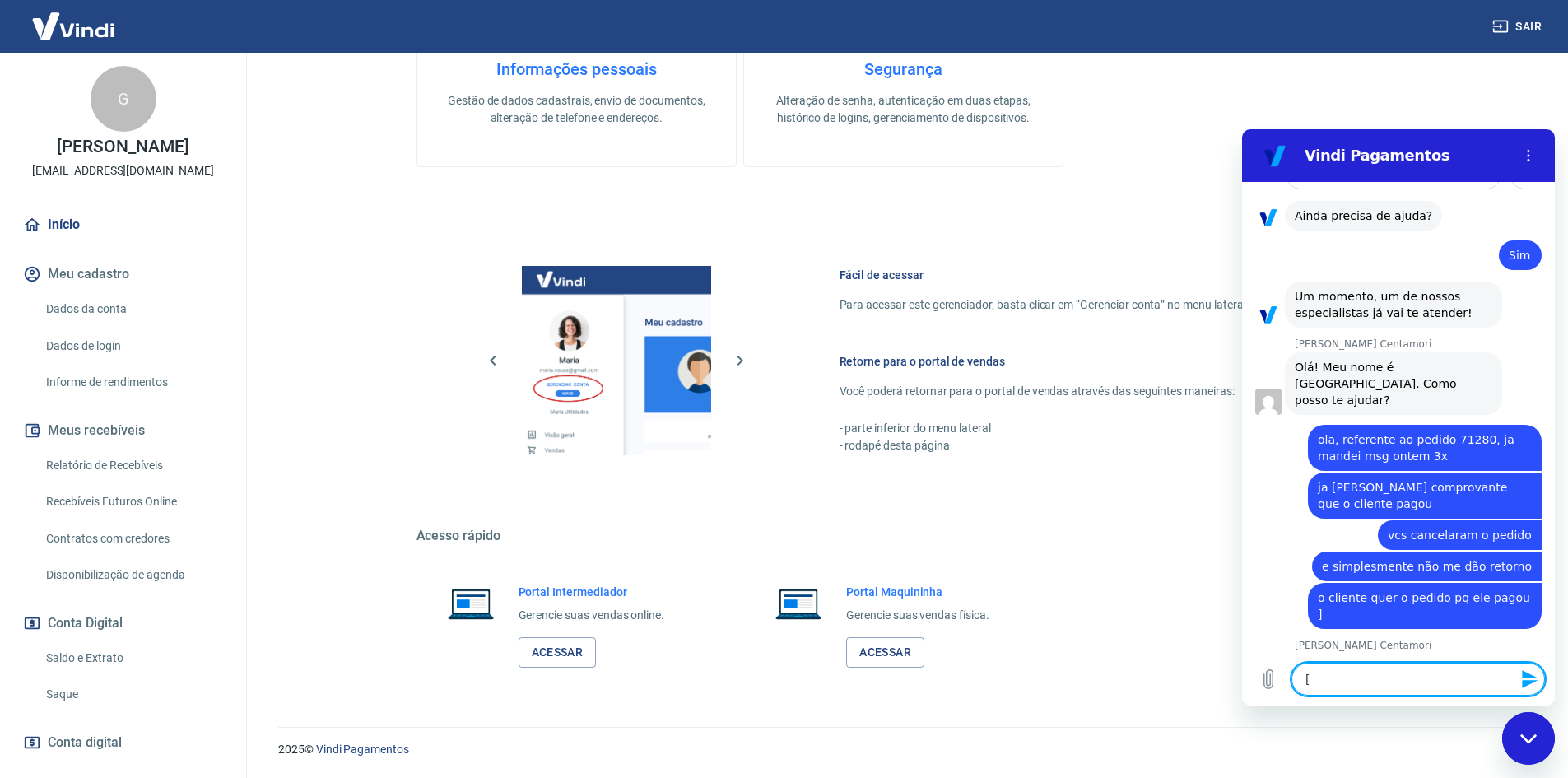
click at [1444, 681] on textarea "[" at bounding box center [1418, 679] width 254 height 32
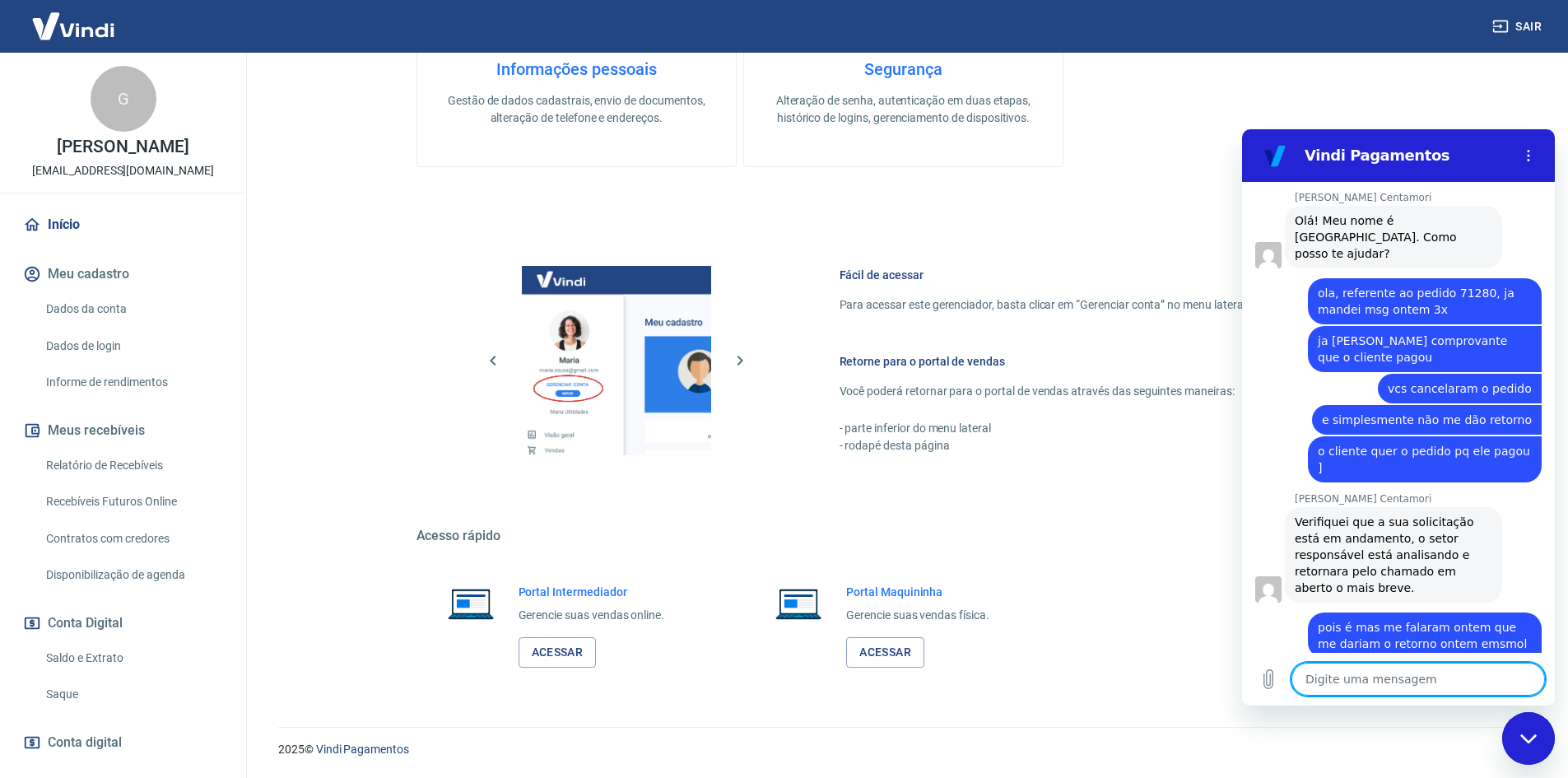
scroll to position [2424, 0]
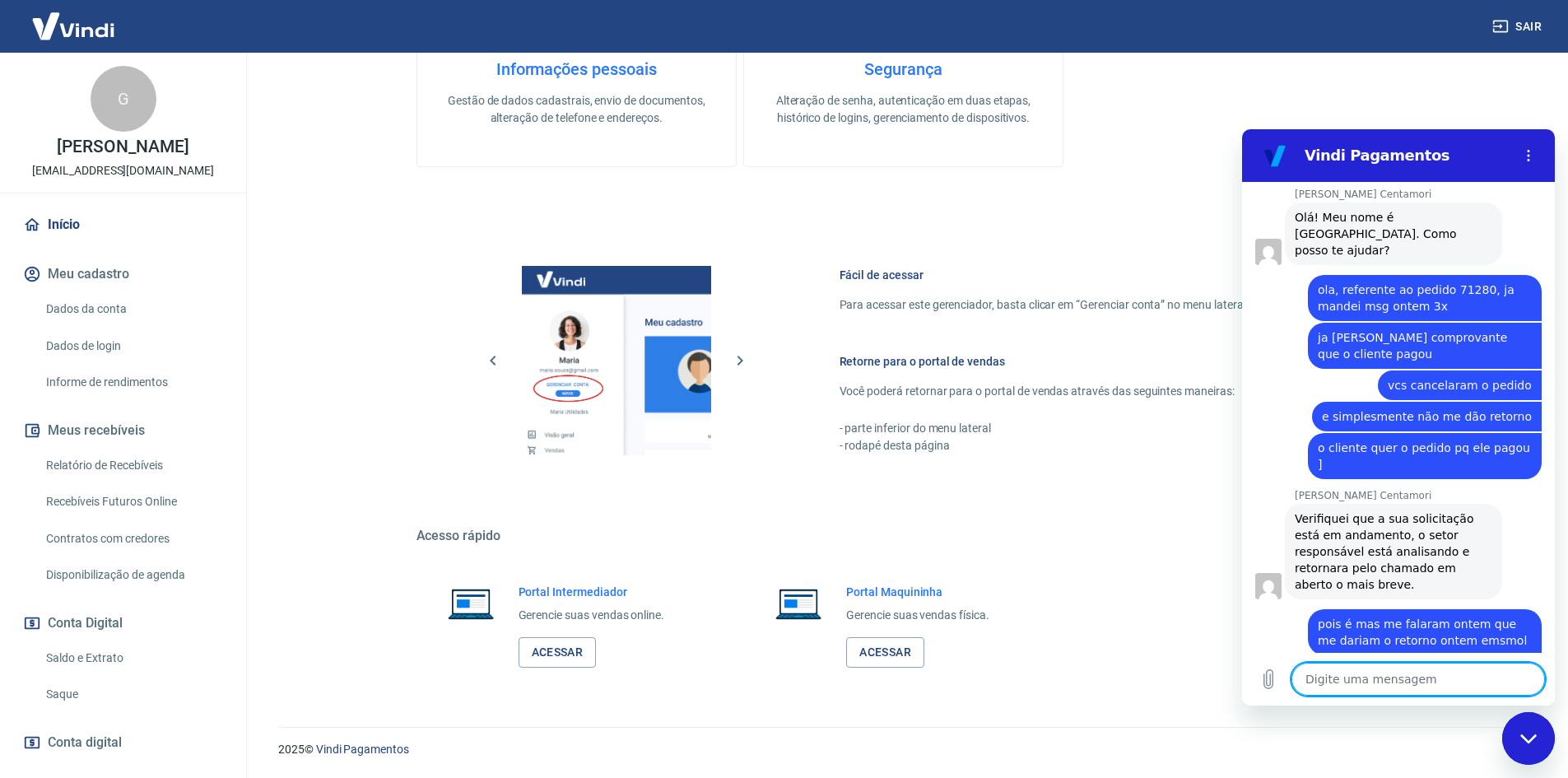
click at [1404, 678] on textarea at bounding box center [1418, 679] width 254 height 32
click at [1410, 677] on textarea at bounding box center [1418, 679] width 254 height 32
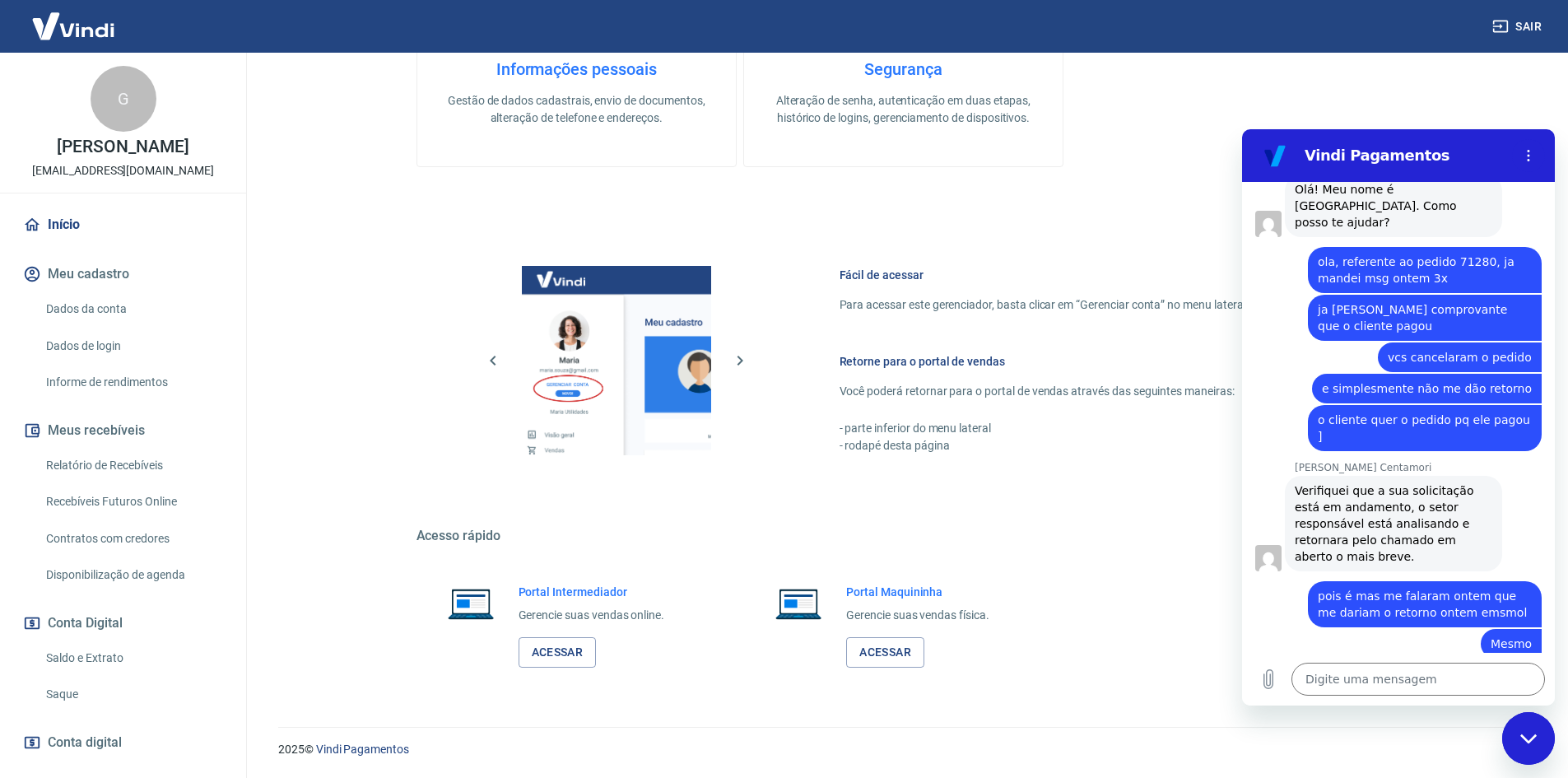
scroll to position [2455, 0]
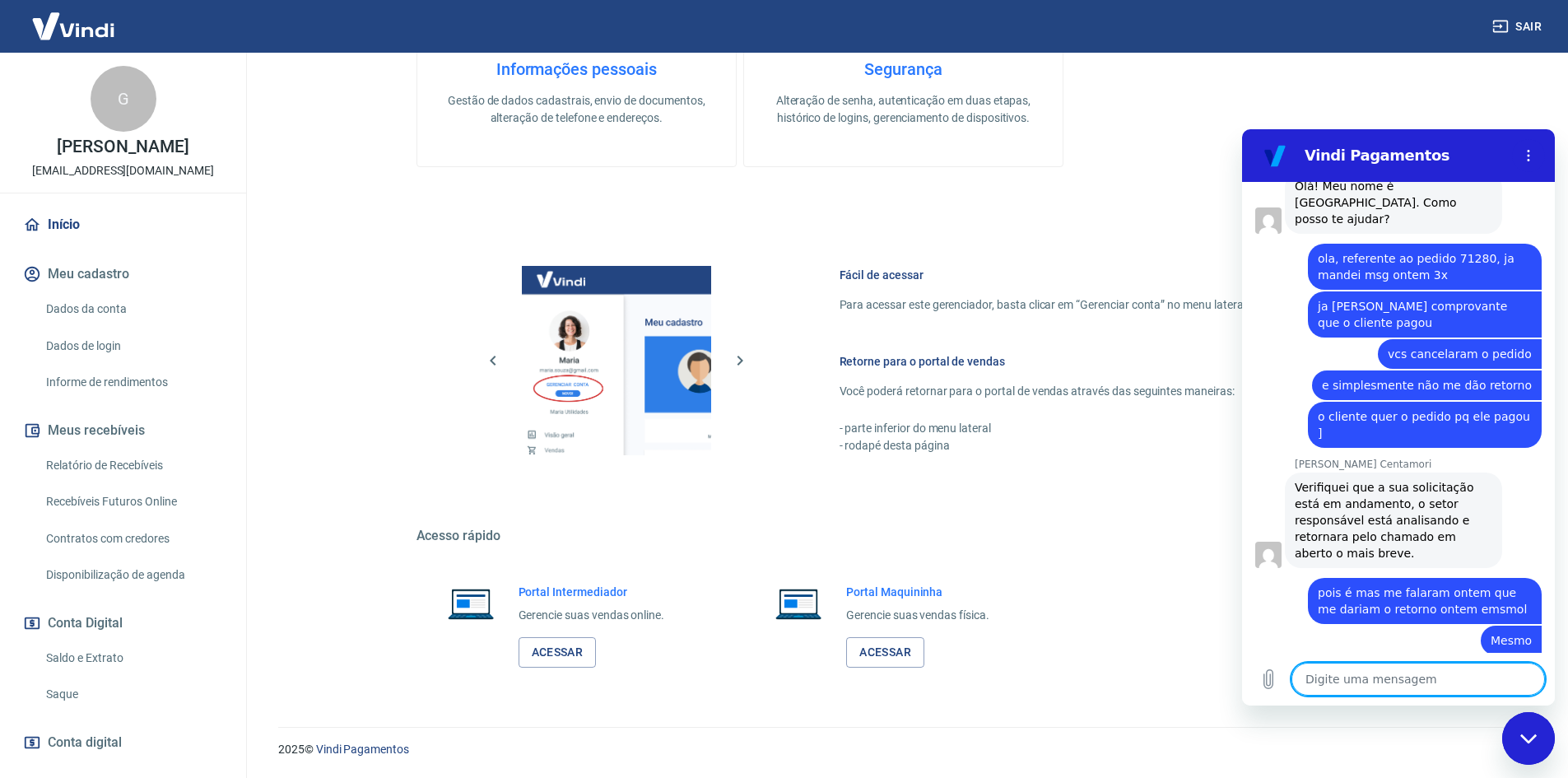
drag, startPoint x: 1354, startPoint y: 686, endPoint x: 1409, endPoint y: 693, distance: 55.4
click at [1354, 686] on textarea at bounding box center [1418, 679] width 254 height 32
click at [1365, 682] on textarea at bounding box center [1418, 679] width 254 height 32
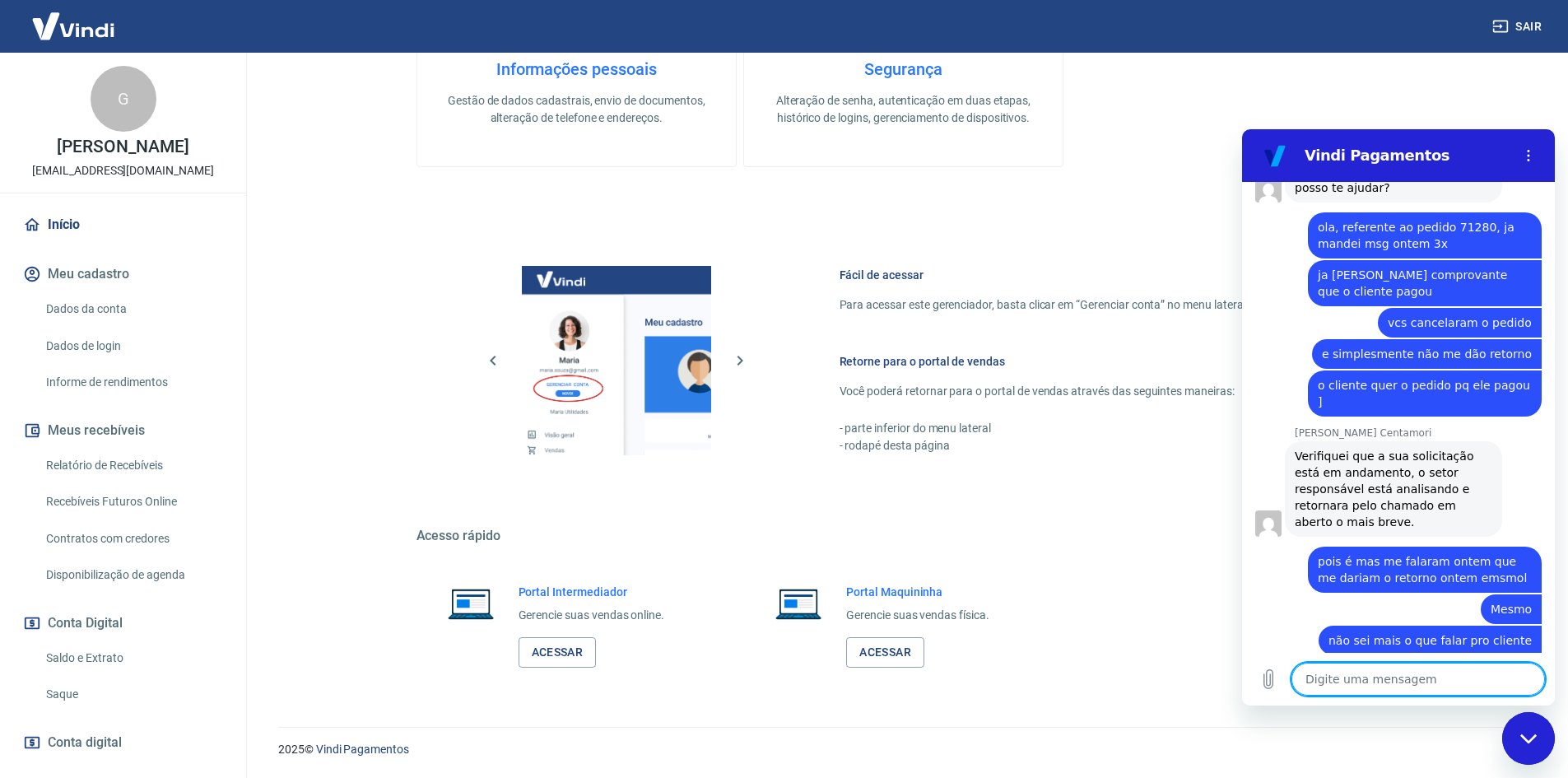
scroll to position [2590, 0]
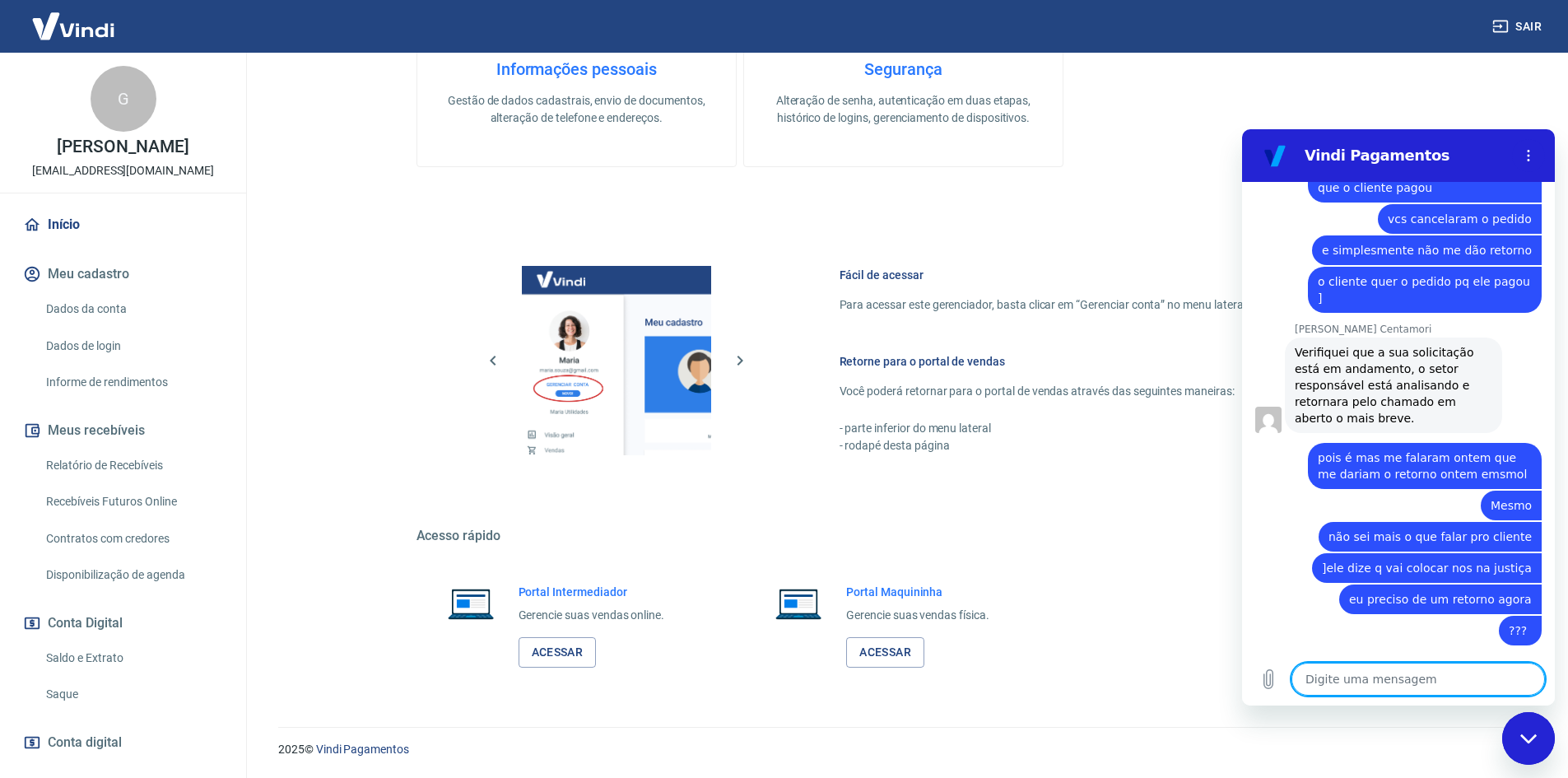
click at [1444, 670] on textarea at bounding box center [1418, 679] width 254 height 32
click at [1444, 671] on textarea at bounding box center [1418, 679] width 254 height 32
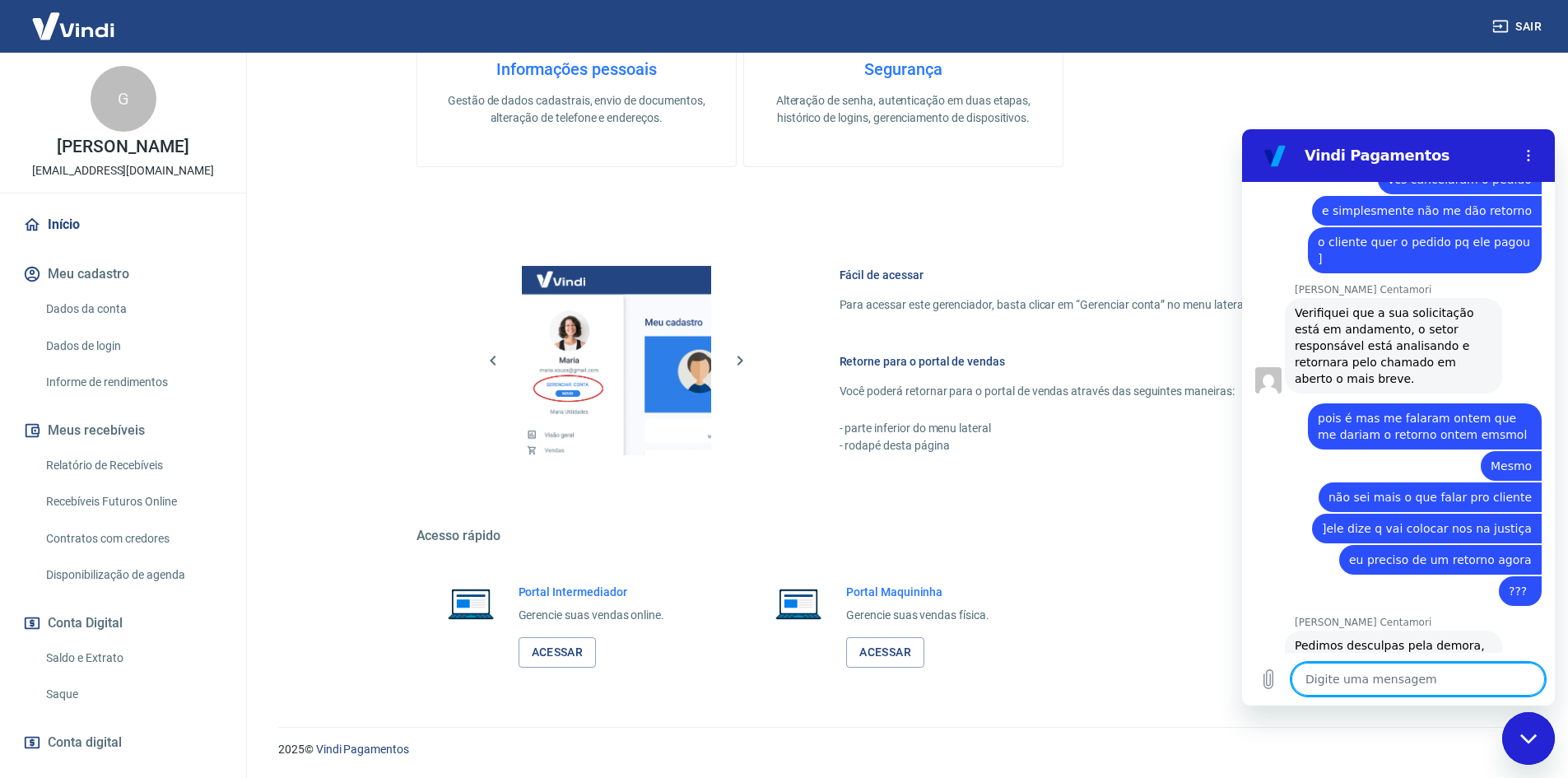
scroll to position [2733, 0]
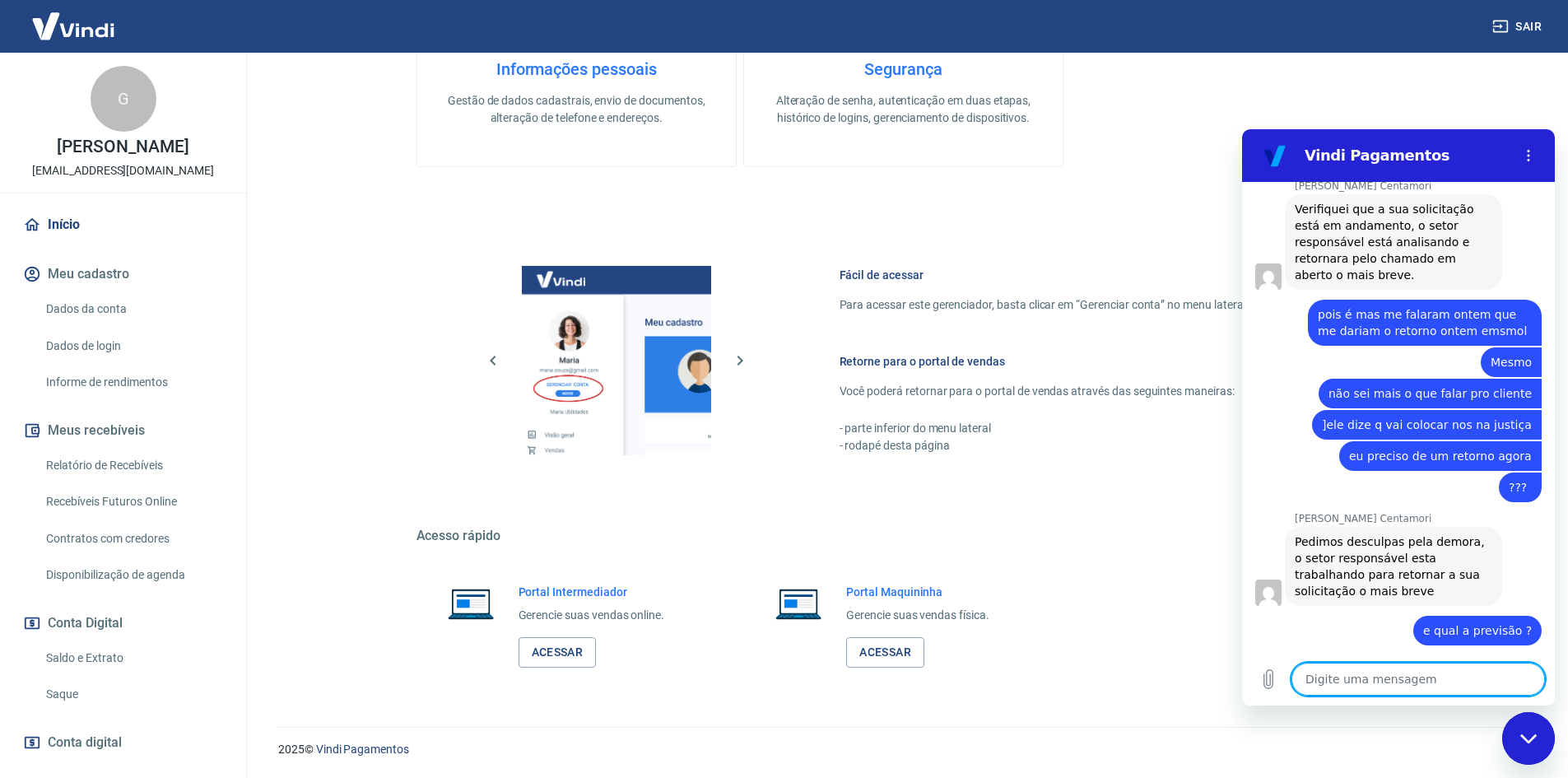
click at [1374, 687] on textarea at bounding box center [1418, 679] width 254 height 32
click at [1485, 673] on textarea "mas eu preciso desse retorno hj," at bounding box center [1418, 679] width 254 height 32
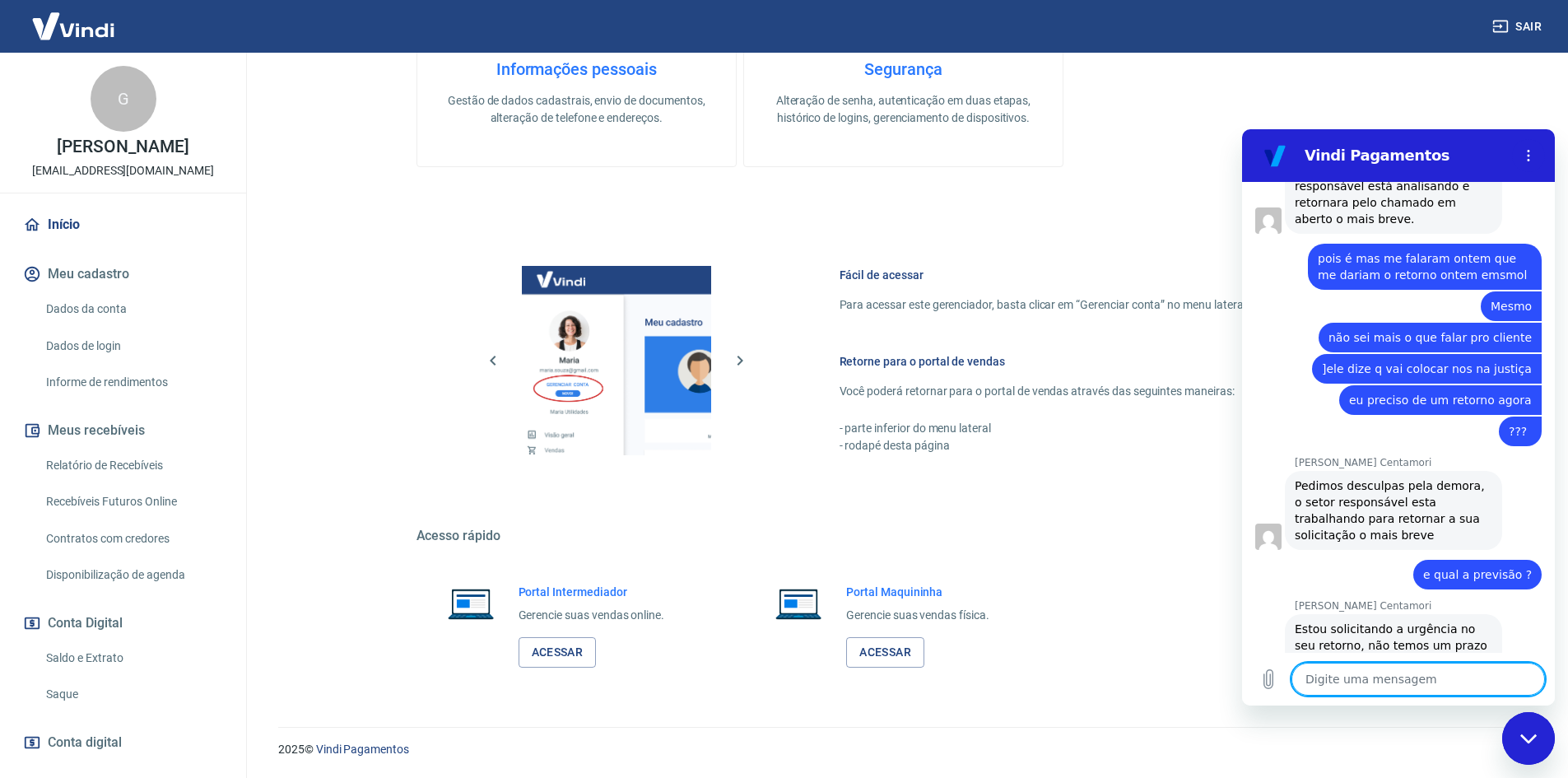
scroll to position [2860, 0]
